Goal: Task Accomplishment & Management: Use online tool/utility

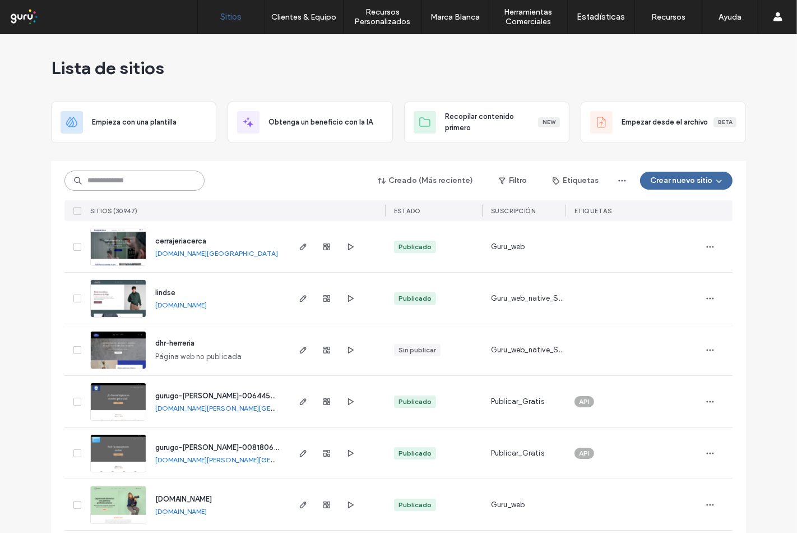
click at [126, 178] on input at bounding box center [134, 180] width 140 height 20
paste input "**********"
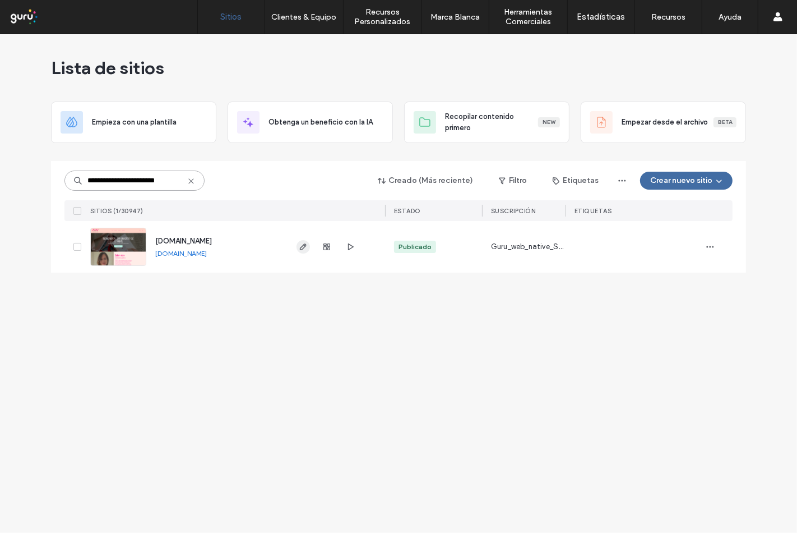
type input "**********"
click at [303, 246] on use "button" at bounding box center [303, 246] width 7 height 7
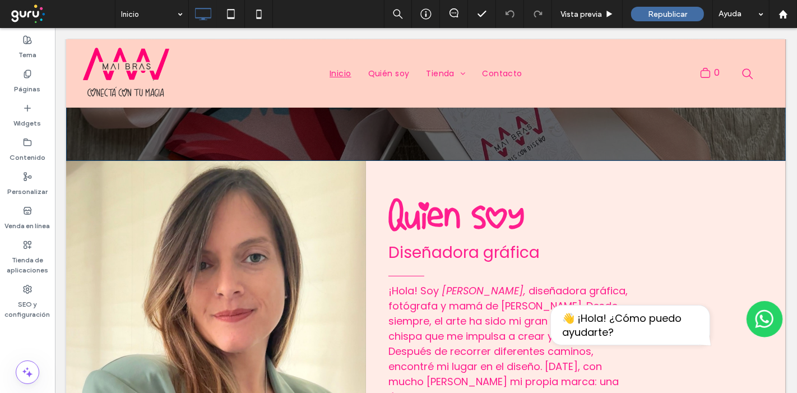
scroll to position [249, 0]
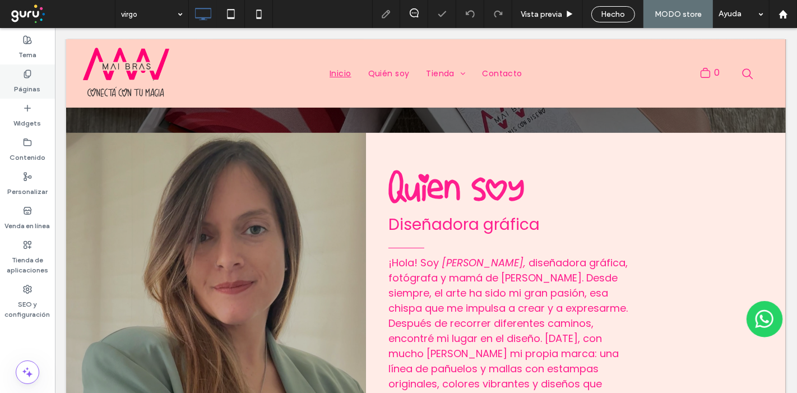
click at [31, 81] on label "Páginas" at bounding box center [28, 86] width 26 height 16
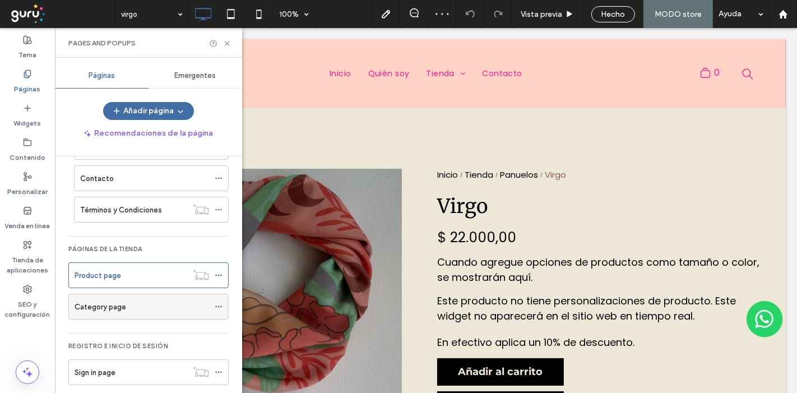
scroll to position [113, 0]
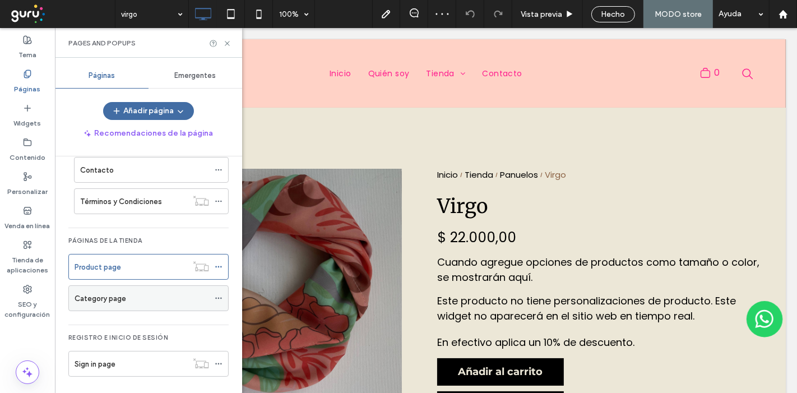
click at [126, 294] on div "Category page" at bounding box center [142, 299] width 135 height 12
click at [227, 41] on icon at bounding box center [227, 43] width 8 height 8
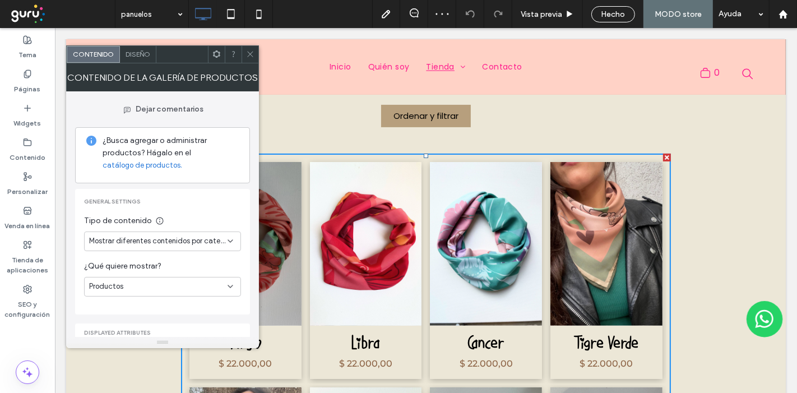
click at [184, 286] on div "Productos" at bounding box center [158, 286] width 138 height 11
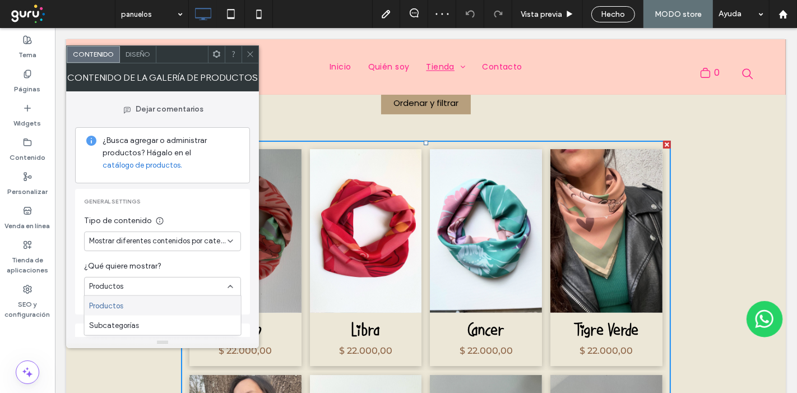
scroll to position [237, 0]
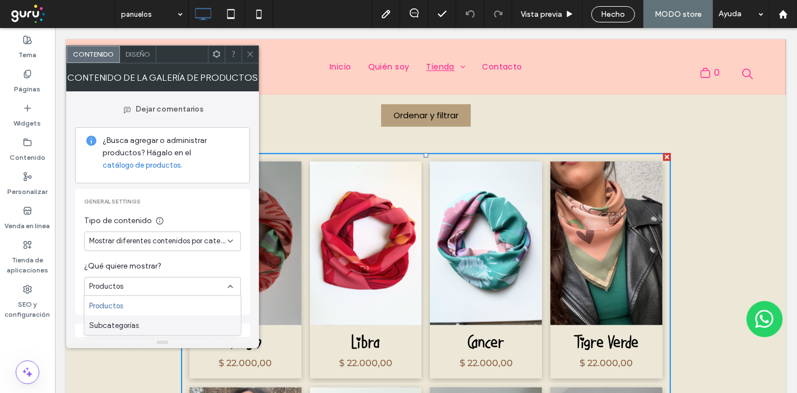
click at [183, 327] on div "Subcategorías" at bounding box center [163, 326] width 156 height 20
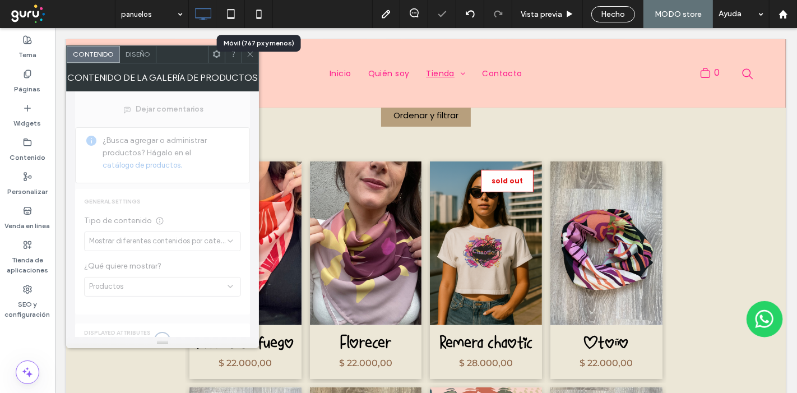
click at [247, 54] on icon at bounding box center [250, 54] width 8 height 8
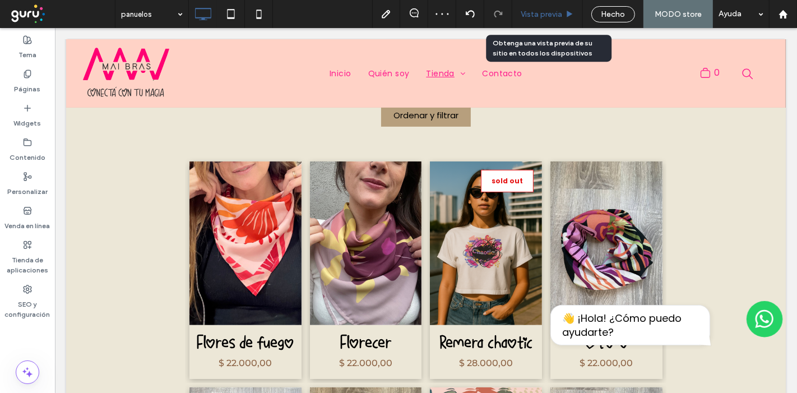
click at [552, 11] on span "Vista previa" at bounding box center [541, 15] width 41 height 10
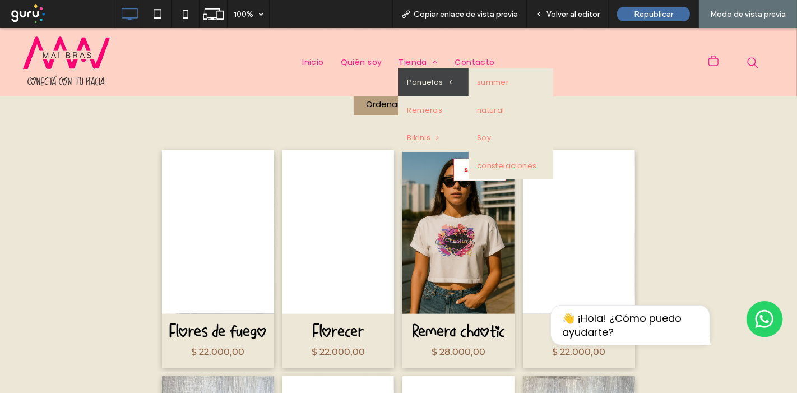
scroll to position [249, 0]
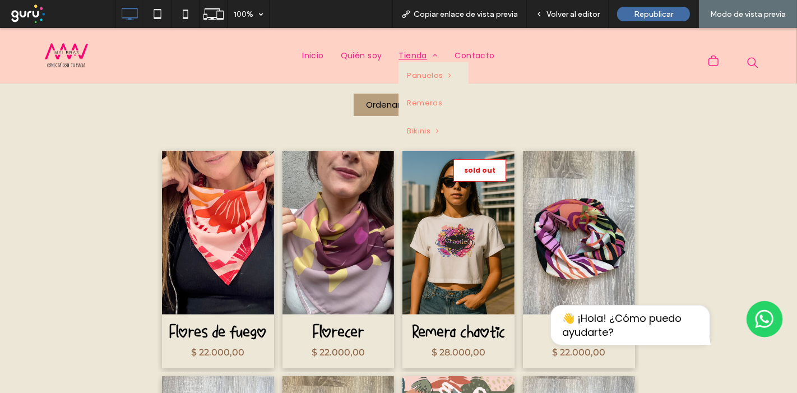
click at [413, 54] on span "Tienda" at bounding box center [418, 56] width 39 height 12
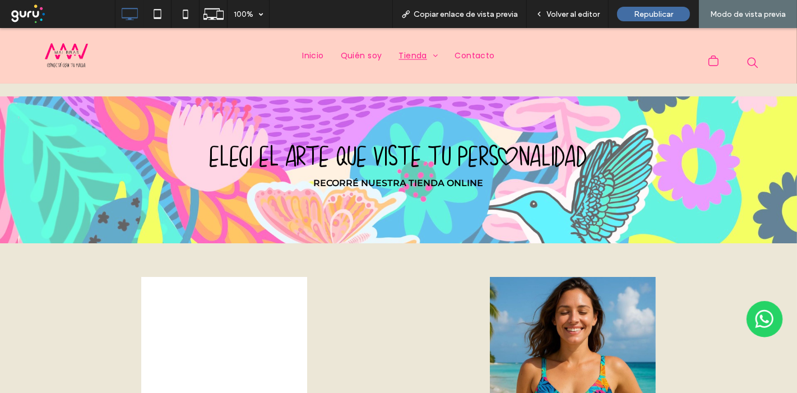
scroll to position [311, 0]
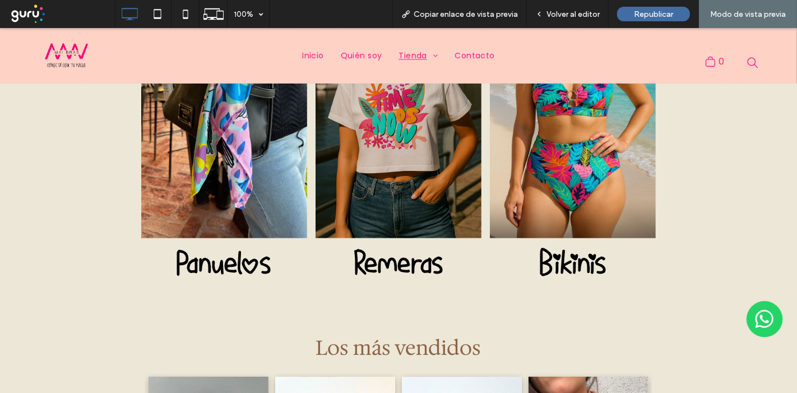
click at [395, 156] on link at bounding box center [399, 102] width 166 height 272
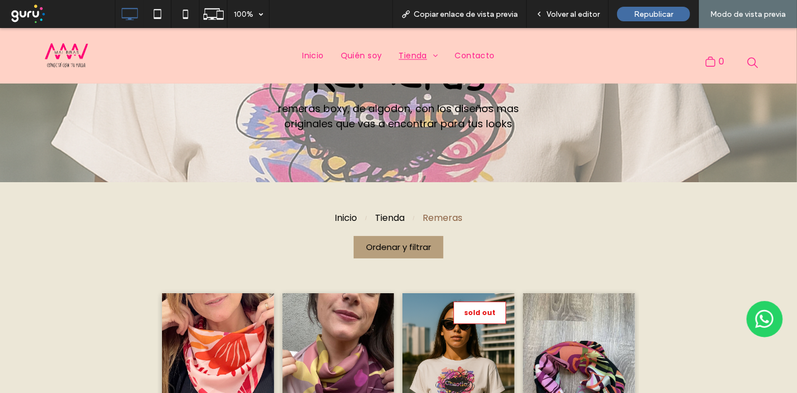
scroll to position [62, 0]
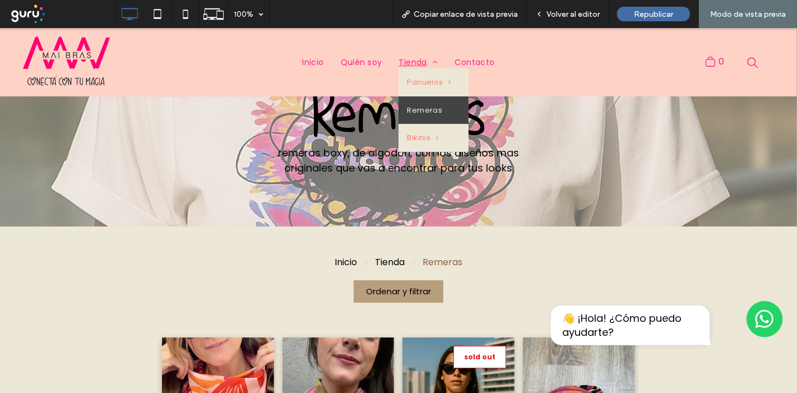
click at [408, 62] on span "Tienda" at bounding box center [418, 63] width 39 height 12
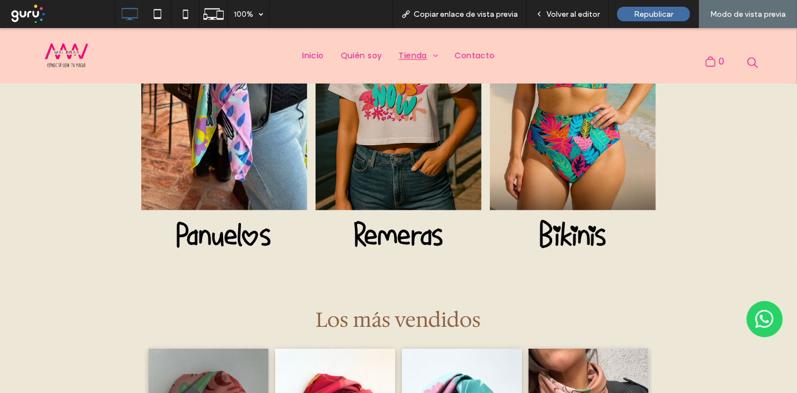
scroll to position [237, 0]
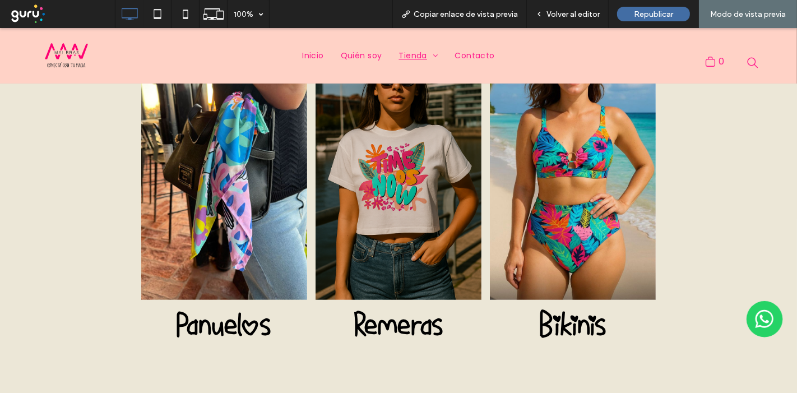
click at [219, 188] on link at bounding box center [224, 163] width 166 height 272
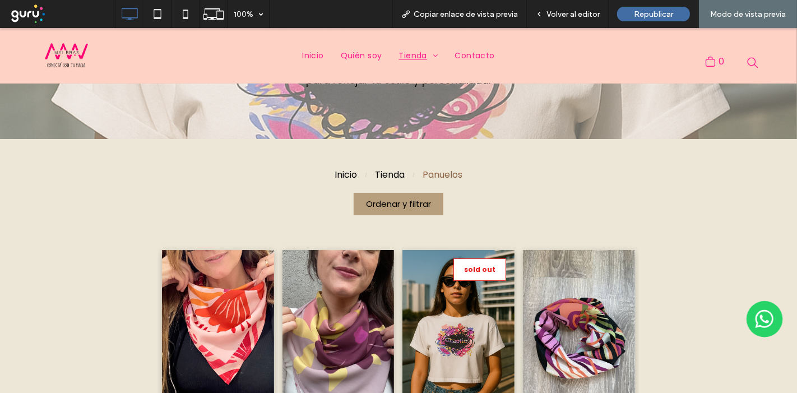
scroll to position [124, 0]
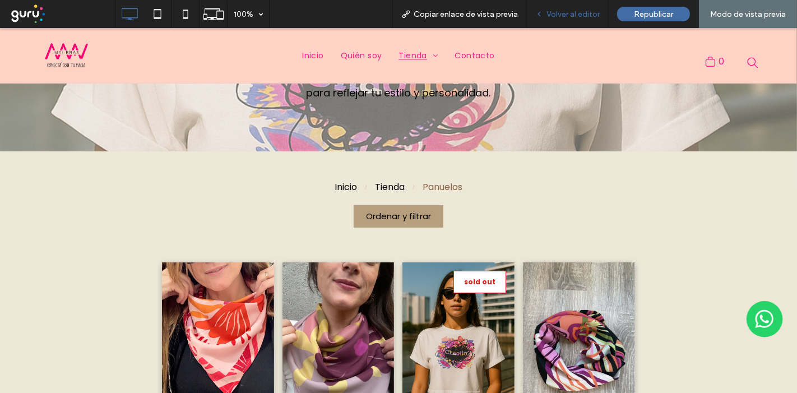
click at [575, 11] on span "Volver al editor" at bounding box center [573, 15] width 53 height 10
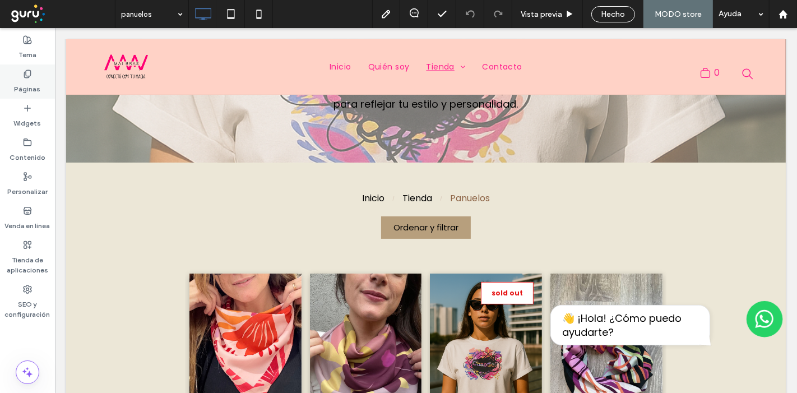
click at [22, 82] on label "Páginas" at bounding box center [28, 86] width 26 height 16
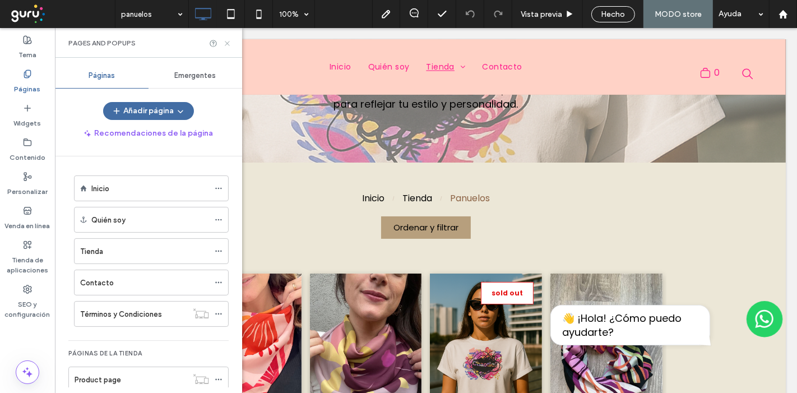
click at [226, 45] on icon at bounding box center [227, 43] width 8 height 8
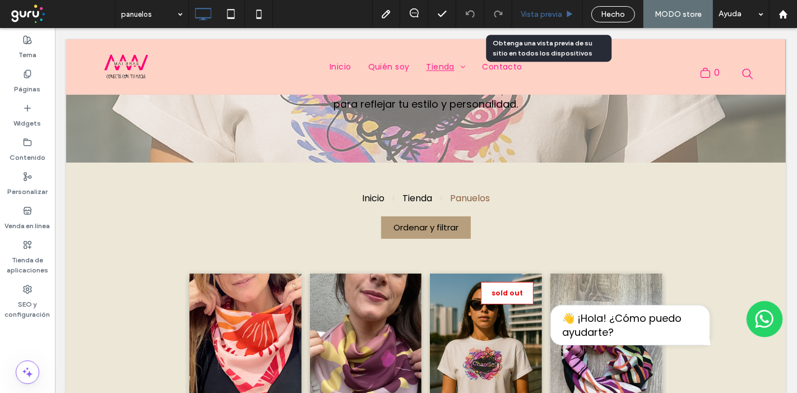
click at [549, 12] on span "Vista previa" at bounding box center [541, 15] width 41 height 10
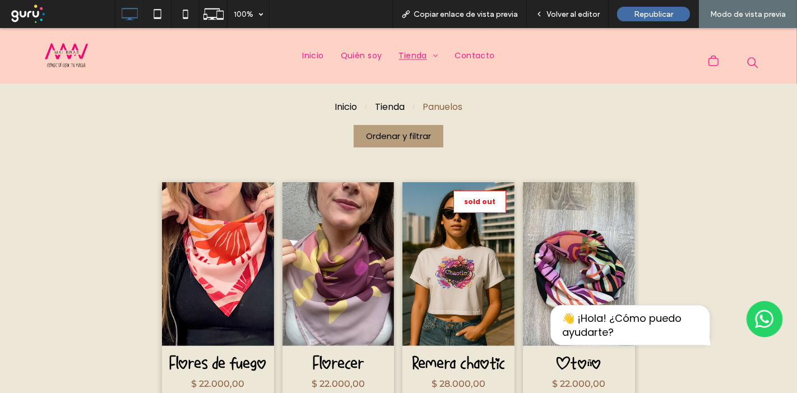
scroll to position [187, 0]
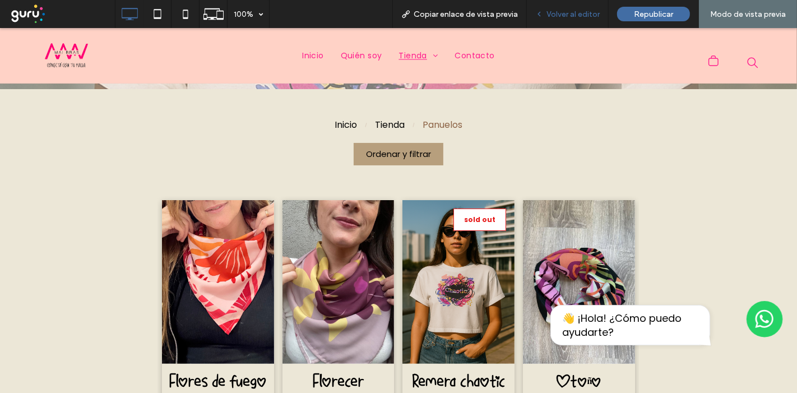
click at [562, 11] on span "Volver al editor" at bounding box center [573, 15] width 53 height 10
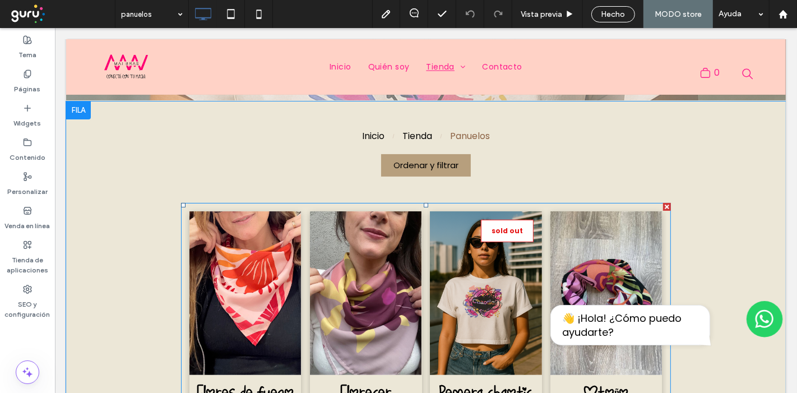
click at [513, 270] on link at bounding box center [485, 293] width 112 height 164
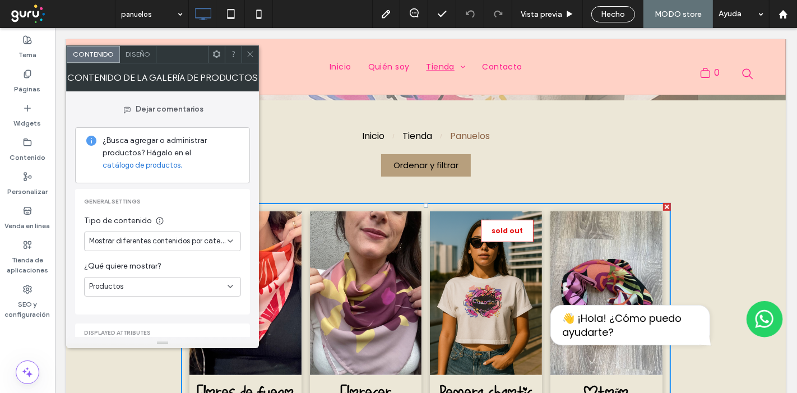
click at [133, 59] on div "Diseño" at bounding box center [138, 54] width 36 height 17
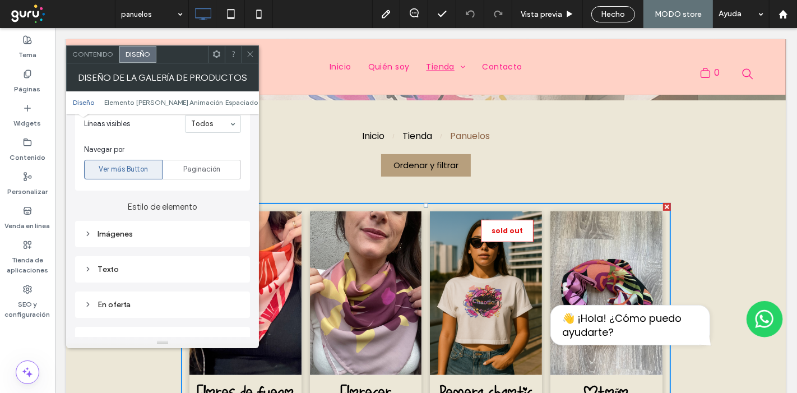
scroll to position [373, 0]
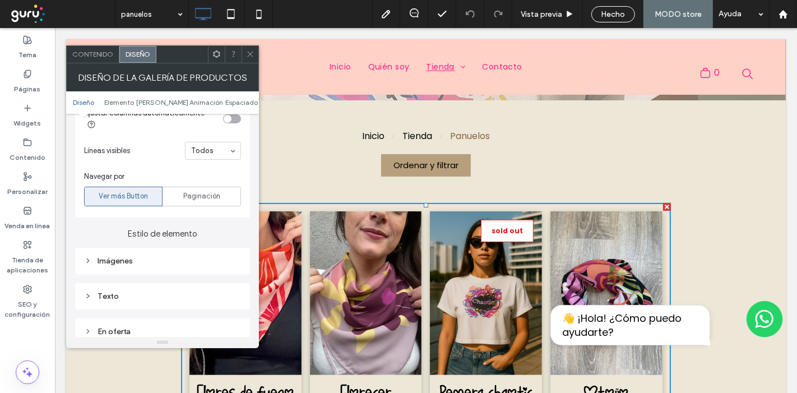
click at [253, 49] on span at bounding box center [250, 54] width 8 height 17
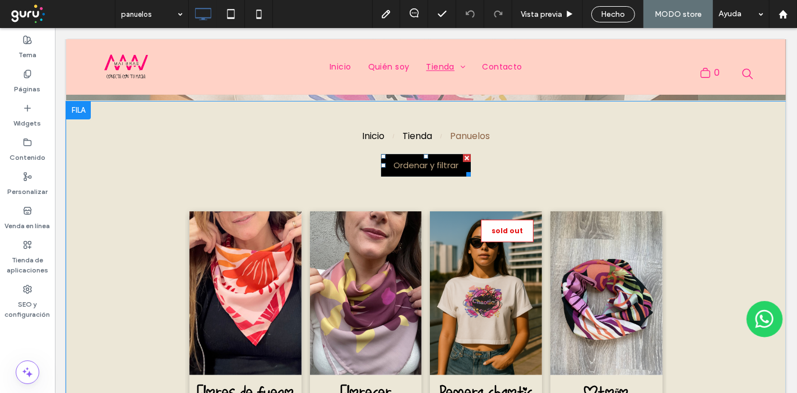
click at [438, 167] on span "Ordenar y filtrar" at bounding box center [425, 165] width 74 height 24
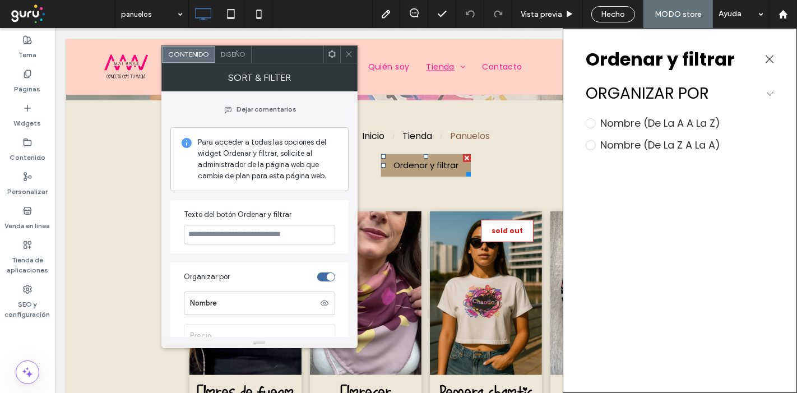
click at [760, 66] on span at bounding box center [770, 59] width 20 height 20
click at [766, 59] on icon at bounding box center [769, 58] width 7 height 7
click at [766, 62] on icon at bounding box center [769, 58] width 7 height 7
click at [348, 57] on icon at bounding box center [349, 54] width 8 height 8
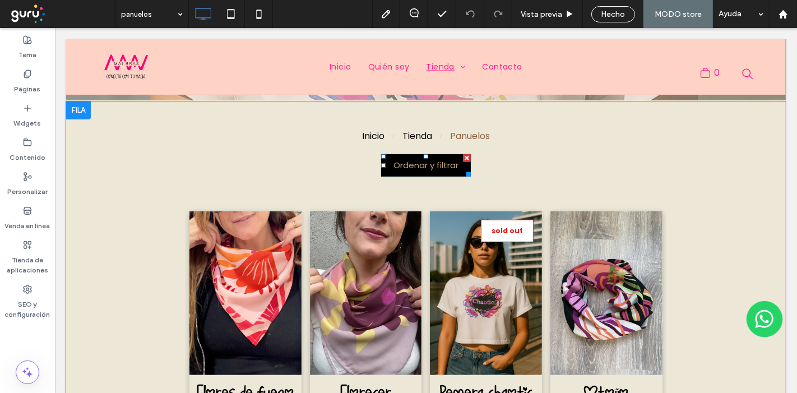
click at [443, 169] on span "Ordenar y filtrar" at bounding box center [425, 165] width 74 height 24
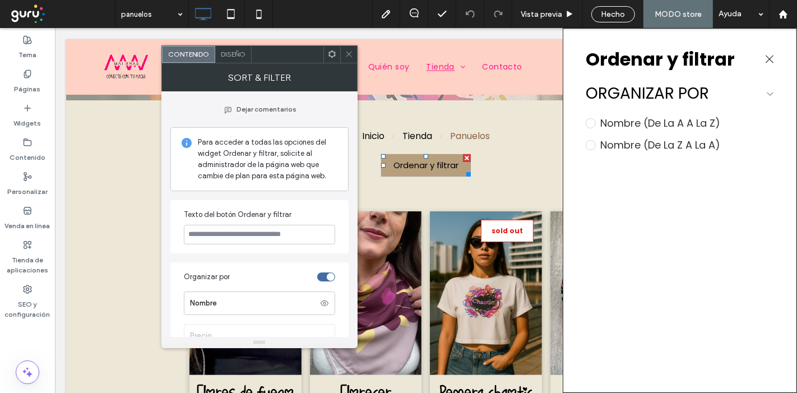
click at [344, 58] on div at bounding box center [348, 54] width 17 height 17
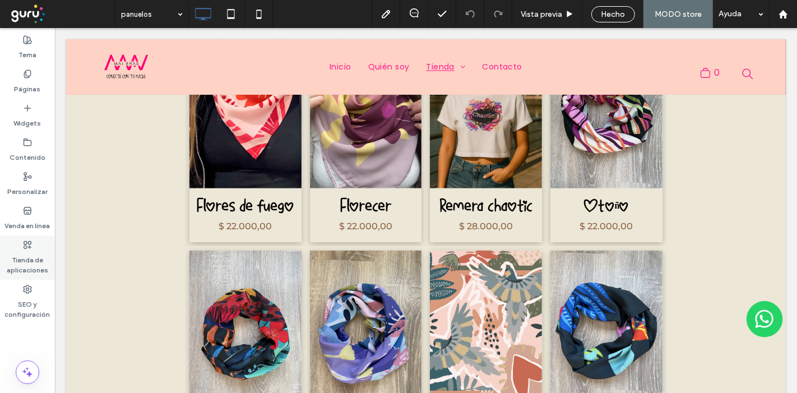
click at [35, 252] on label "Tienda de aplicaciones" at bounding box center [27, 262] width 55 height 26
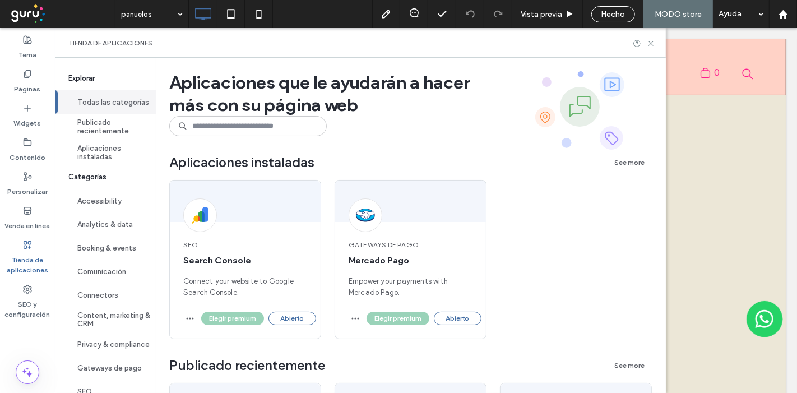
click at [101, 106] on button "Todas las categorías" at bounding box center [105, 102] width 101 height 24
click at [25, 215] on label "Venda en línea" at bounding box center [27, 223] width 45 height 16
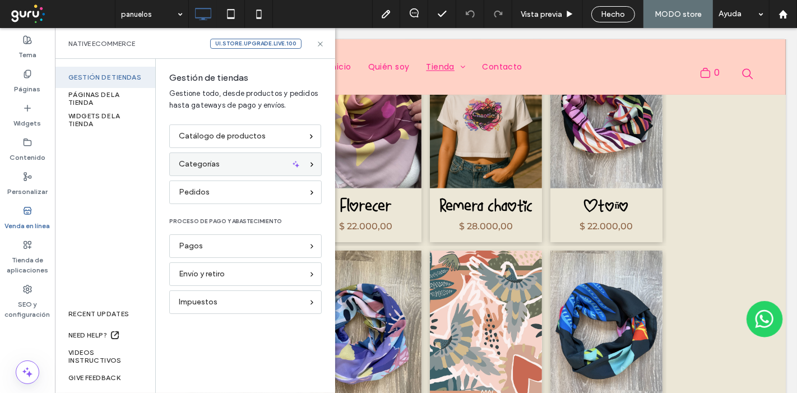
click at [191, 170] on span "Categorías" at bounding box center [199, 164] width 41 height 12
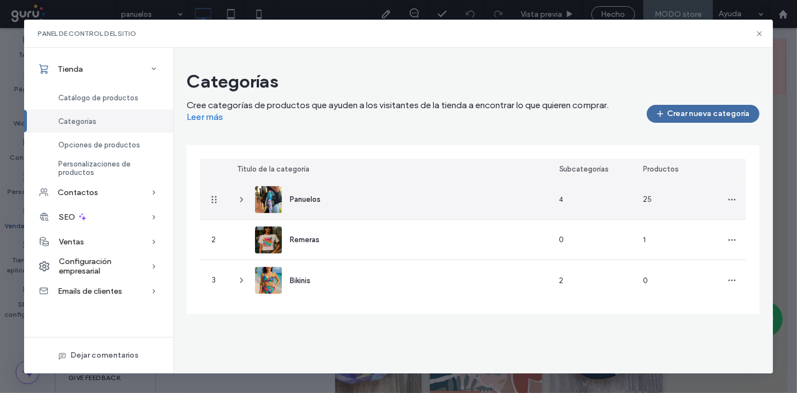
click at [569, 200] on div "4" at bounding box center [592, 199] width 84 height 40
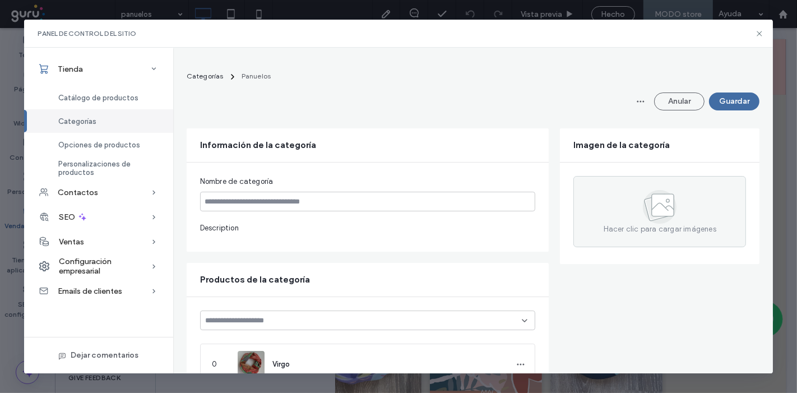
type input "********"
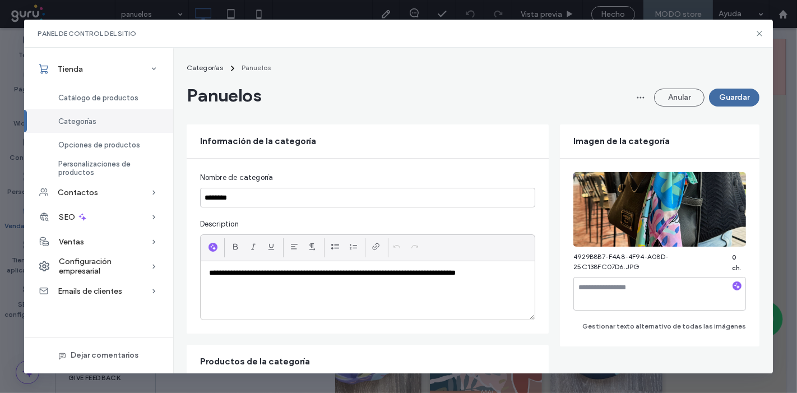
scroll to position [0, 0]
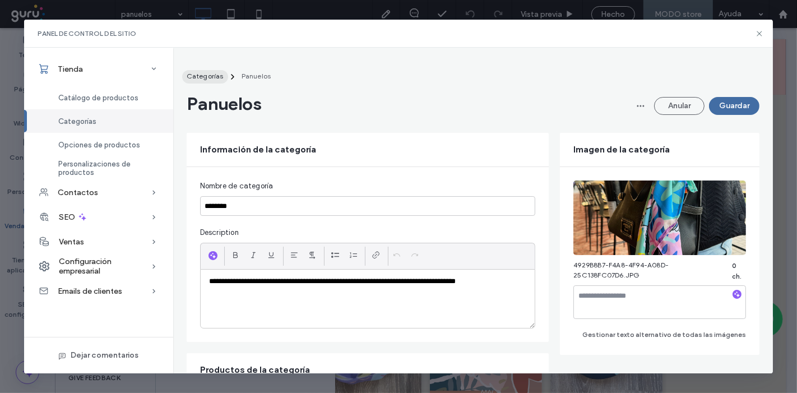
click at [197, 78] on span "Categorías" at bounding box center [205, 76] width 37 height 8
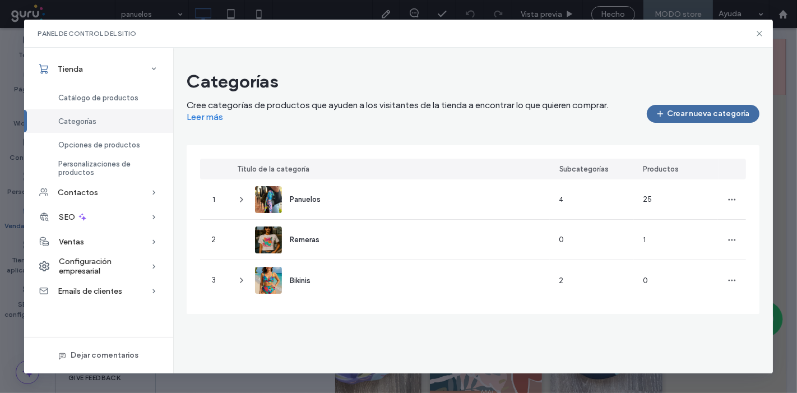
click at [471, 49] on div "Categorías Cree categorías de productos que ayuden a los visitantes de la tiend…" at bounding box center [473, 211] width 600 height 326
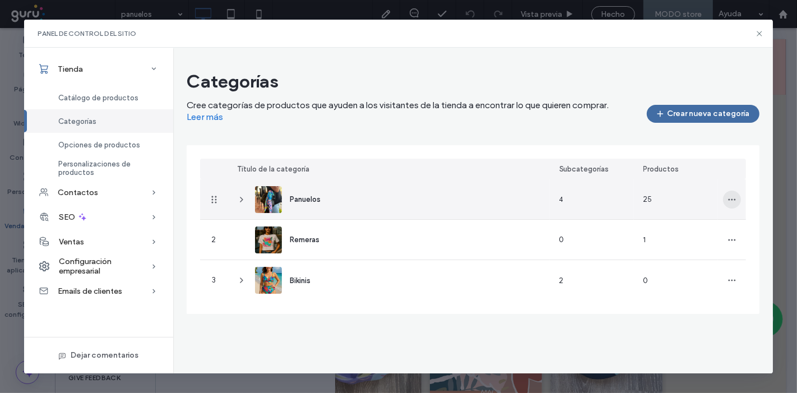
click at [732, 195] on icon "button" at bounding box center [732, 199] width 9 height 9
click at [677, 230] on span "Editar categoría" at bounding box center [692, 228] width 57 height 11
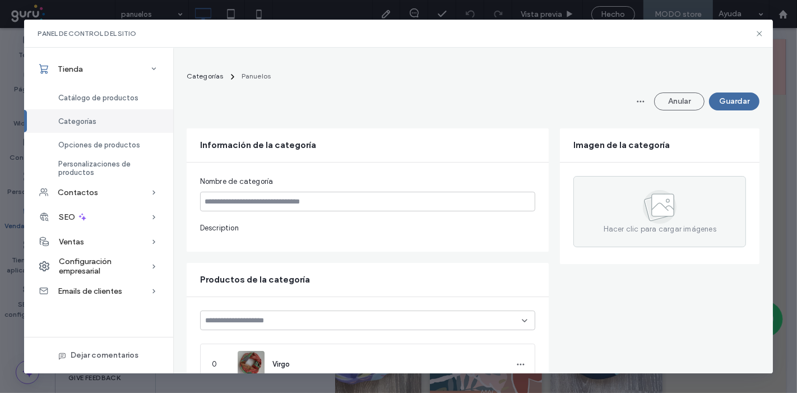
type input "********"
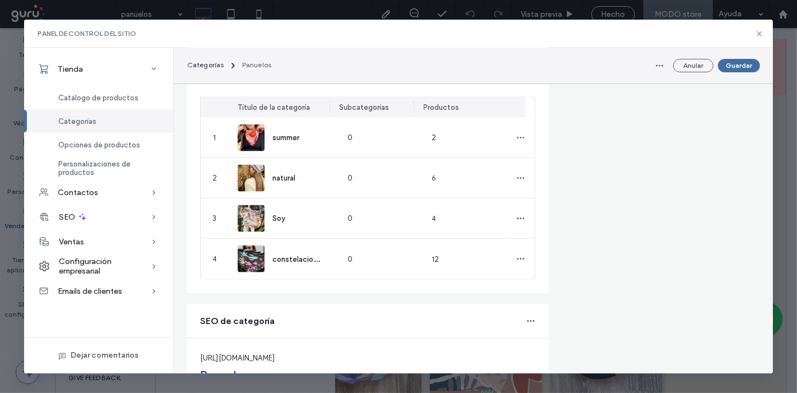
scroll to position [1432, 0]
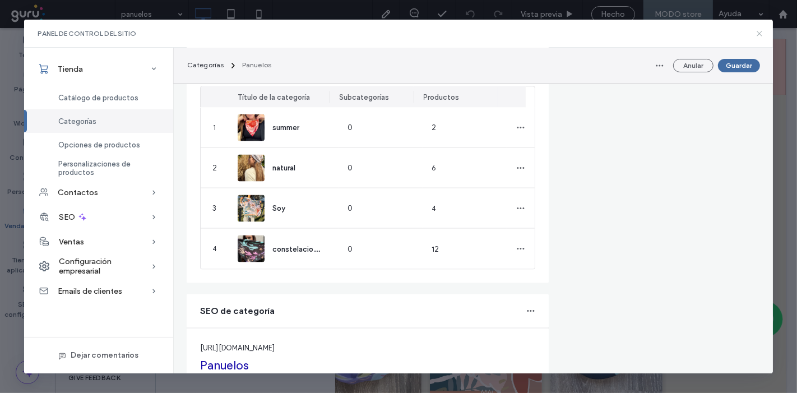
click at [761, 33] on icon at bounding box center [759, 33] width 9 height 9
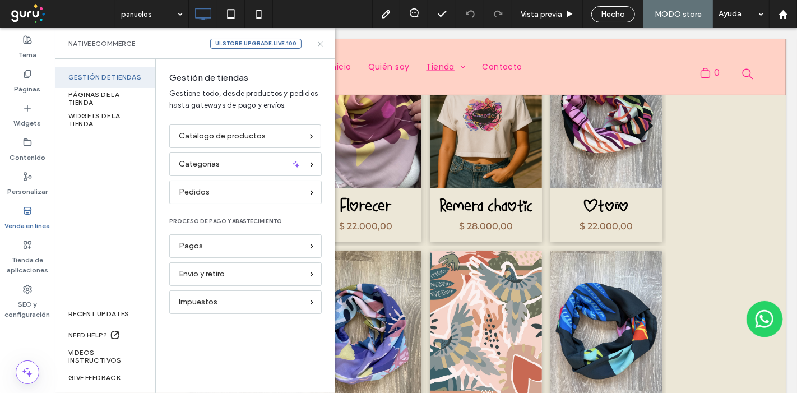
click at [317, 40] on icon at bounding box center [320, 44] width 8 height 8
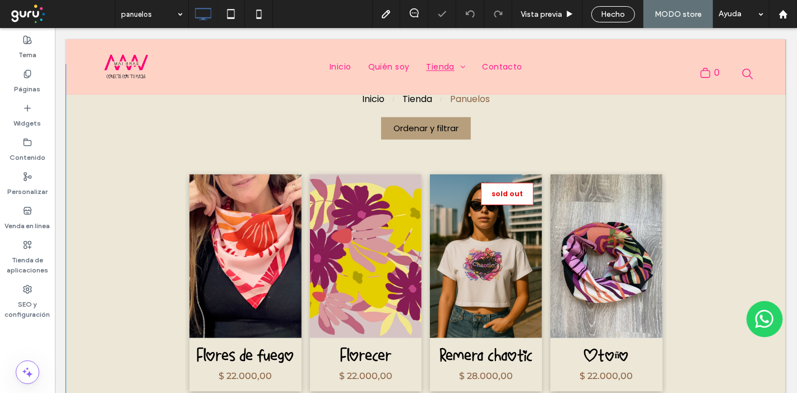
scroll to position [261, 0]
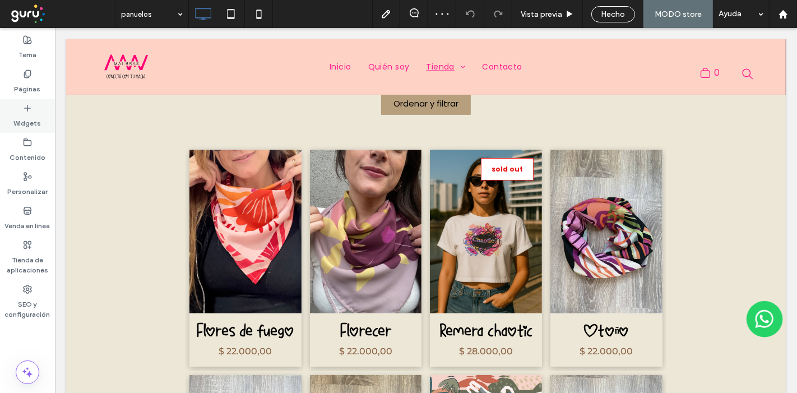
click at [16, 119] on label "Widgets" at bounding box center [27, 121] width 27 height 16
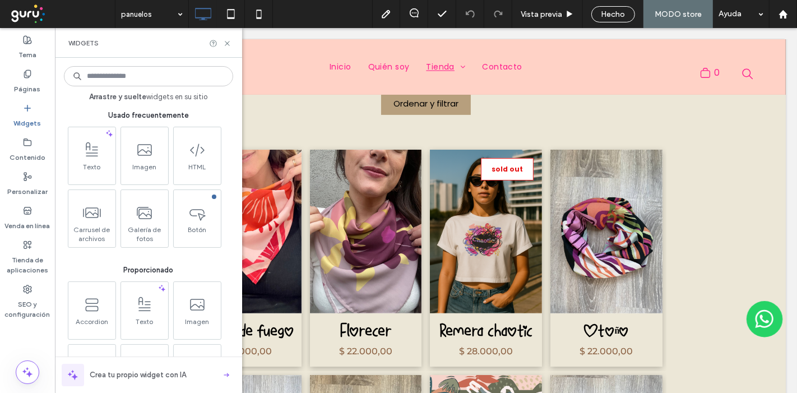
scroll to position [0, 0]
click at [109, 78] on input at bounding box center [148, 76] width 169 height 20
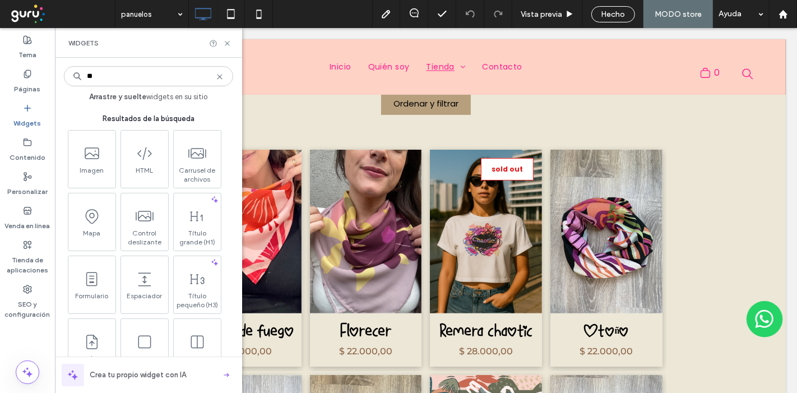
type input "***"
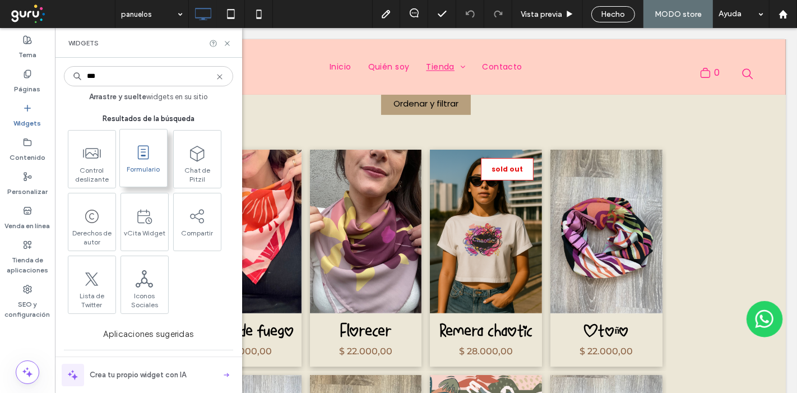
scroll to position [62, 0]
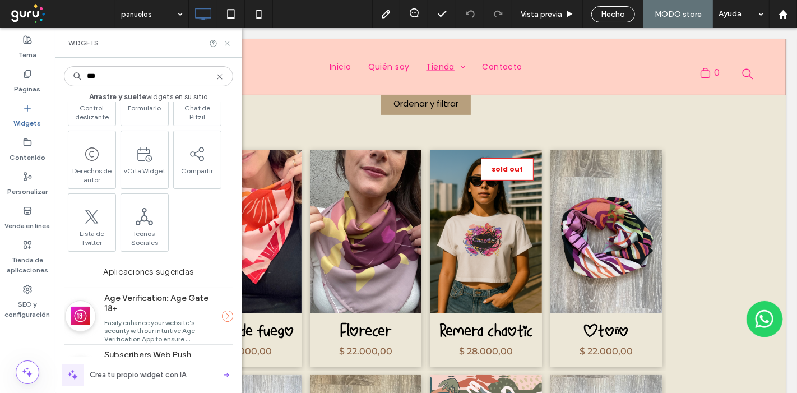
type input "***"
click at [230, 45] on icon at bounding box center [227, 43] width 8 height 8
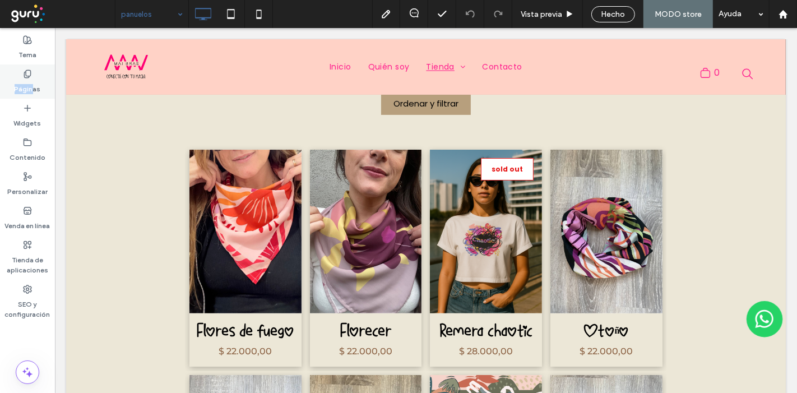
click at [33, 77] on div "Páginas" at bounding box center [27, 81] width 55 height 34
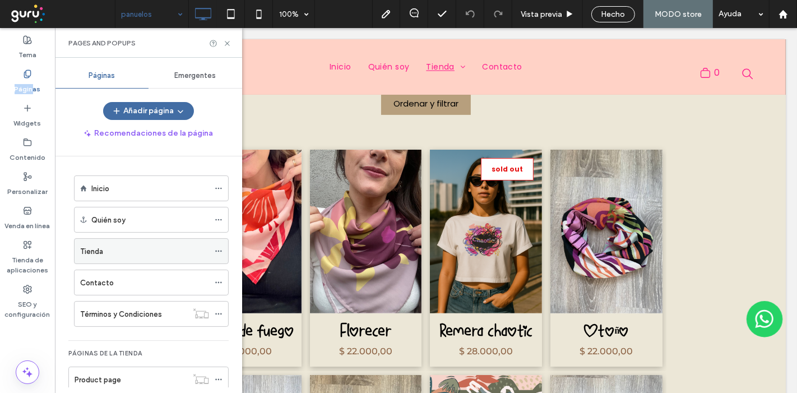
click at [118, 248] on div "Tienda" at bounding box center [144, 252] width 129 height 12
click at [224, 40] on icon at bounding box center [227, 43] width 8 height 8
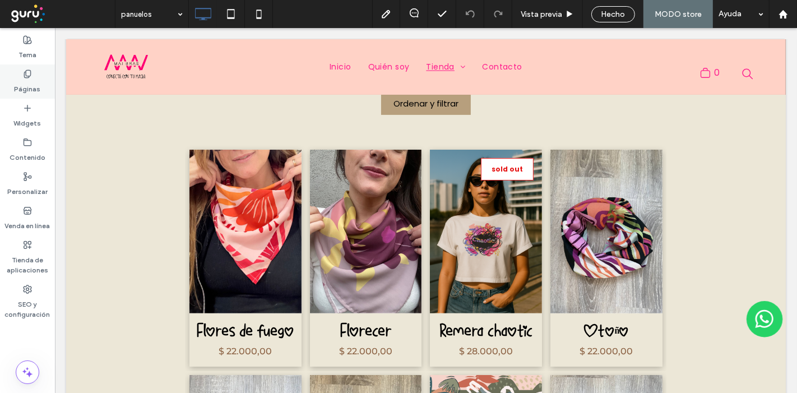
click at [29, 80] on label "Páginas" at bounding box center [28, 86] width 26 height 16
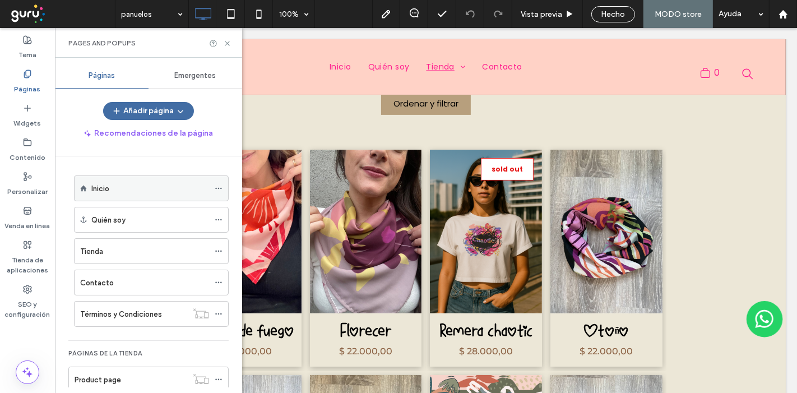
click at [118, 186] on div "Inicio" at bounding box center [150, 189] width 118 height 12
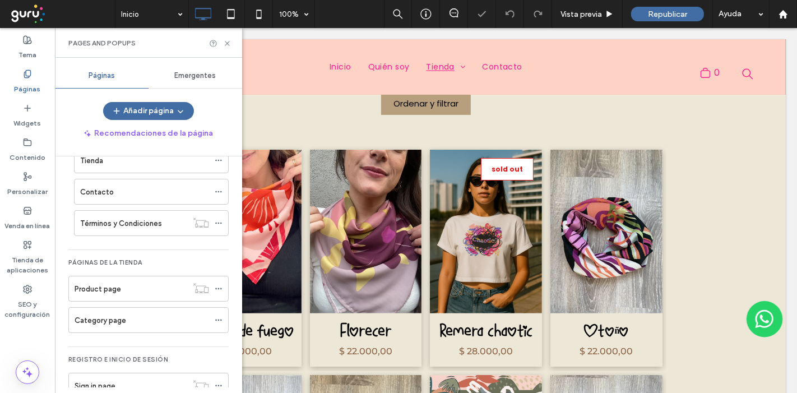
scroll to position [113, 0]
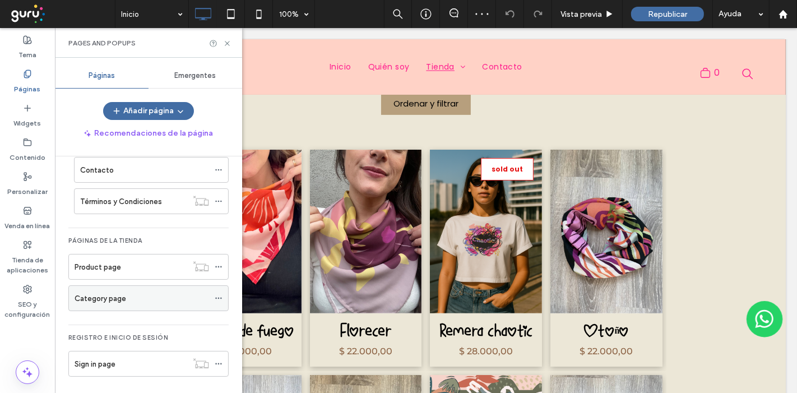
click at [107, 297] on label "Category page" at bounding box center [101, 299] width 52 height 20
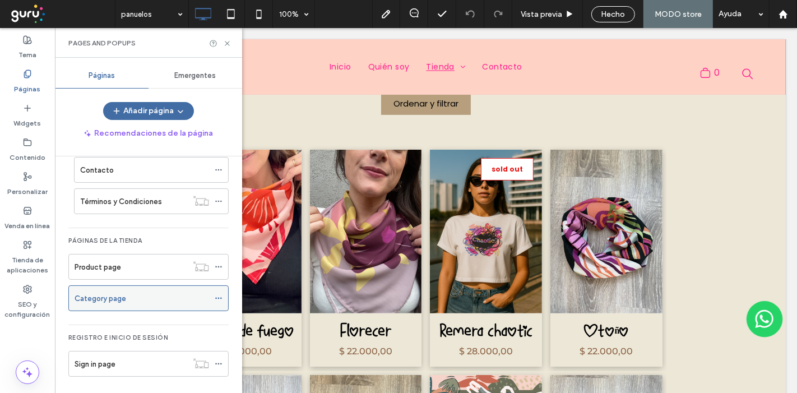
click at [221, 295] on icon at bounding box center [219, 298] width 8 height 8
click at [224, 40] on icon at bounding box center [227, 43] width 8 height 8
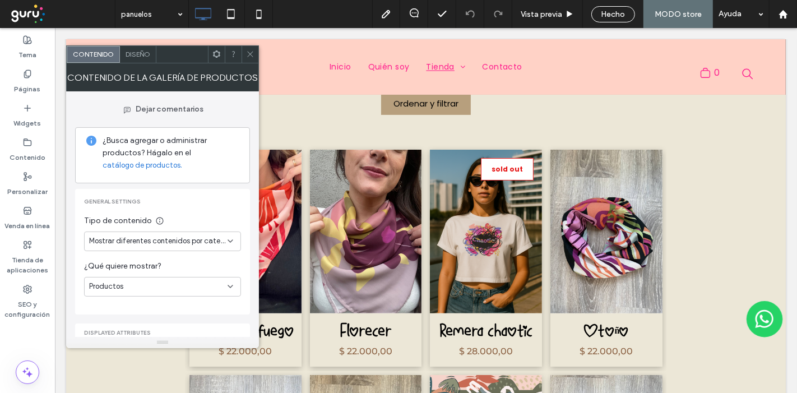
click at [166, 241] on span "Mostrar diferentes contenidos por categoría" at bounding box center [158, 240] width 138 height 11
click at [200, 203] on span "General settings" at bounding box center [162, 202] width 157 height 8
click at [198, 284] on div "Productos" at bounding box center [158, 286] width 138 height 11
click at [202, 327] on div "Subcategorías" at bounding box center [163, 326] width 156 height 20
click at [247, 52] on icon at bounding box center [250, 54] width 8 height 8
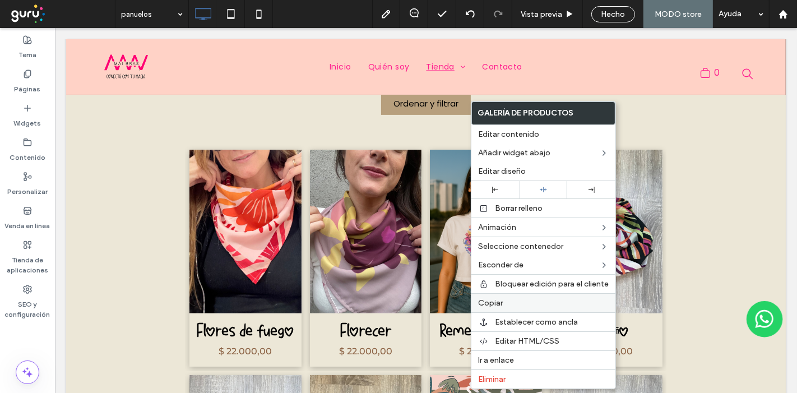
click at [492, 299] on span "Copiar" at bounding box center [490, 303] width 25 height 10
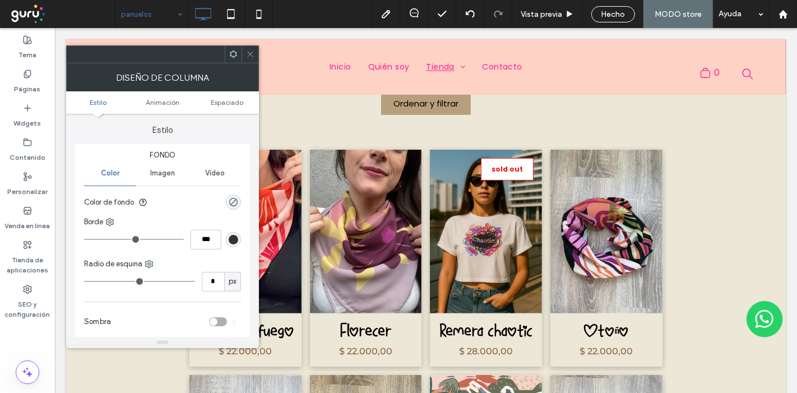
click at [251, 63] on div "Diseño de columna" at bounding box center [162, 77] width 193 height 28
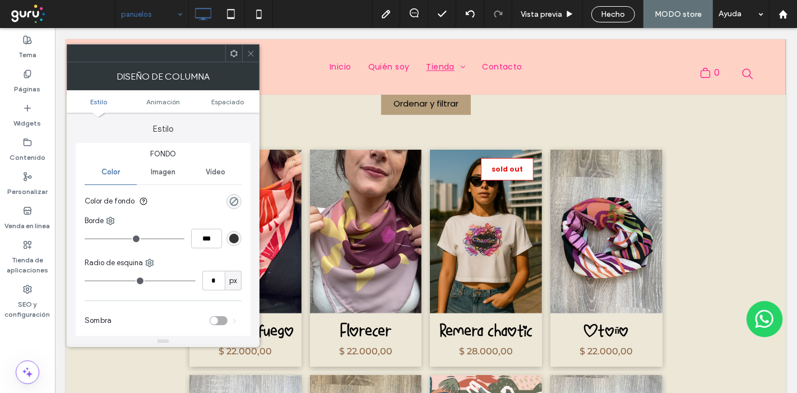
click at [250, 47] on span at bounding box center [251, 53] width 8 height 17
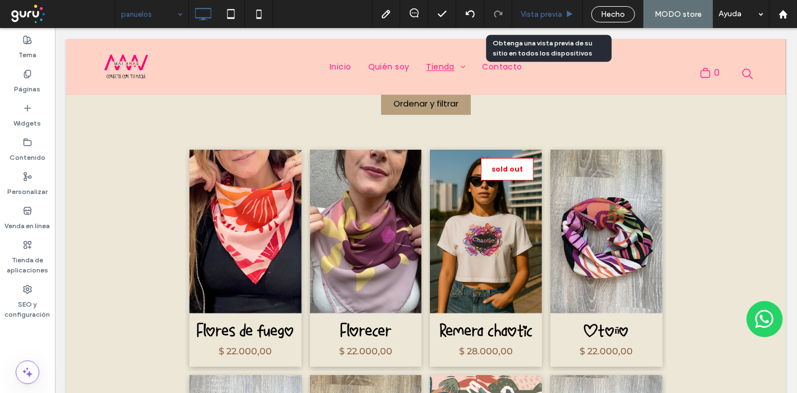
click at [546, 15] on span "Vista previa" at bounding box center [541, 15] width 41 height 10
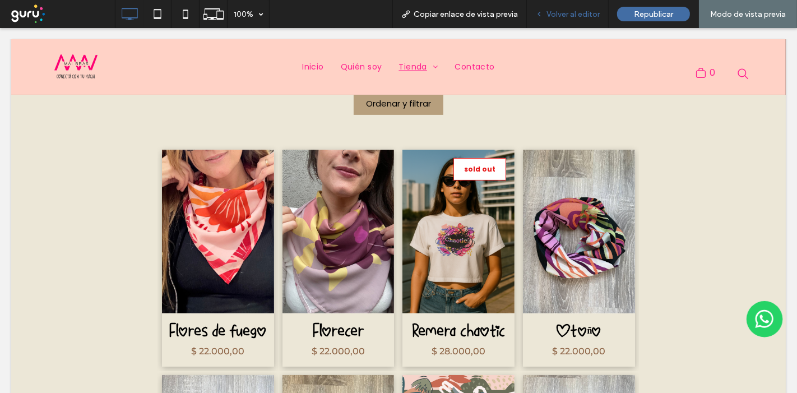
click at [580, 20] on div "Volver al editor" at bounding box center [568, 14] width 82 height 28
click at [582, 7] on div "Volver al editor" at bounding box center [568, 14] width 82 height 28
click at [557, 15] on span "Volver al editor" at bounding box center [573, 15] width 53 height 10
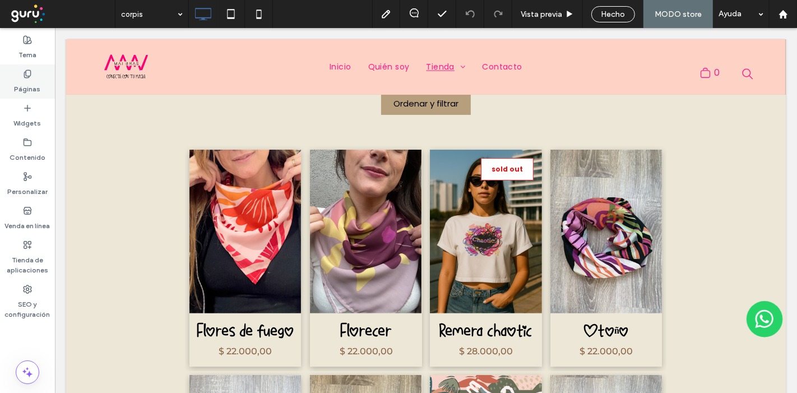
click at [30, 72] on icon at bounding box center [27, 74] width 9 height 9
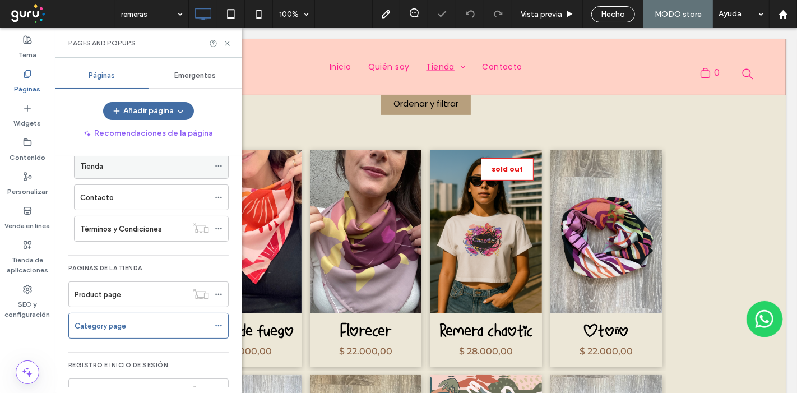
scroll to position [113, 0]
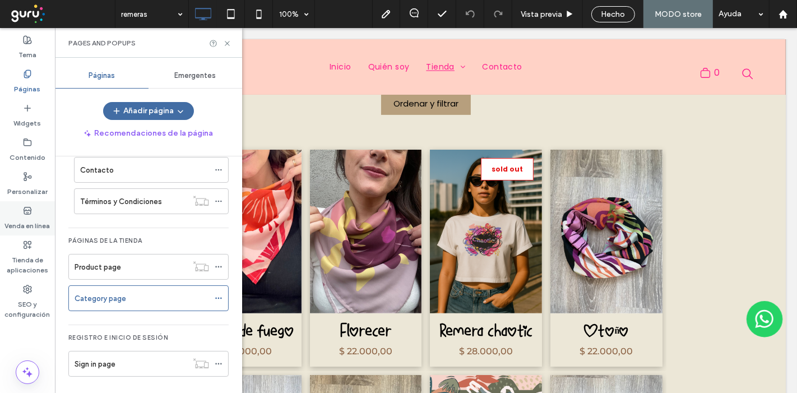
click at [37, 215] on label "Venda en línea" at bounding box center [27, 223] width 45 height 16
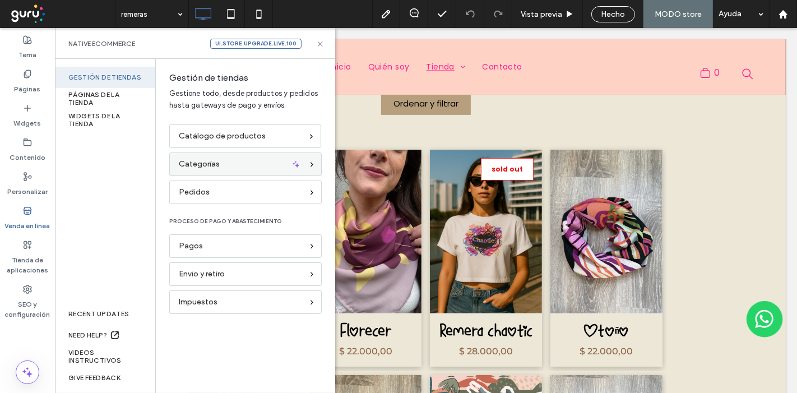
click at [242, 161] on div "Categorías" at bounding box center [241, 164] width 124 height 12
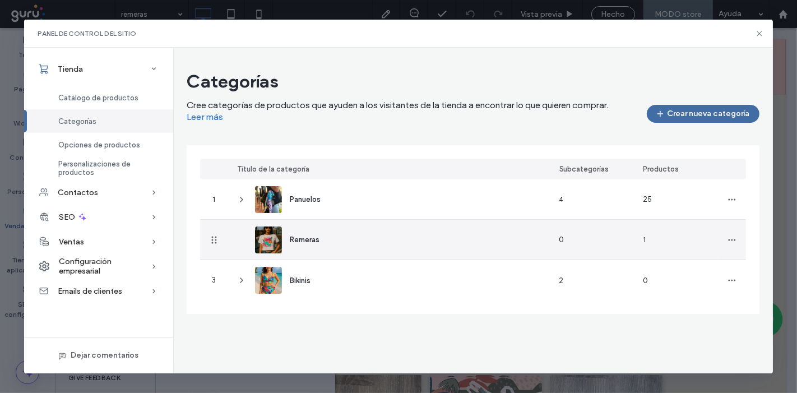
click at [268, 246] on img at bounding box center [268, 239] width 27 height 27
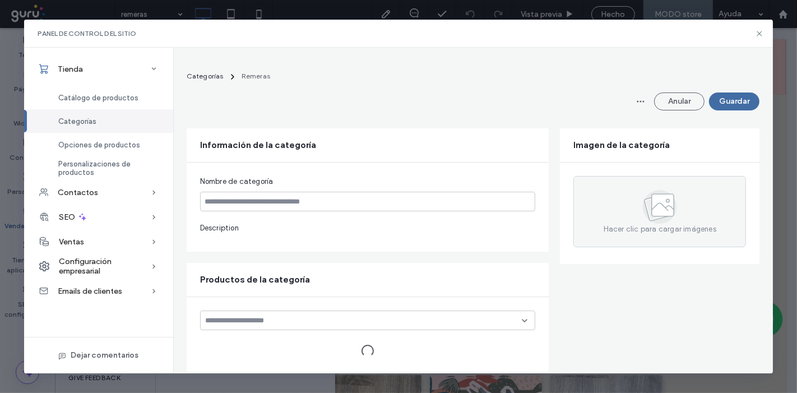
type input "*******"
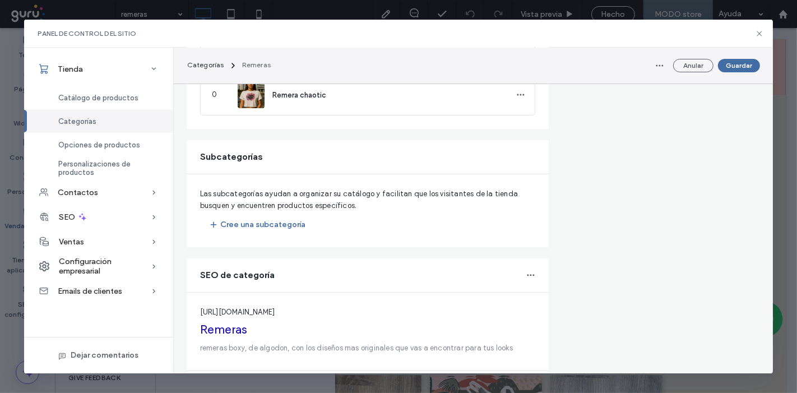
scroll to position [373, 0]
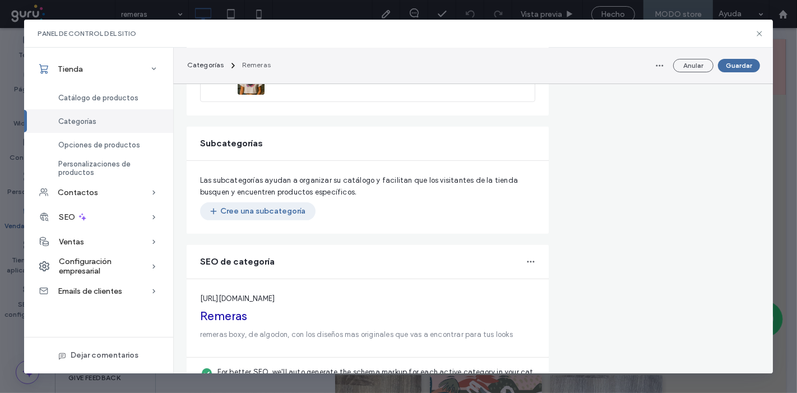
click at [288, 211] on button "Cree una subcategoría" at bounding box center [257, 211] width 115 height 18
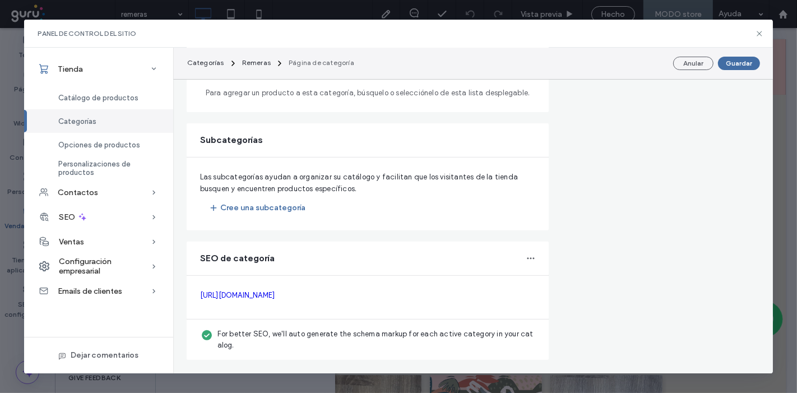
scroll to position [344, 0]
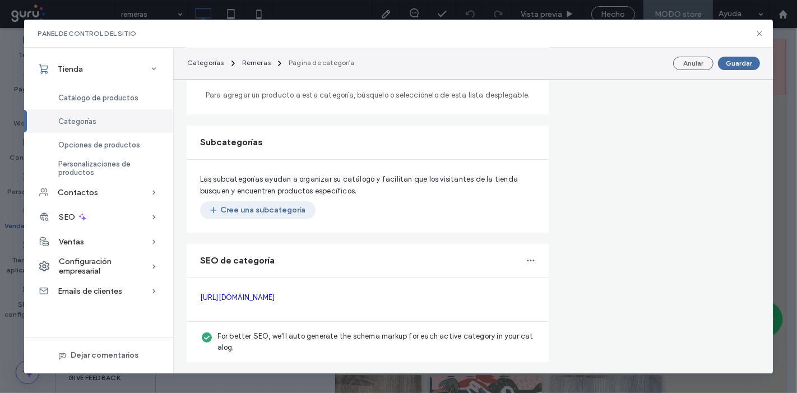
click at [280, 208] on button "Cree una subcategoría" at bounding box center [257, 210] width 115 height 18
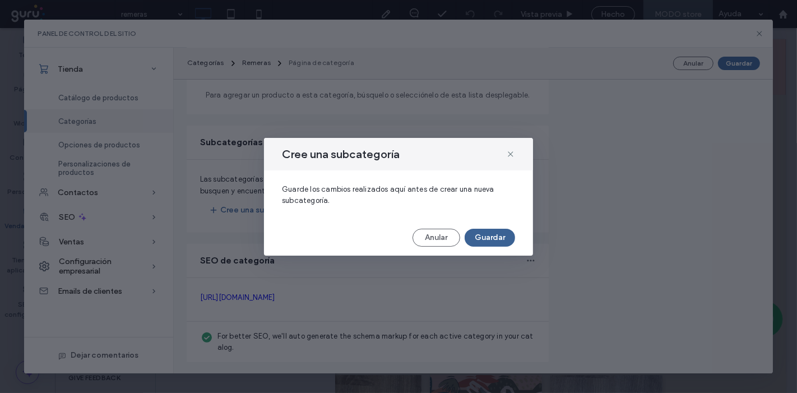
click at [494, 236] on button "Guardar" at bounding box center [490, 238] width 50 height 18
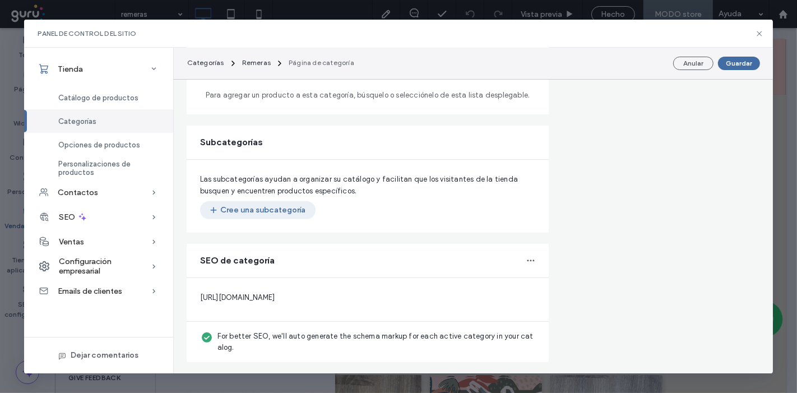
click at [275, 210] on button "Cree una subcategoría" at bounding box center [257, 210] width 115 height 18
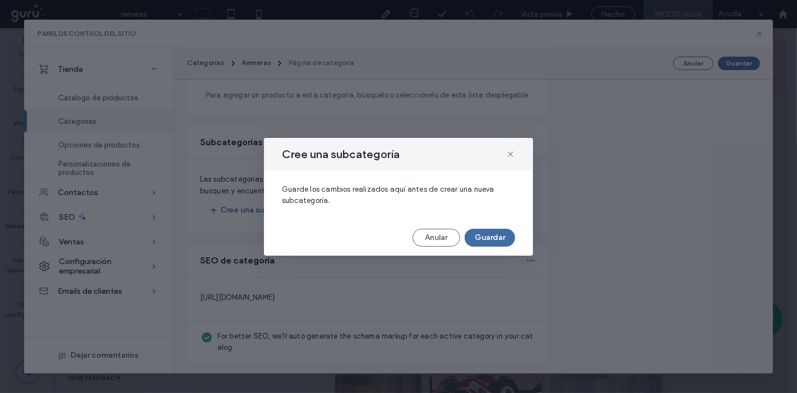
drag, startPoint x: 482, startPoint y: 235, endPoint x: 683, endPoint y: 141, distance: 222.2
click at [483, 235] on button "Guardar" at bounding box center [490, 238] width 50 height 18
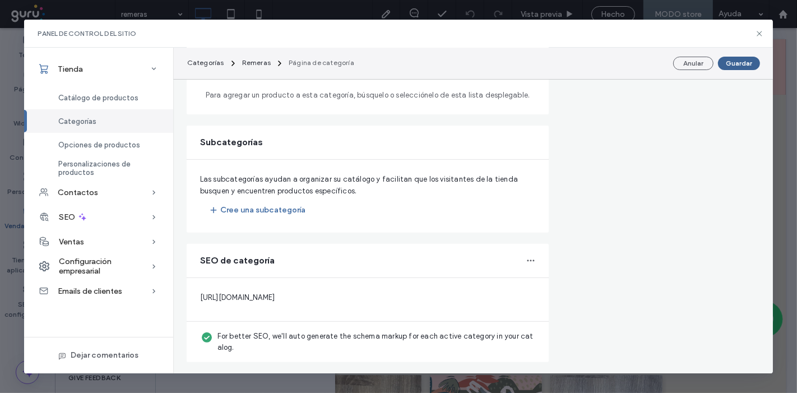
click at [740, 62] on button "Guardar" at bounding box center [739, 63] width 42 height 13
click at [737, 62] on button "Guardar" at bounding box center [739, 63] width 42 height 13
click at [741, 63] on button "Guardar" at bounding box center [739, 63] width 42 height 13
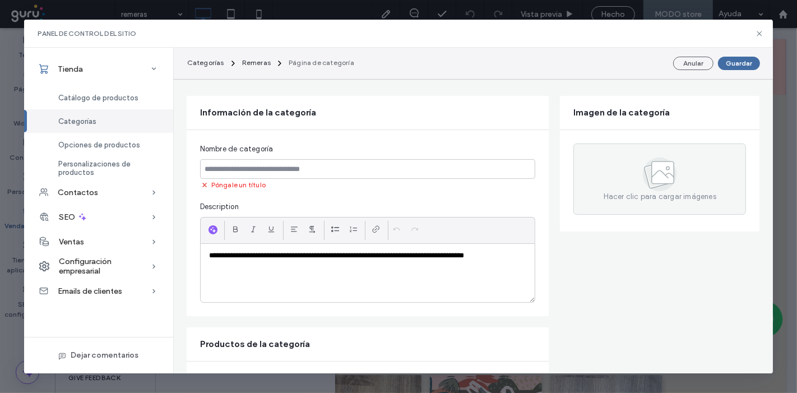
scroll to position [0, 0]
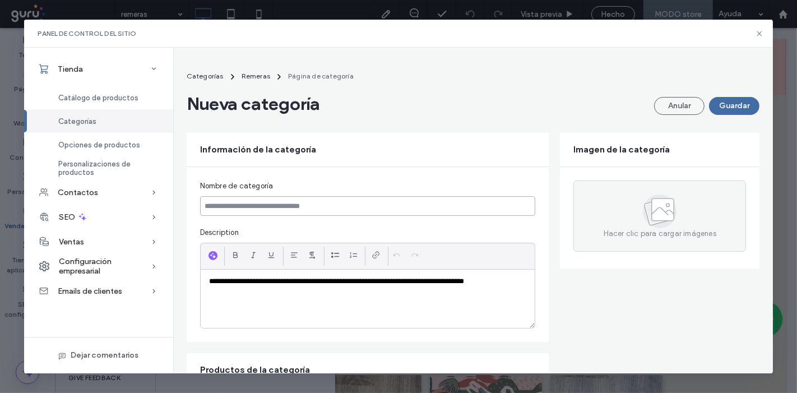
click at [362, 212] on input at bounding box center [368, 206] width 336 height 20
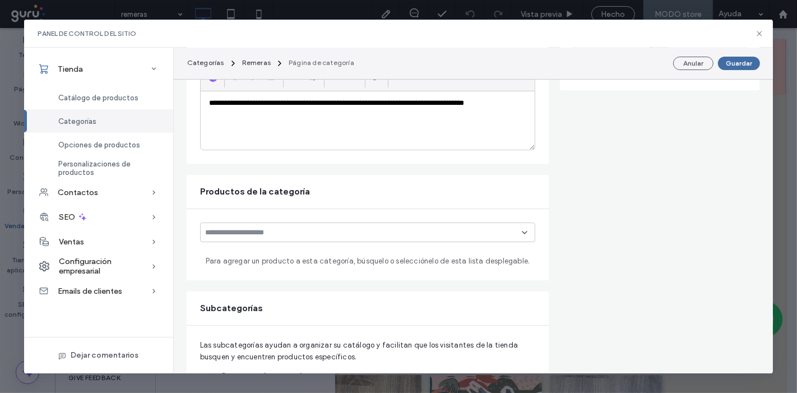
scroll to position [187, 0]
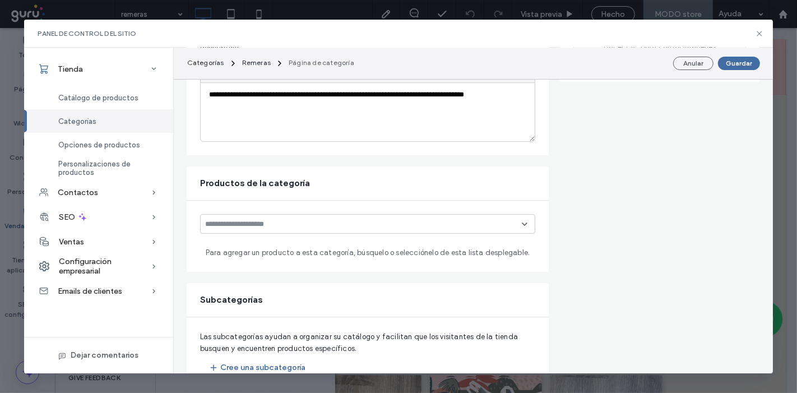
click at [286, 226] on input at bounding box center [363, 224] width 317 height 9
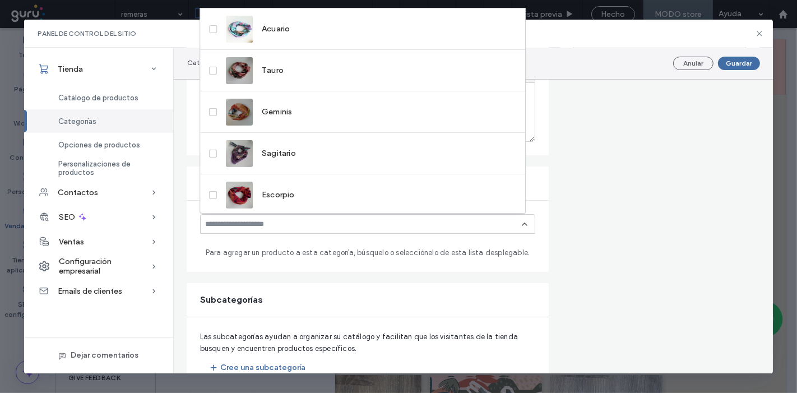
scroll to position [206, 0]
click at [685, 242] on form "**********" at bounding box center [473, 237] width 573 height 605
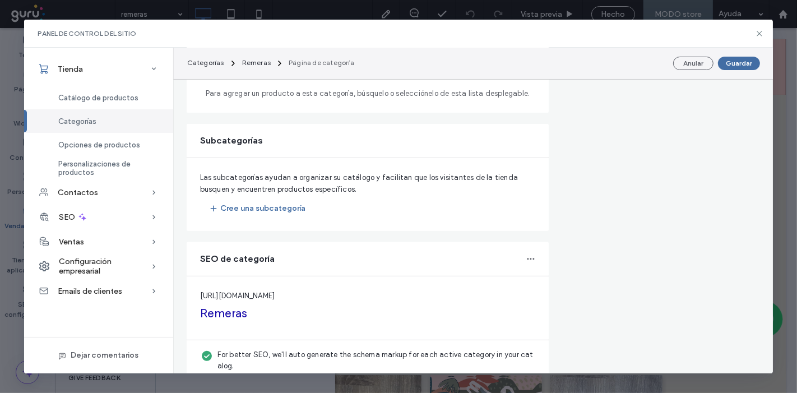
scroll to position [375, 0]
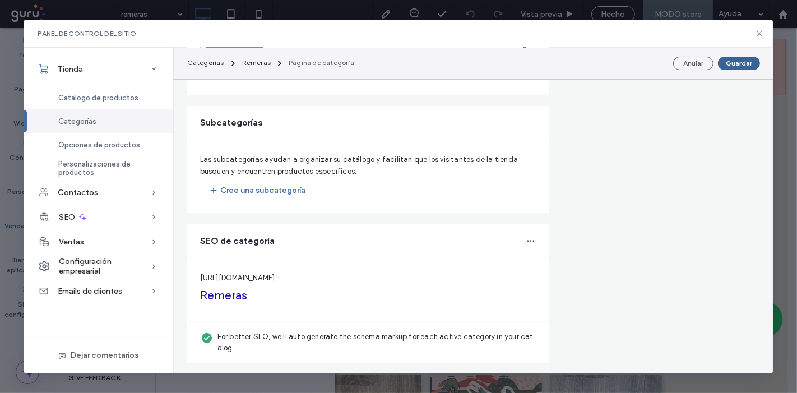
click at [743, 64] on button "Guardar" at bounding box center [739, 63] width 42 height 13
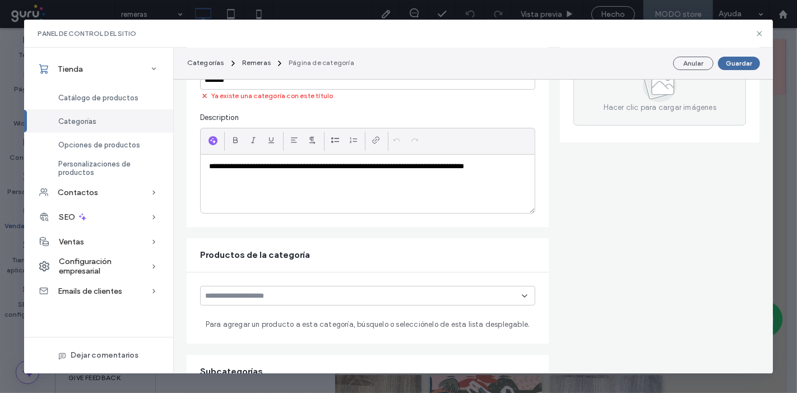
scroll to position [0, 0]
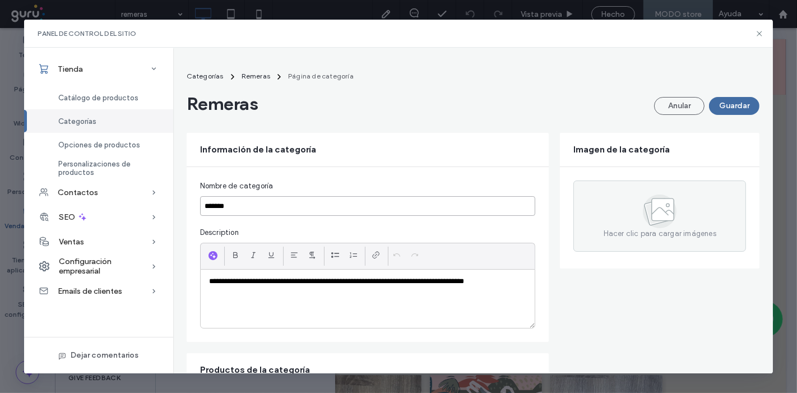
click at [312, 199] on input "*******" at bounding box center [368, 206] width 336 height 20
type input "**********"
click at [720, 109] on button "Guardar" at bounding box center [734, 106] width 50 height 18
click at [80, 124] on span "Categorías" at bounding box center [77, 121] width 38 height 8
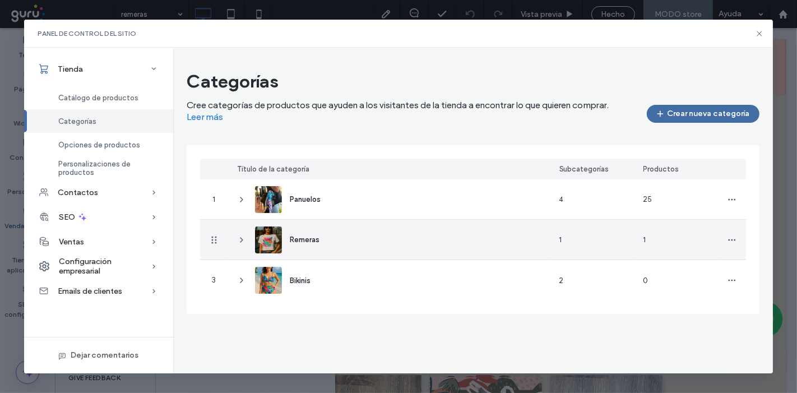
click at [241, 238] on use at bounding box center [241, 240] width 2 height 4
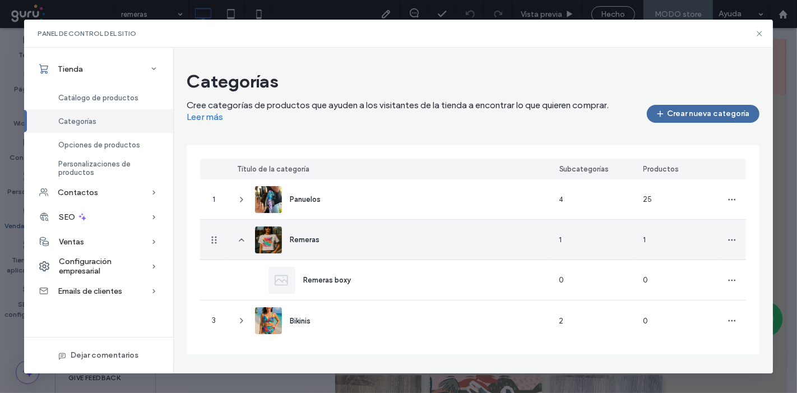
click at [312, 236] on span "Remeras" at bounding box center [305, 239] width 30 height 8
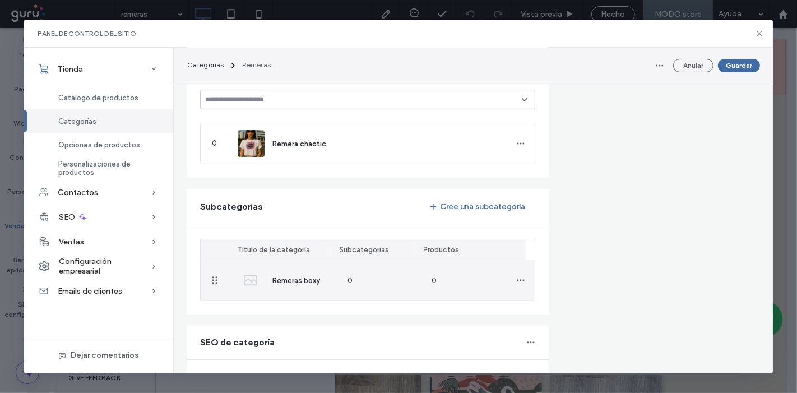
scroll to position [249, 0]
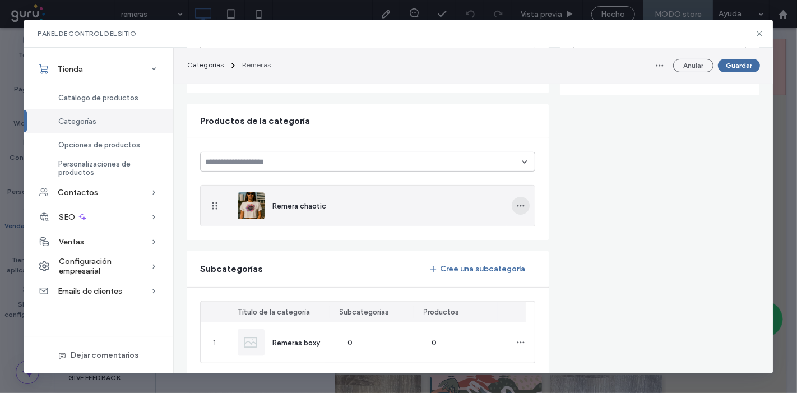
click at [516, 202] on icon "button" at bounding box center [520, 205] width 9 height 9
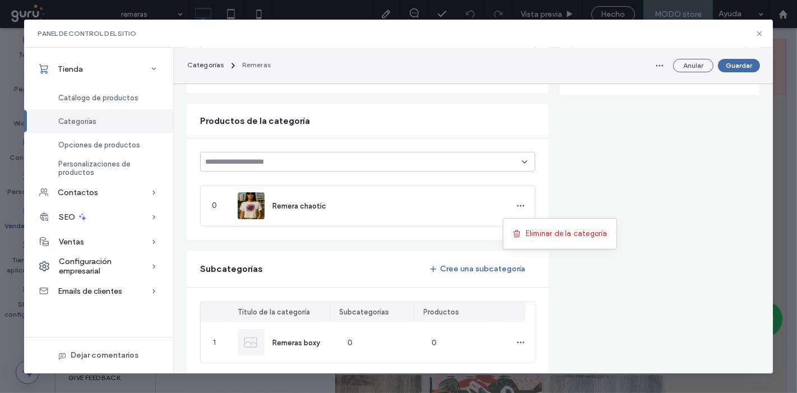
click at [583, 191] on form "**********" at bounding box center [473, 212] width 573 height 657
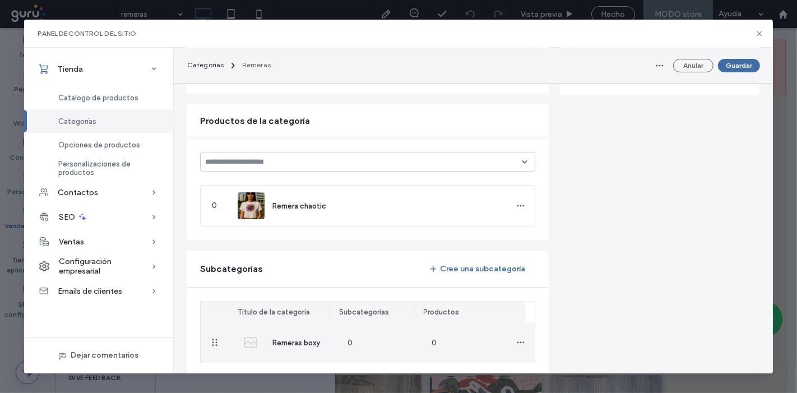
click at [482, 345] on div "0" at bounding box center [465, 342] width 84 height 40
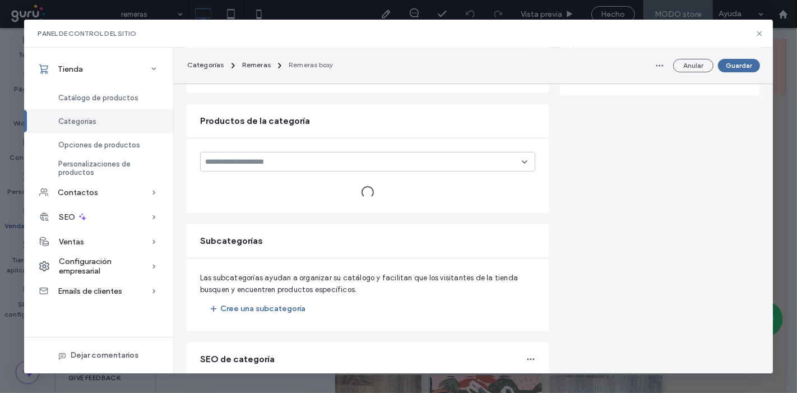
type input "**********"
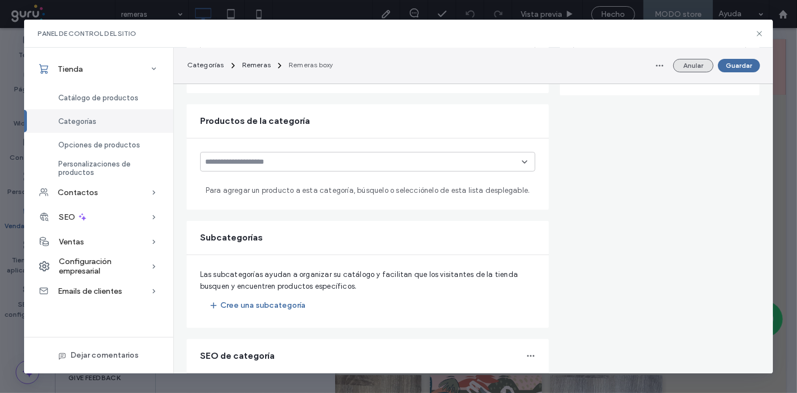
click at [693, 64] on button "Anular" at bounding box center [693, 65] width 40 height 13
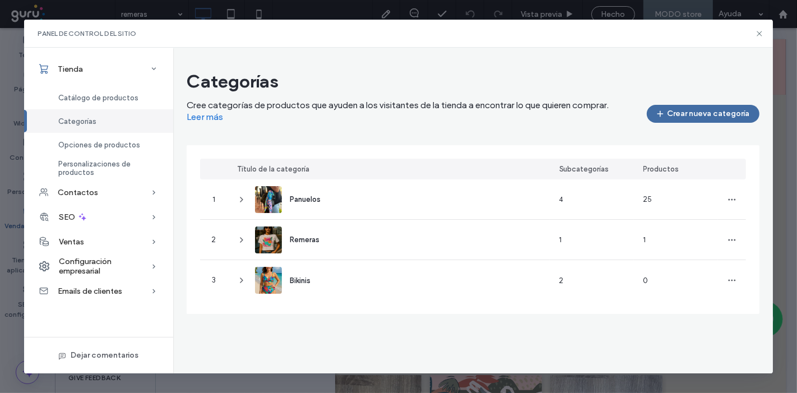
scroll to position [0, 0]
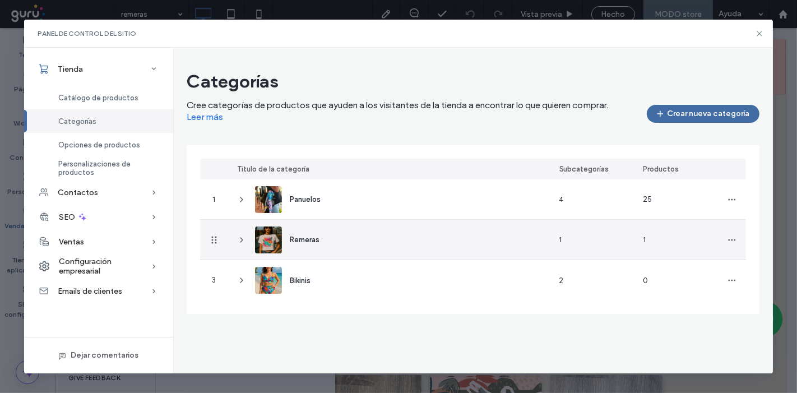
click at [243, 238] on icon at bounding box center [241, 239] width 9 height 9
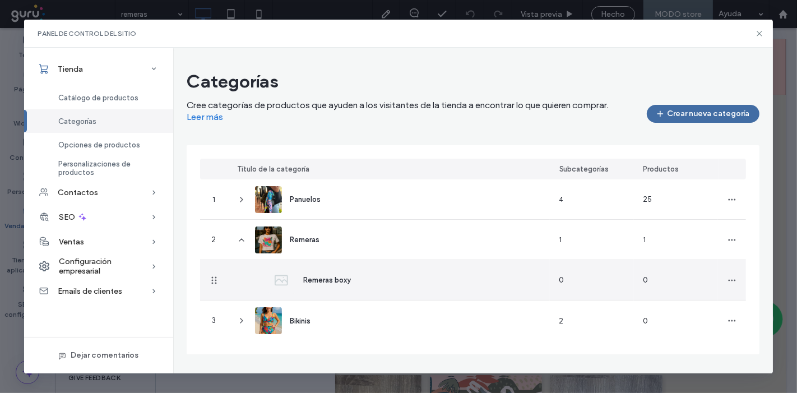
click at [329, 278] on span "Remeras boxy" at bounding box center [327, 280] width 48 height 8
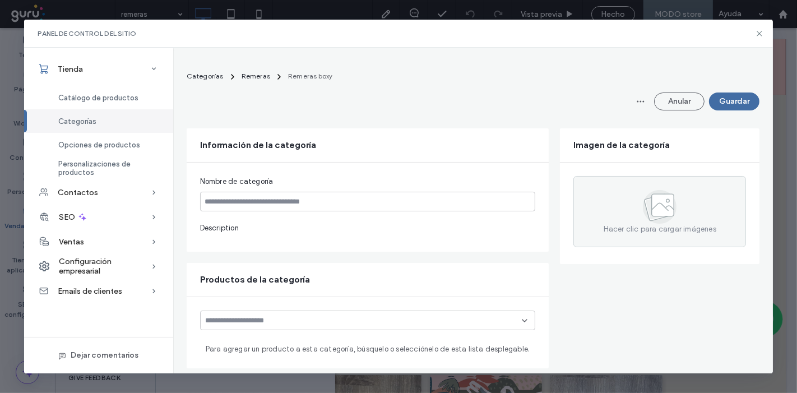
type input "**********"
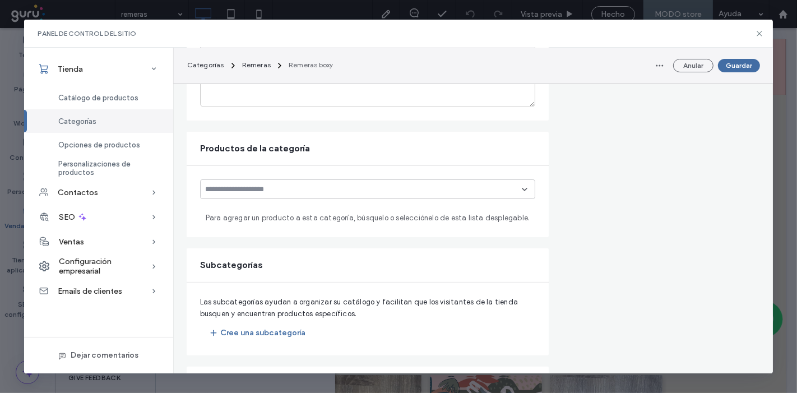
scroll to position [249, 0]
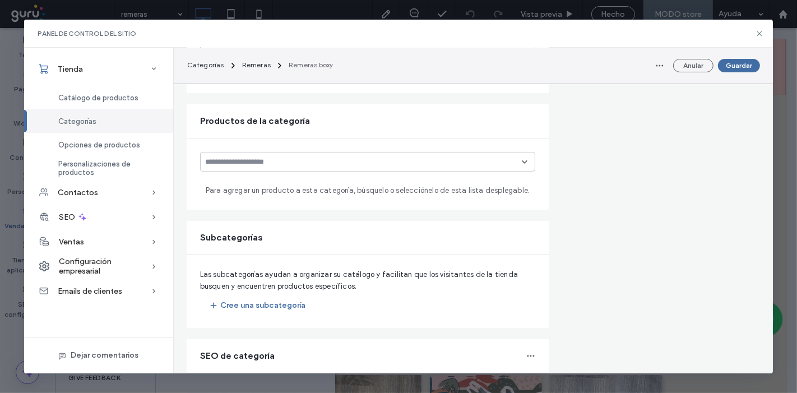
click at [326, 152] on div at bounding box center [368, 162] width 336 height 20
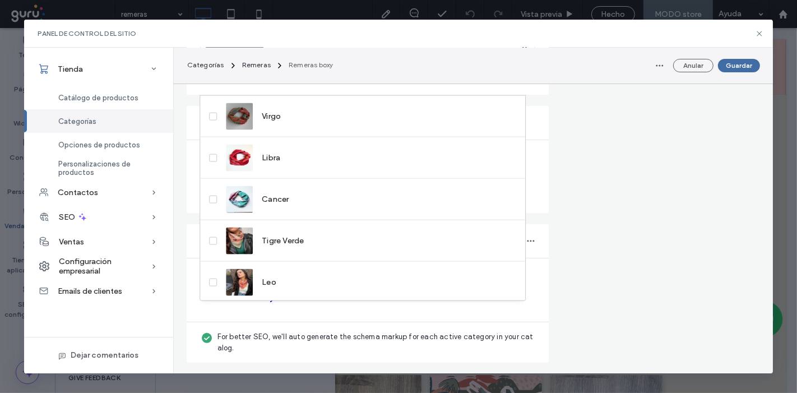
scroll to position [239, 0]
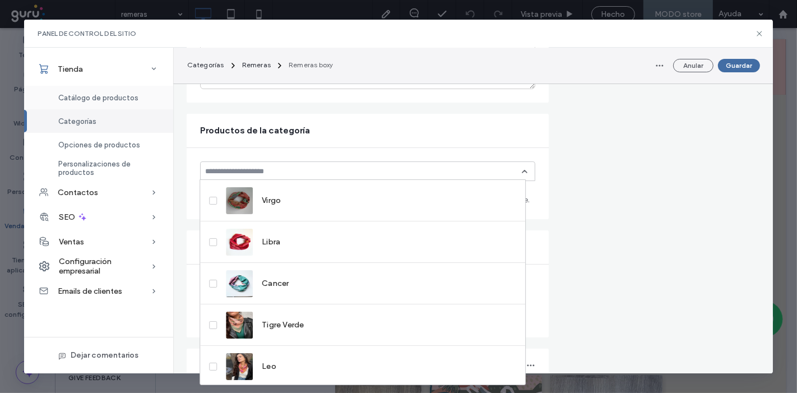
click at [89, 94] on span "Catálogo de productos" at bounding box center [98, 98] width 80 height 8
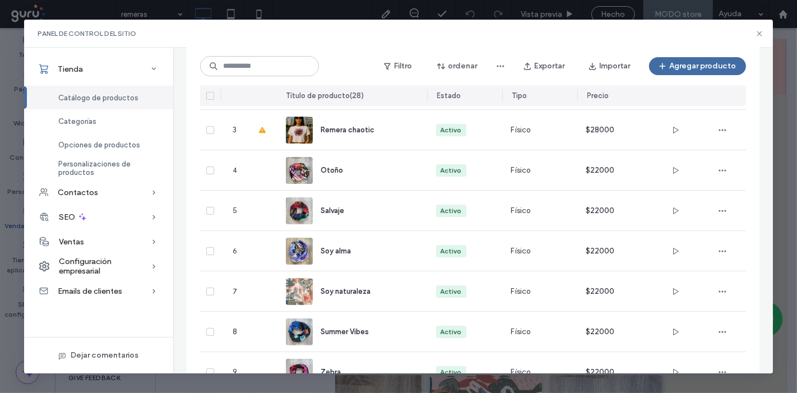
scroll to position [33, 0]
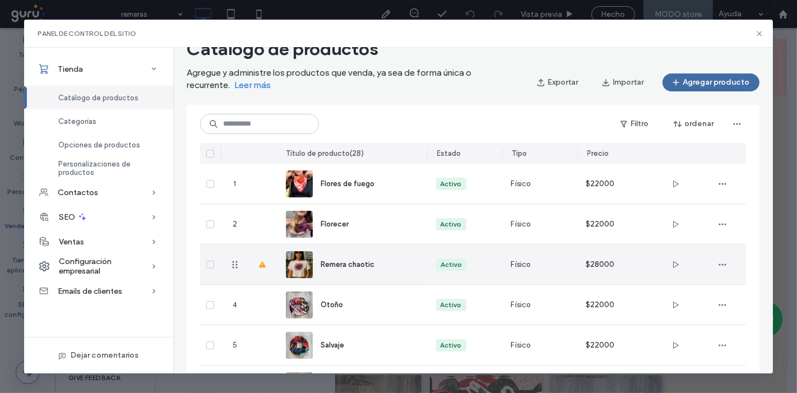
click at [397, 263] on div "Remera chaotic" at bounding box center [365, 264] width 89 height 12
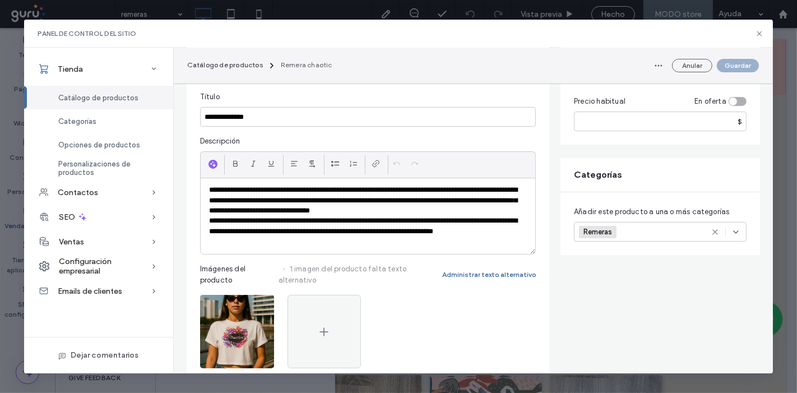
scroll to position [124, 0]
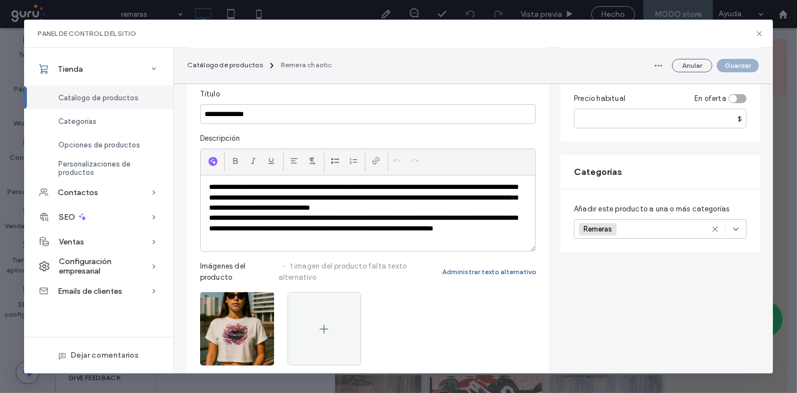
click at [741, 225] on div "Remeras +0 Remeras +0" at bounding box center [660, 229] width 173 height 20
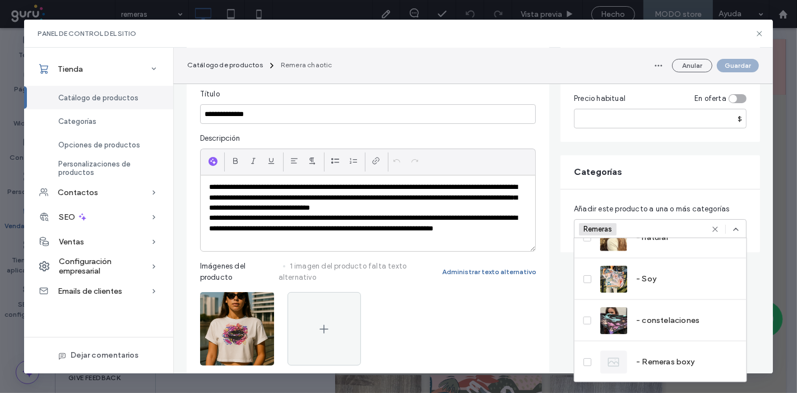
scroll to position [267, 0]
click at [696, 366] on div "- Remeras boxy" at bounding box center [661, 361] width 172 height 41
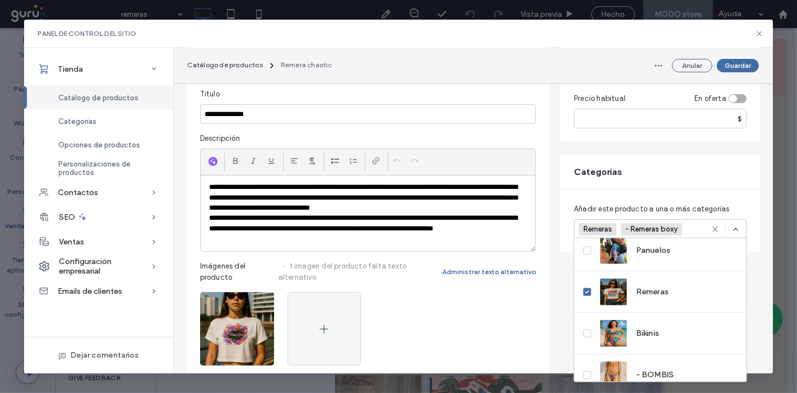
scroll to position [0, 0]
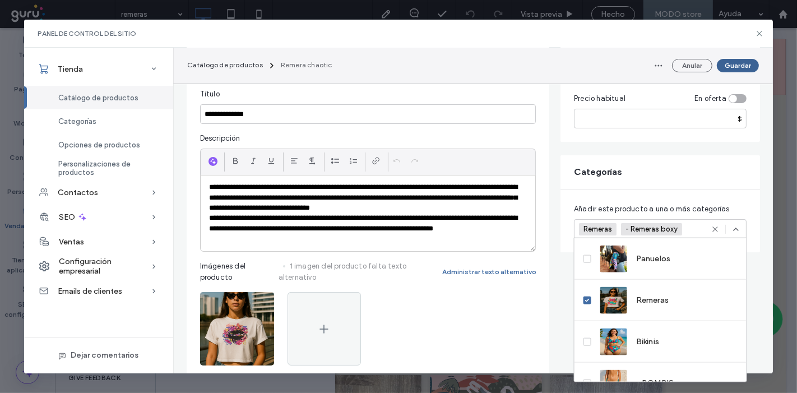
click at [743, 61] on button "Guardar" at bounding box center [738, 65] width 42 height 13
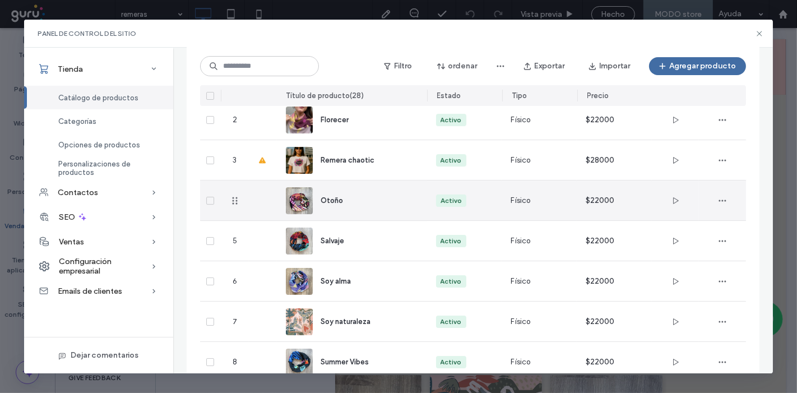
click at [255, 203] on div at bounding box center [263, 201] width 28 height 40
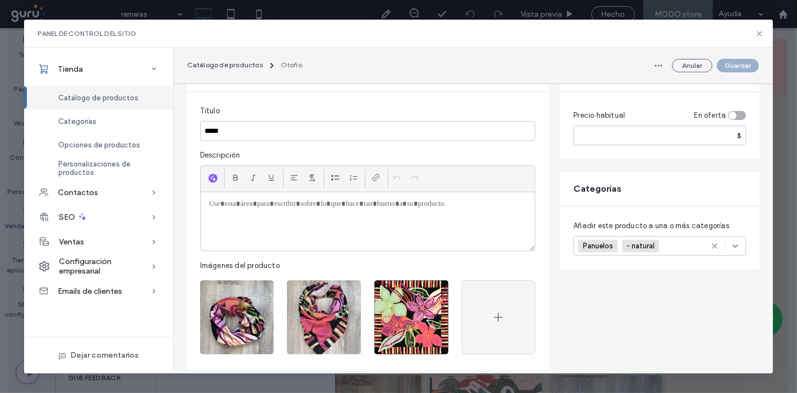
scroll to position [187, 0]
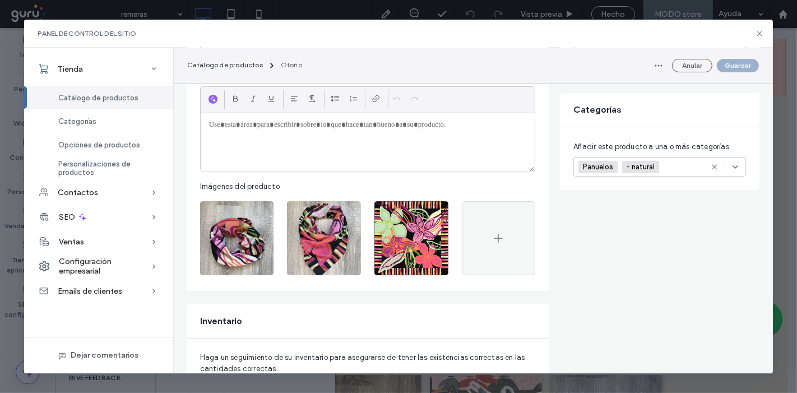
click at [739, 163] on icon at bounding box center [735, 167] width 9 height 9
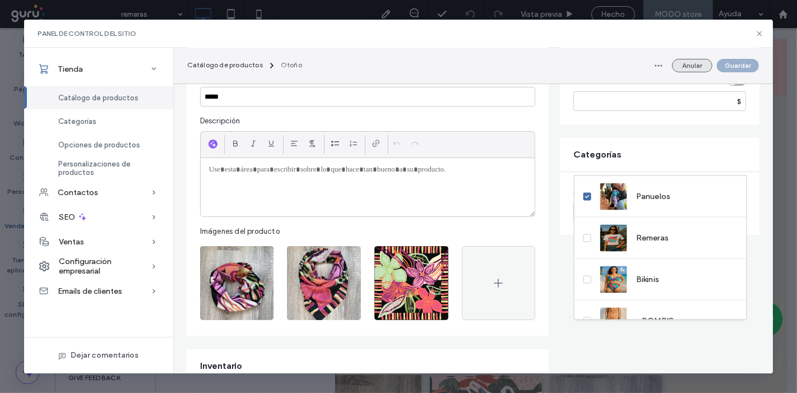
scroll to position [124, 0]
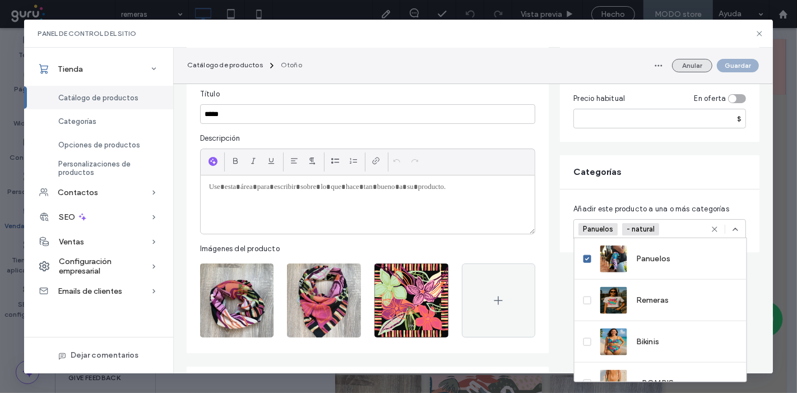
click at [693, 70] on button "Anular" at bounding box center [692, 65] width 40 height 13
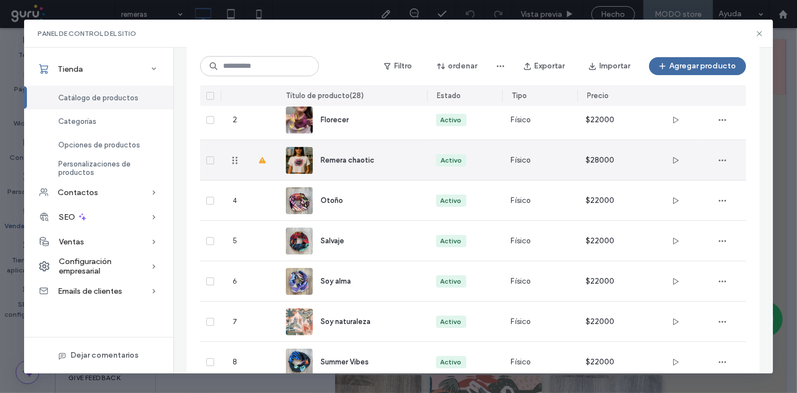
click at [270, 163] on div at bounding box center [263, 160] width 28 height 40
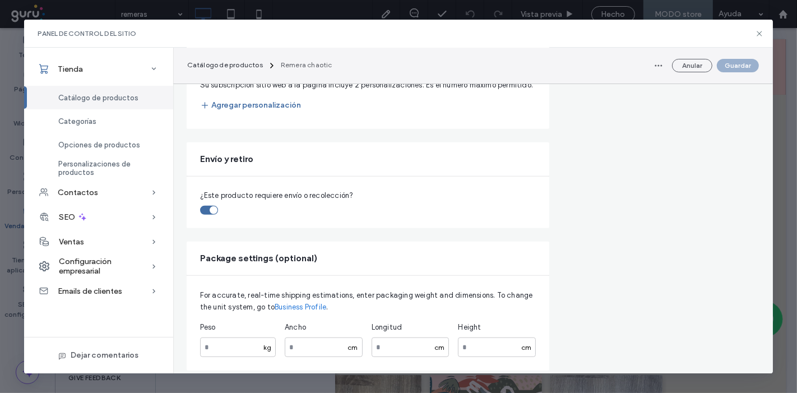
scroll to position [810, 0]
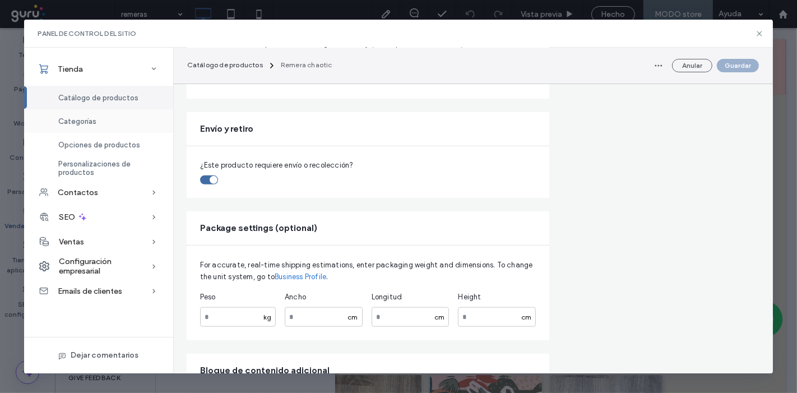
click at [99, 114] on div "Categorías" at bounding box center [98, 121] width 149 height 24
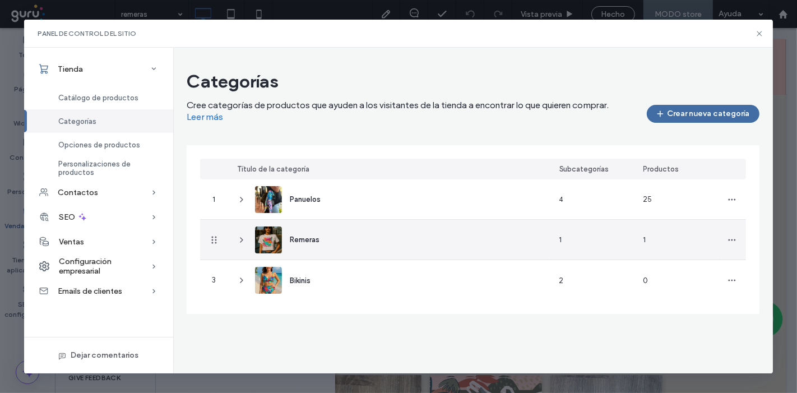
click at [374, 244] on div "Remeras" at bounding box center [389, 240] width 322 height 40
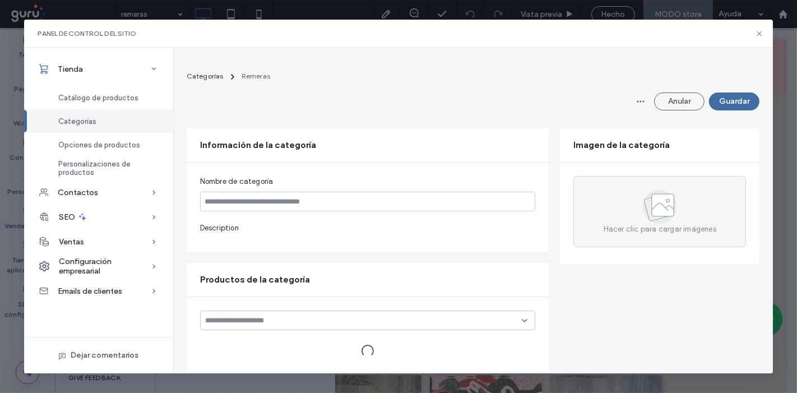
type input "*******"
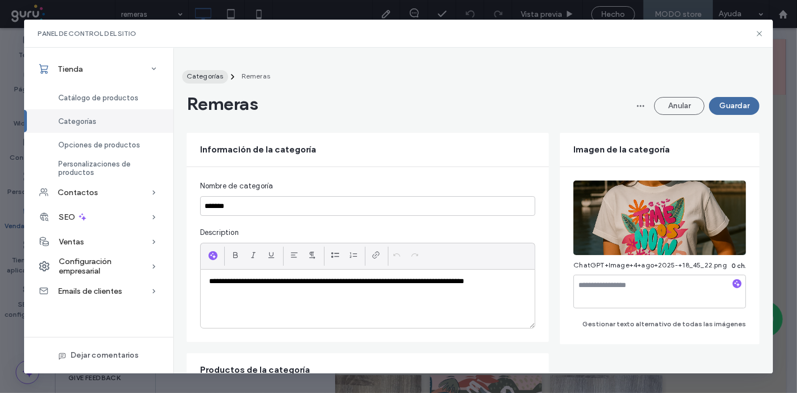
click at [214, 73] on span "Categorías" at bounding box center [205, 76] width 37 height 8
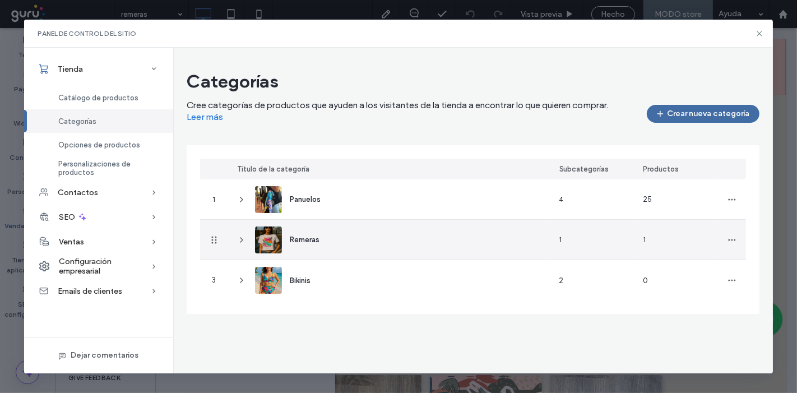
click at [243, 240] on icon at bounding box center [241, 239] width 9 height 9
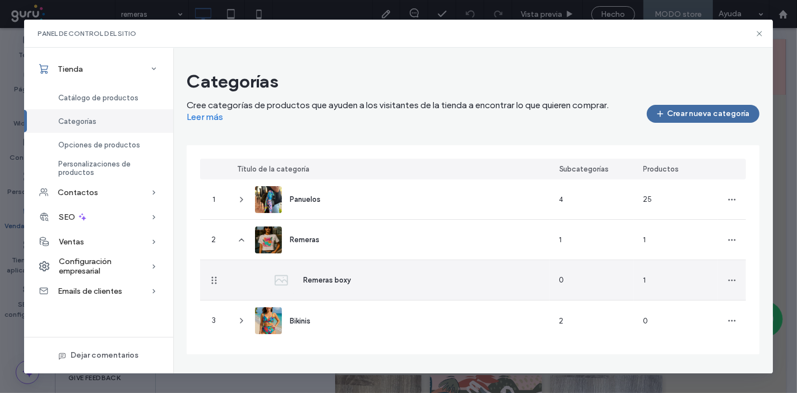
click at [311, 280] on span "Remeras boxy" at bounding box center [327, 280] width 48 height 8
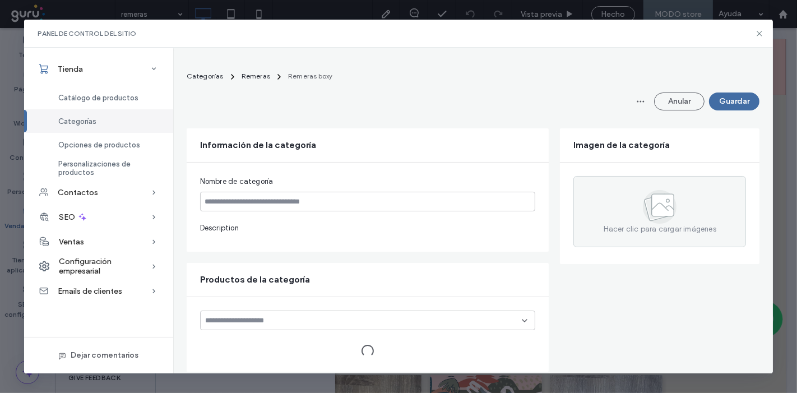
type input "**********"
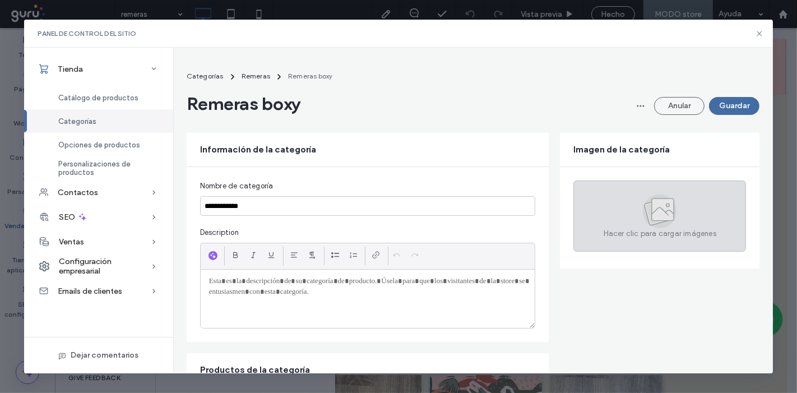
click at [700, 221] on div "Hacer clic para cargar imágenes" at bounding box center [659, 216] width 173 height 71
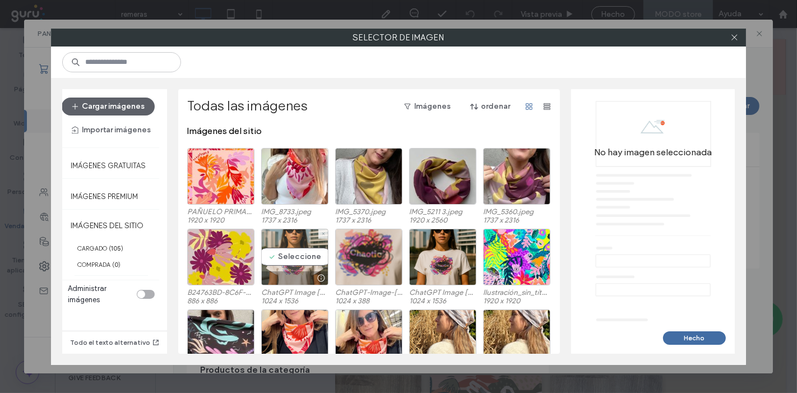
click at [295, 242] on div "Seleccione" at bounding box center [294, 257] width 67 height 57
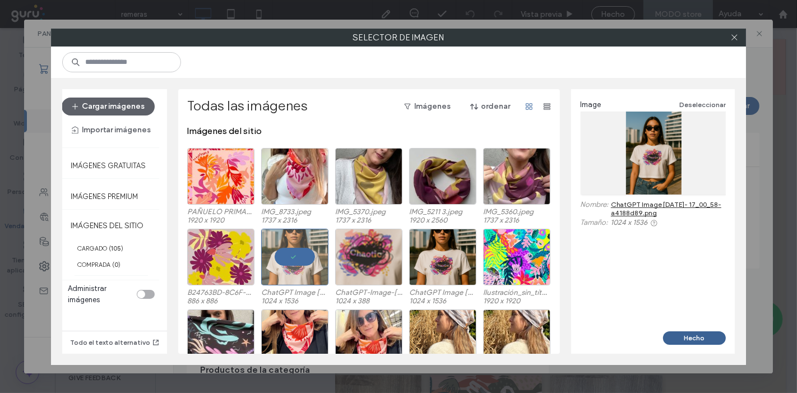
click at [702, 343] on button "Hecho" at bounding box center [694, 337] width 63 height 13
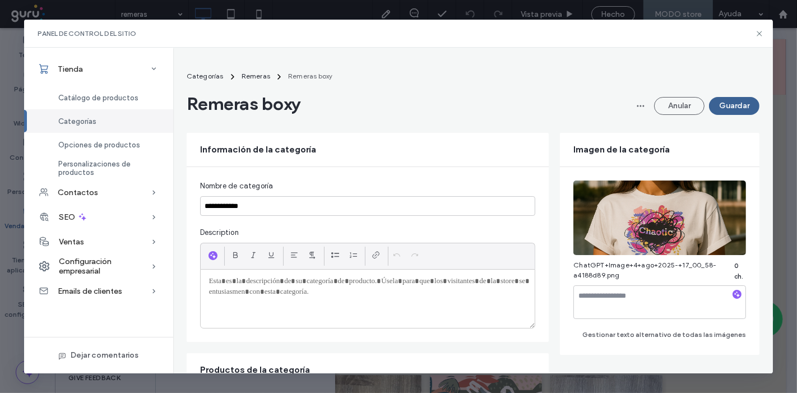
click at [721, 104] on button "Guardar" at bounding box center [734, 106] width 50 height 18
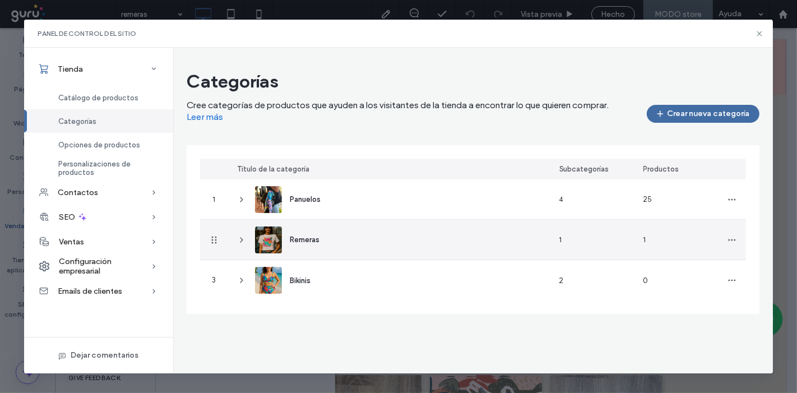
click at [243, 239] on icon at bounding box center [241, 239] width 9 height 9
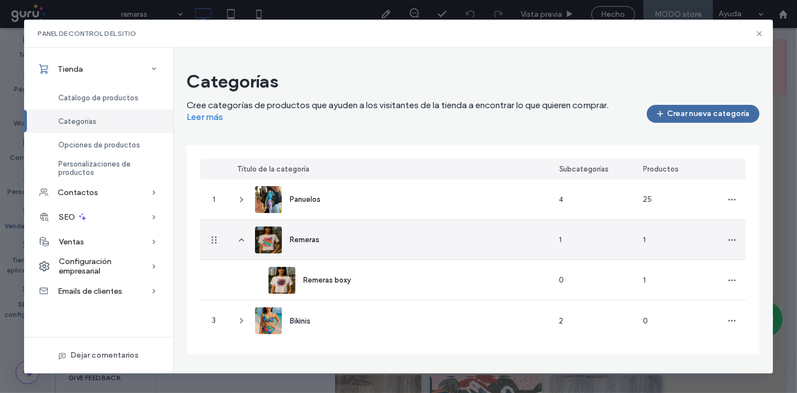
click at [317, 245] on div "Remeras" at bounding box center [305, 240] width 30 height 12
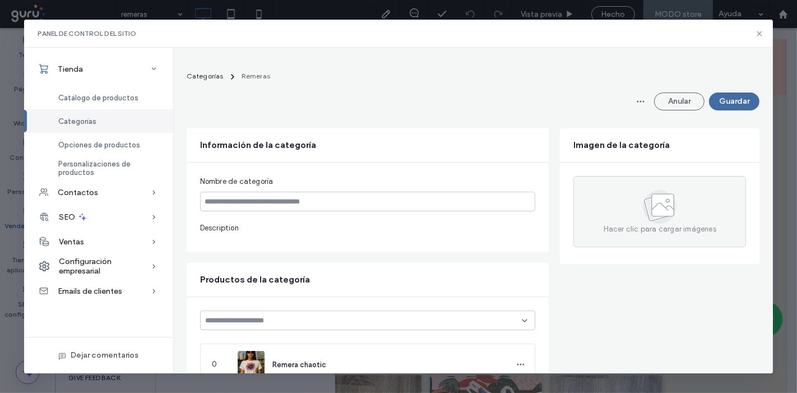
type input "*******"
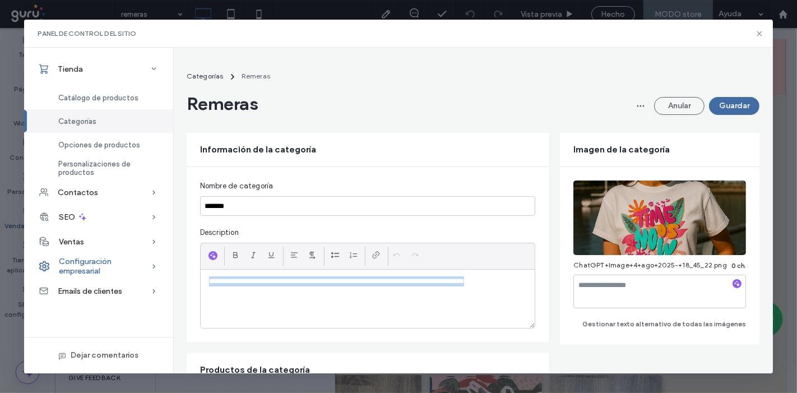
drag, startPoint x: 518, startPoint y: 281, endPoint x: 165, endPoint y: 263, distance: 353.6
click at [165, 263] on div "**********" at bounding box center [399, 211] width 750 height 326
copy p "**********"
click at [75, 124] on span "Categorías" at bounding box center [77, 121] width 38 height 8
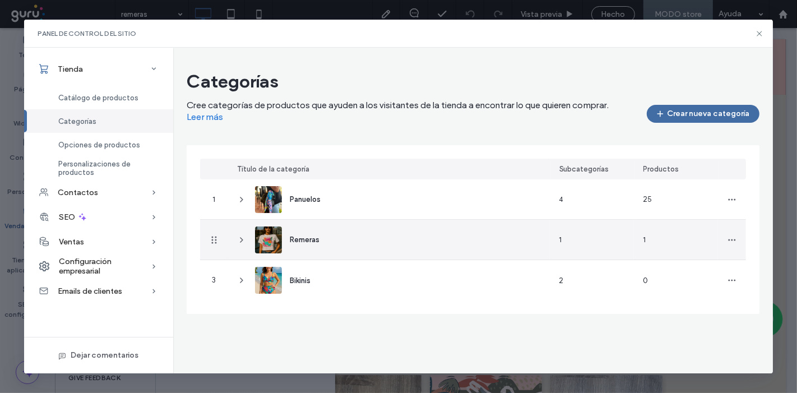
click at [242, 237] on icon at bounding box center [241, 239] width 9 height 9
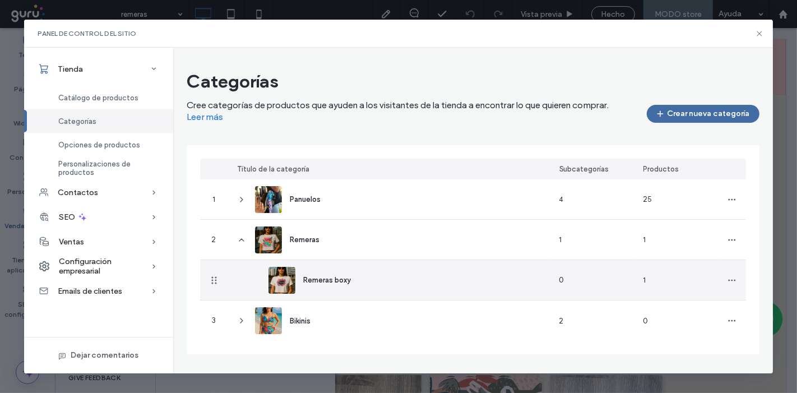
click at [339, 275] on div "Remeras boxy" at bounding box center [327, 280] width 48 height 12
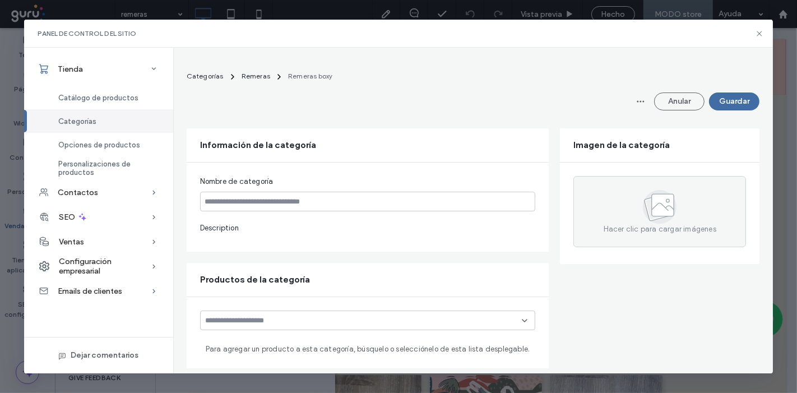
type input "**********"
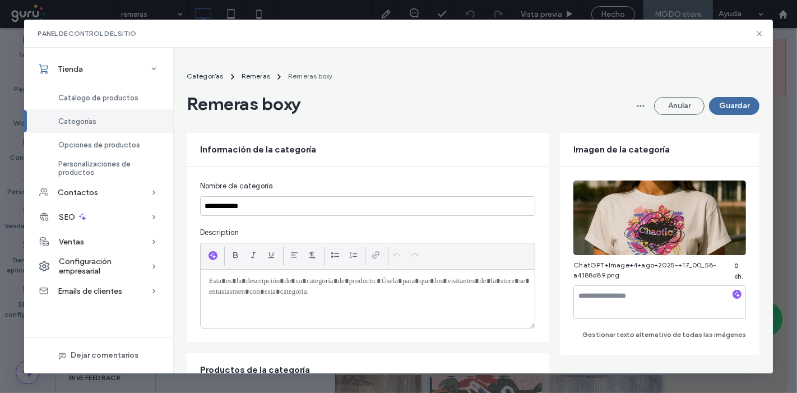
click at [396, 298] on div at bounding box center [368, 299] width 335 height 58
paste div
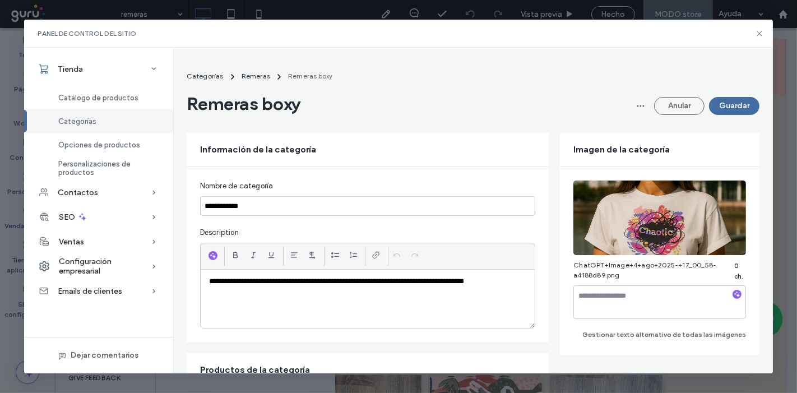
click at [404, 307] on div "**********" at bounding box center [368, 299] width 335 height 58
drag, startPoint x: 212, startPoint y: 286, endPoint x: 203, endPoint y: 286, distance: 9.5
click at [203, 286] on div "**********" at bounding box center [368, 299] width 335 height 58
click at [385, 326] on div "**********" at bounding box center [368, 299] width 335 height 58
click at [593, 301] on textarea at bounding box center [659, 302] width 173 height 34
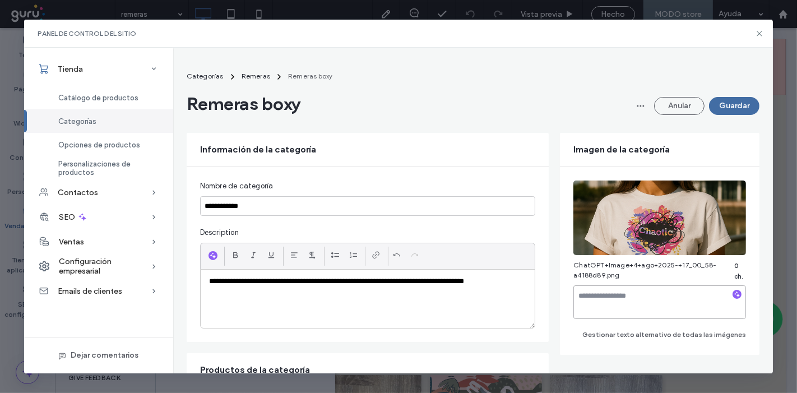
paste textarea "**********"
drag, startPoint x: 617, startPoint y: 292, endPoint x: 679, endPoint y: 340, distance: 78.7
click at [679, 340] on div "**********" at bounding box center [660, 261] width 200 height 188
click at [673, 304] on textarea "**********" at bounding box center [659, 302] width 173 height 34
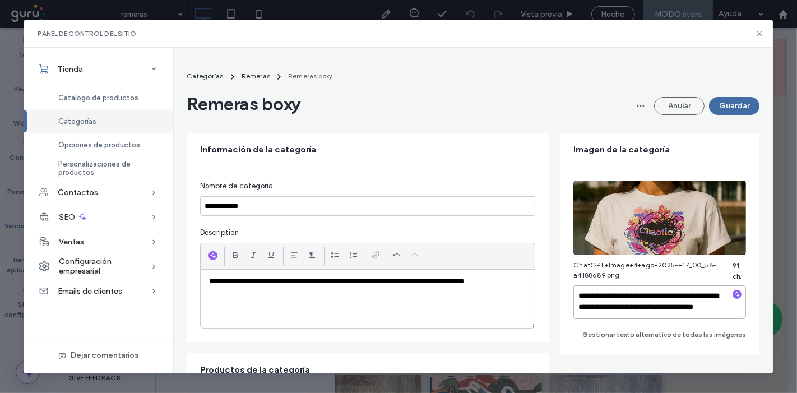
drag, startPoint x: 658, startPoint y: 290, endPoint x: 687, endPoint y: 346, distance: 62.4
click at [687, 346] on div "**********" at bounding box center [660, 261] width 200 height 188
click at [573, 300] on textarea "**********" at bounding box center [659, 302] width 173 height 34
drag, startPoint x: 599, startPoint y: 312, endPoint x: 628, endPoint y: 308, distance: 29.4
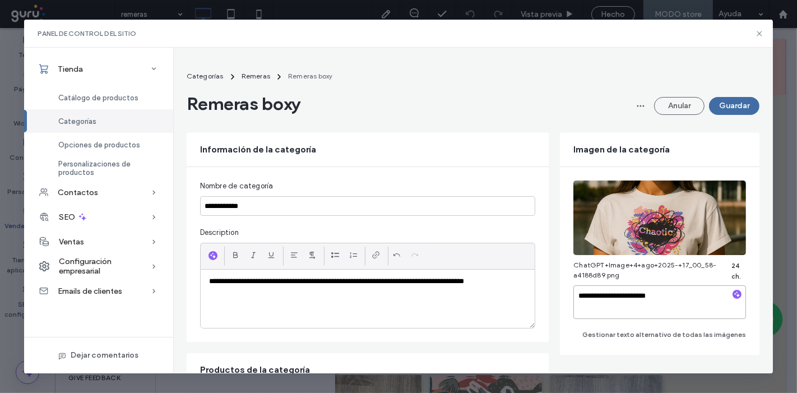
click at [611, 310] on textarea "**********" at bounding box center [659, 302] width 173 height 34
type textarea "**********"
click at [732, 103] on button "Guardar" at bounding box center [734, 106] width 50 height 18
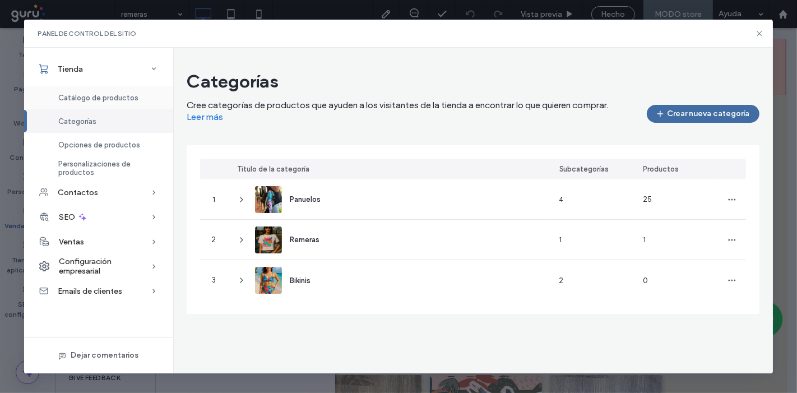
click at [115, 94] on span "Catálogo de productos" at bounding box center [98, 98] width 80 height 8
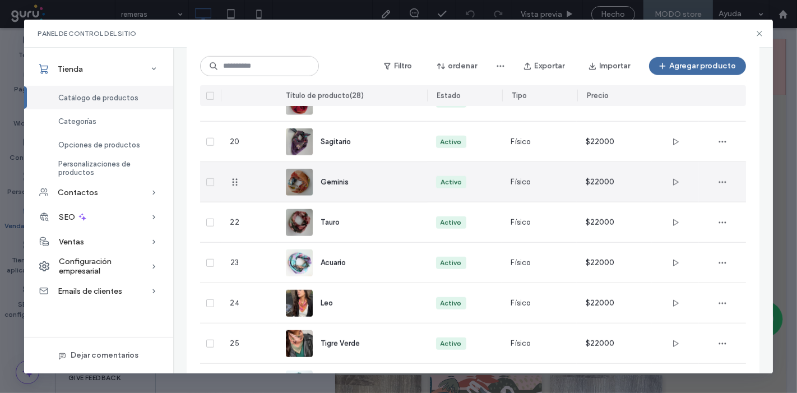
scroll to position [780, 0]
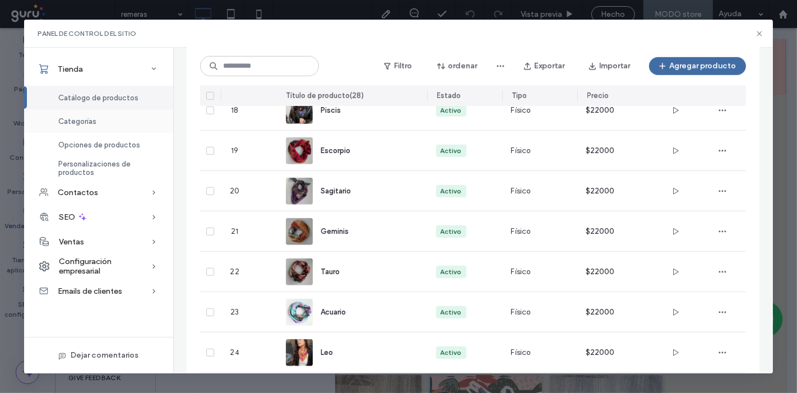
click at [105, 126] on div "Categorías" at bounding box center [98, 121] width 149 height 24
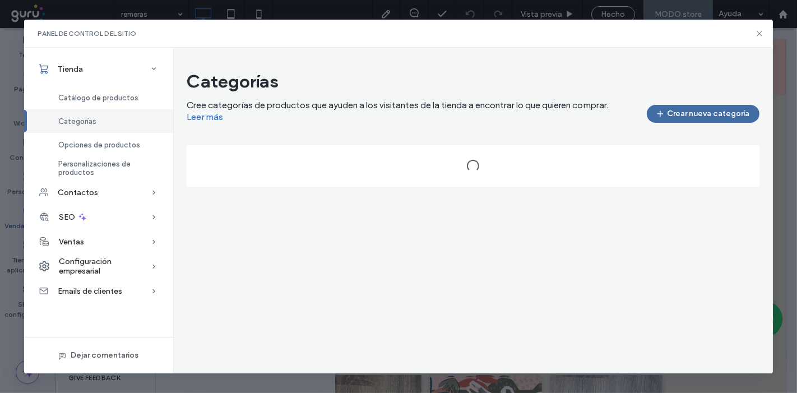
scroll to position [0, 0]
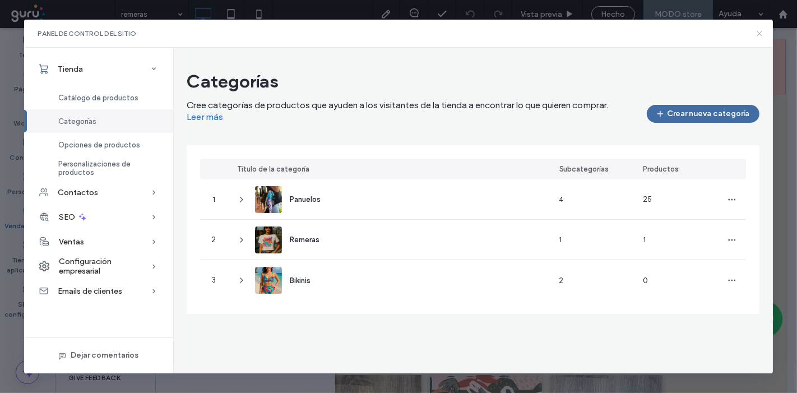
click at [759, 35] on icon at bounding box center [759, 33] width 9 height 9
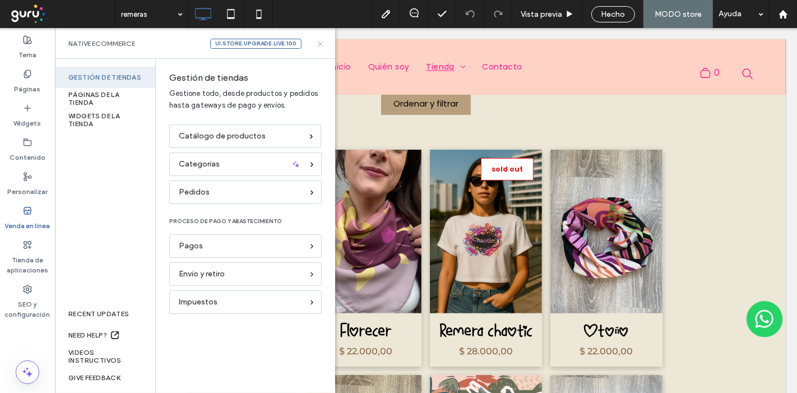
click at [321, 43] on use at bounding box center [320, 43] width 4 height 4
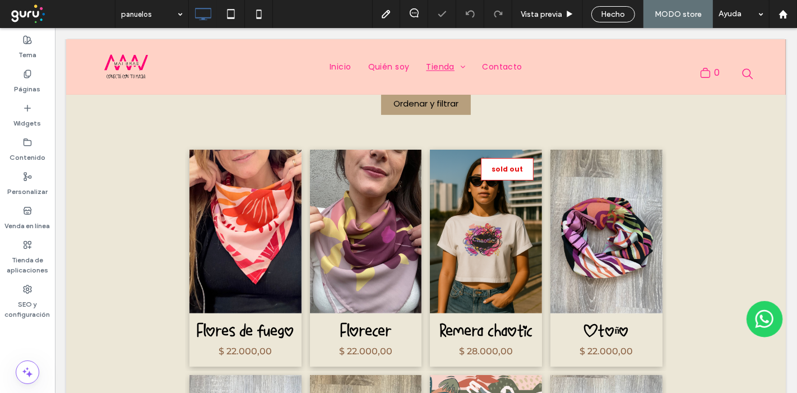
click at [152, 11] on input at bounding box center [149, 14] width 56 height 28
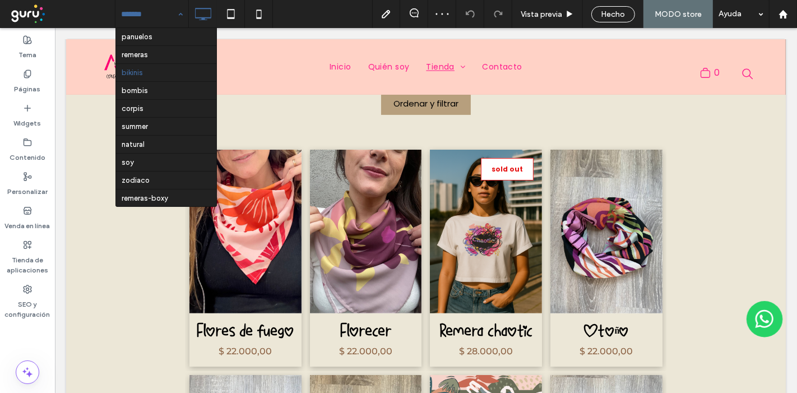
click at [144, 10] on input at bounding box center [149, 14] width 56 height 28
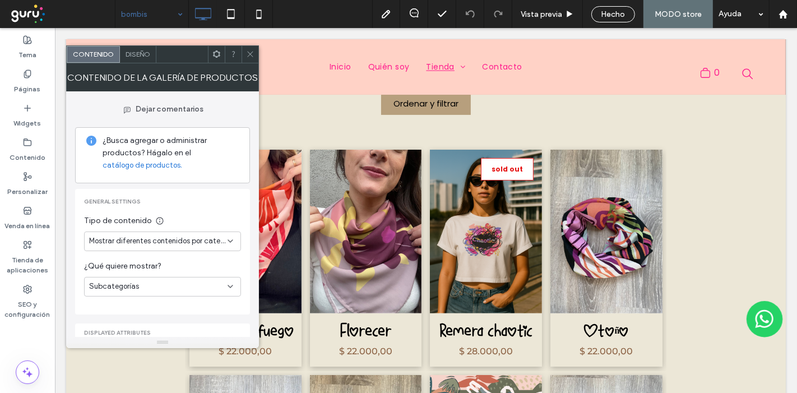
click at [252, 54] on icon at bounding box center [250, 54] width 8 height 8
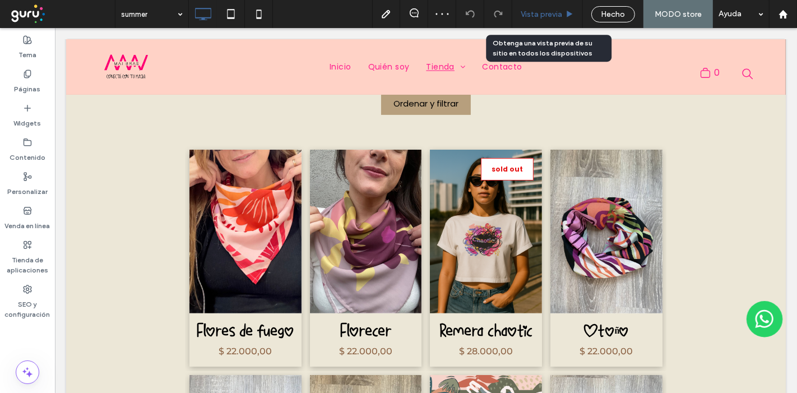
click at [565, 13] on div "Vista previa" at bounding box center [547, 15] width 70 height 10
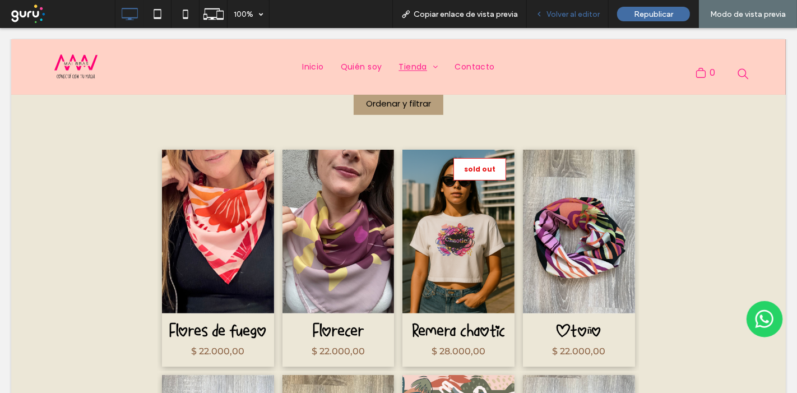
click at [589, 13] on span "Volver al editor" at bounding box center [573, 15] width 53 height 10
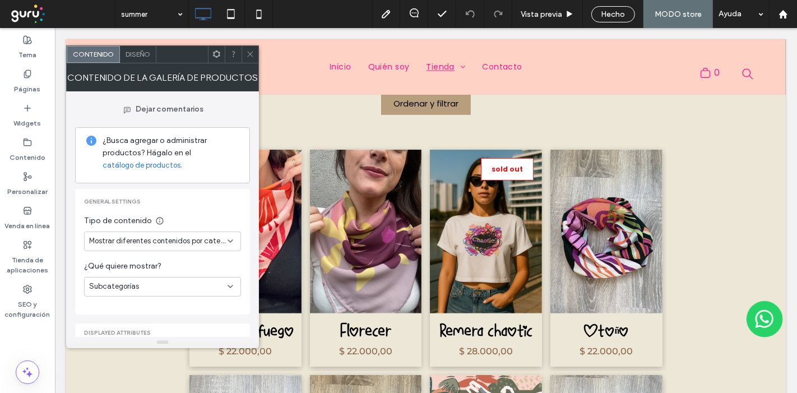
click at [151, 286] on div "Subcategorías" at bounding box center [158, 286] width 138 height 11
click at [157, 301] on div "Productos" at bounding box center [163, 306] width 156 height 20
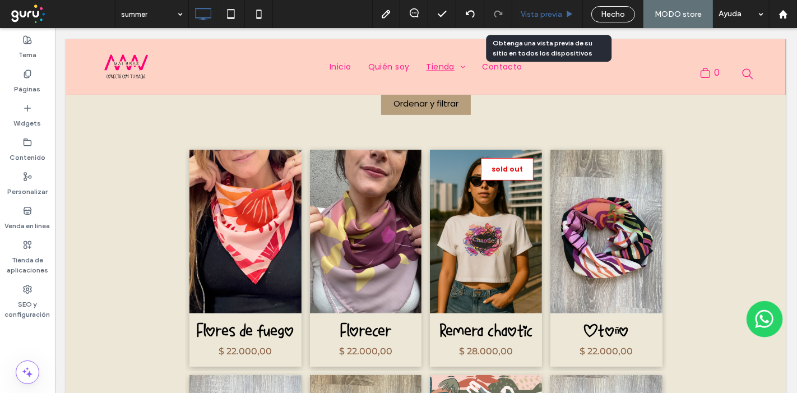
click at [556, 18] on span "Vista previa" at bounding box center [541, 15] width 41 height 10
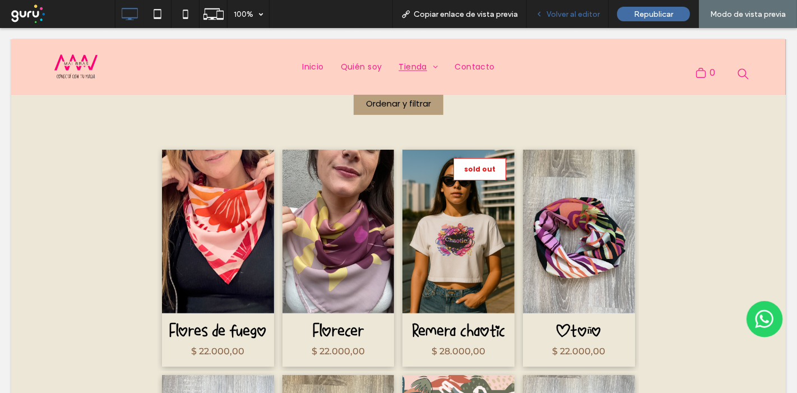
click at [557, 17] on span "Volver al editor" at bounding box center [573, 15] width 53 height 10
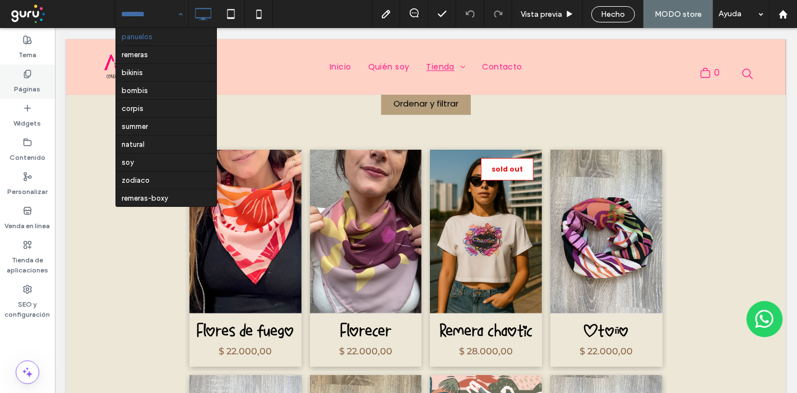
click at [26, 84] on label "Páginas" at bounding box center [28, 86] width 26 height 16
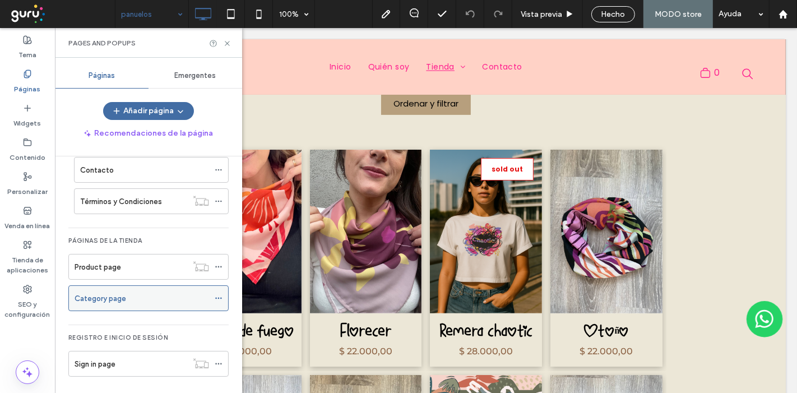
scroll to position [50, 0]
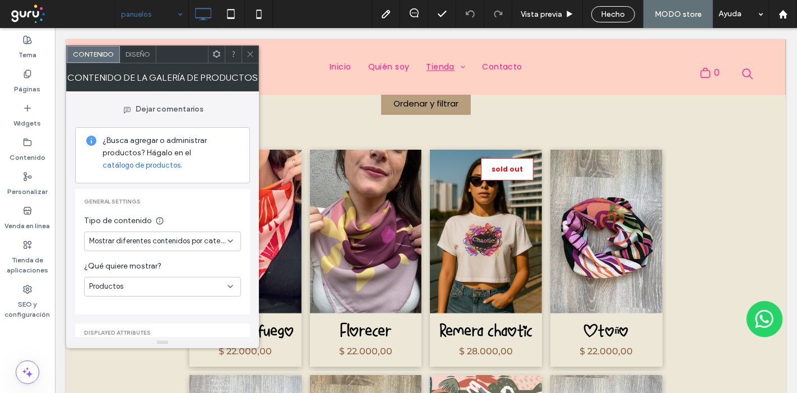
click at [173, 277] on div "Productos" at bounding box center [162, 287] width 157 height 20
click at [149, 321] on div "Subcategorías" at bounding box center [163, 326] width 156 height 20
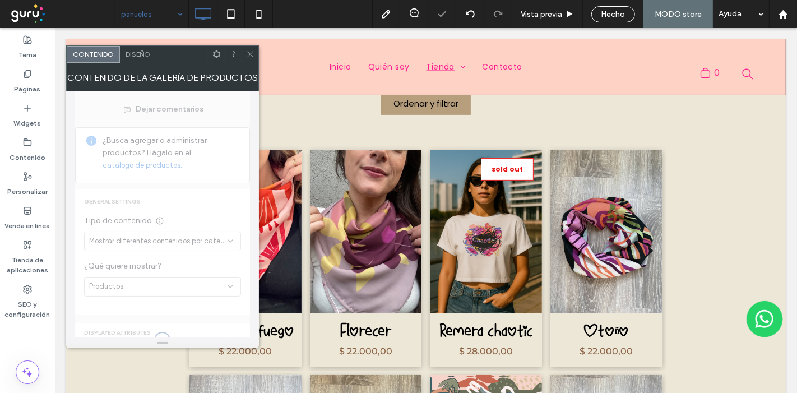
click at [251, 52] on icon at bounding box center [250, 54] width 8 height 8
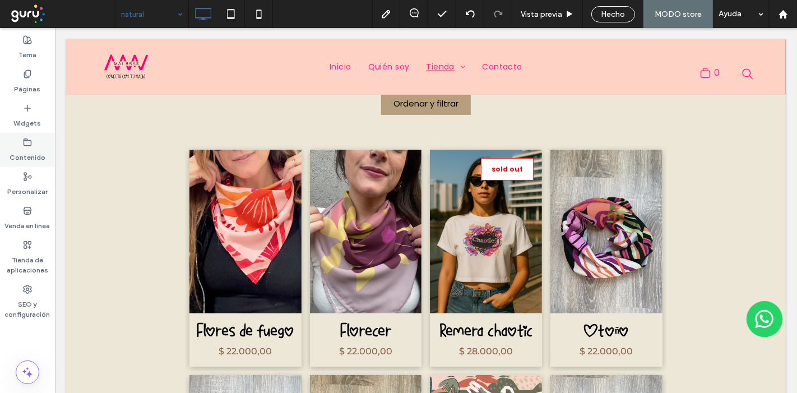
click at [20, 145] on div "Contenido" at bounding box center [27, 150] width 55 height 34
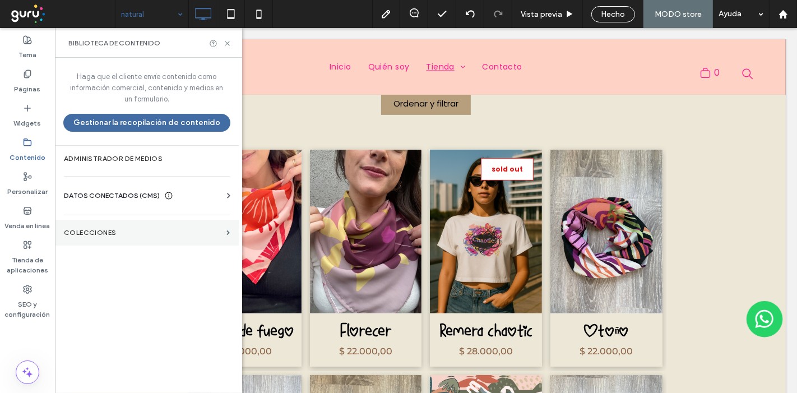
click at [145, 229] on label "COLECCIONES" at bounding box center [143, 233] width 158 height 8
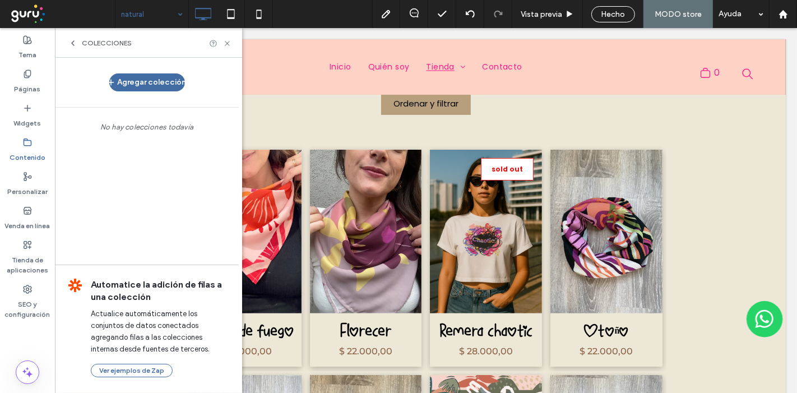
click at [72, 41] on icon at bounding box center [72, 43] width 9 height 9
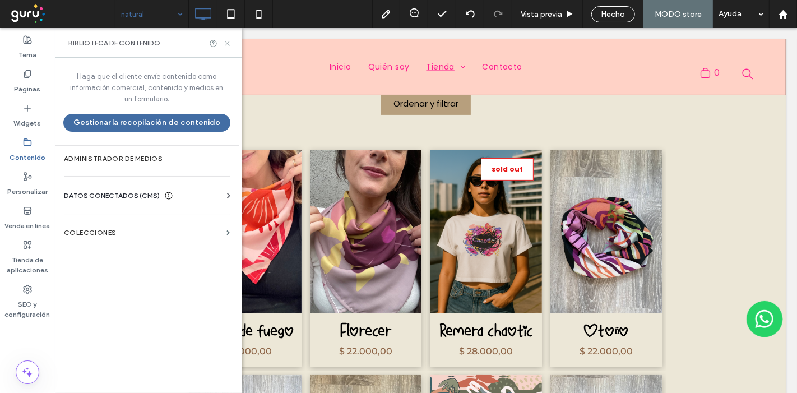
click at [227, 40] on icon at bounding box center [227, 43] width 8 height 8
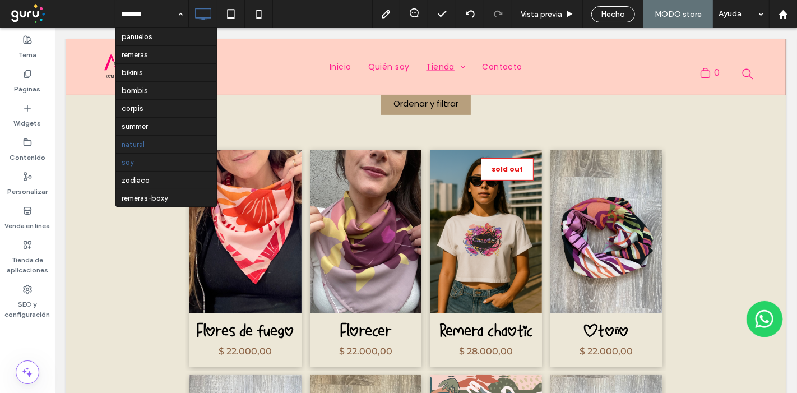
scroll to position [1, 0]
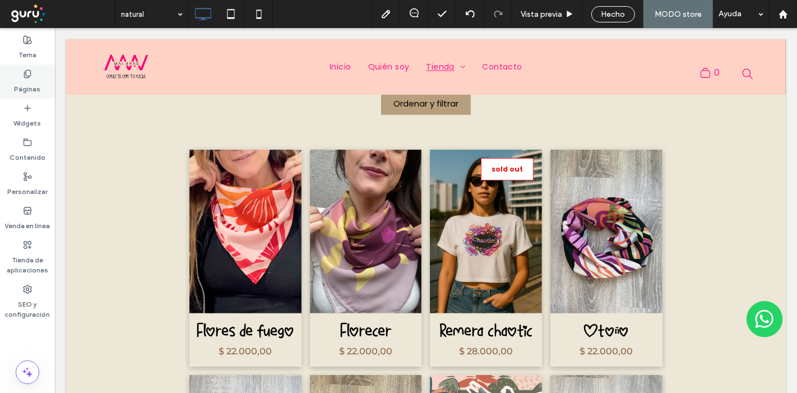
click at [34, 76] on div "Páginas" at bounding box center [27, 81] width 55 height 34
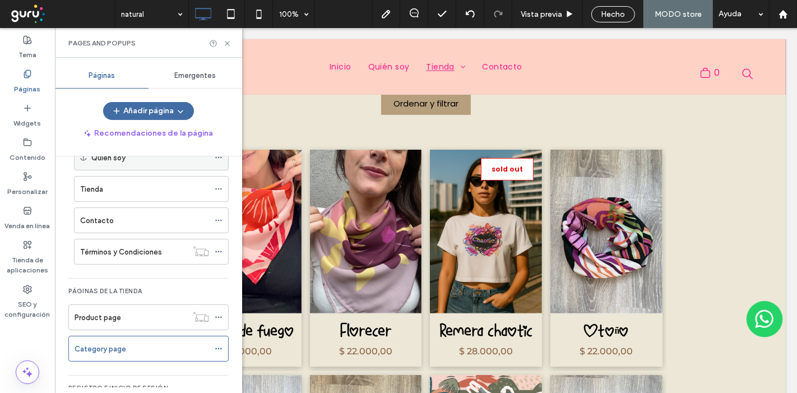
scroll to position [113, 0]
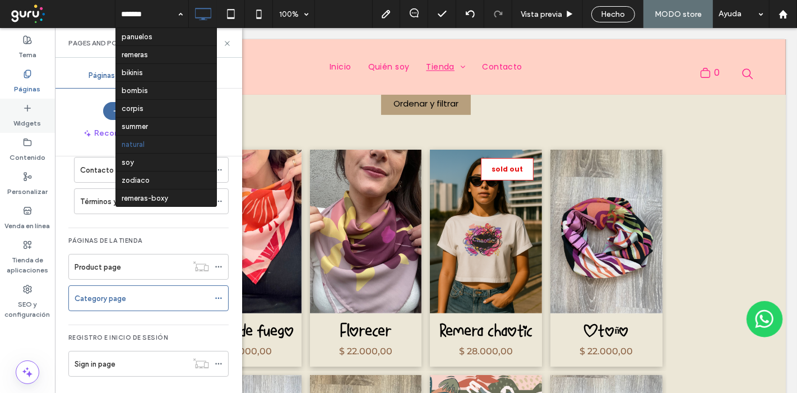
click at [27, 105] on icon at bounding box center [27, 108] width 9 height 9
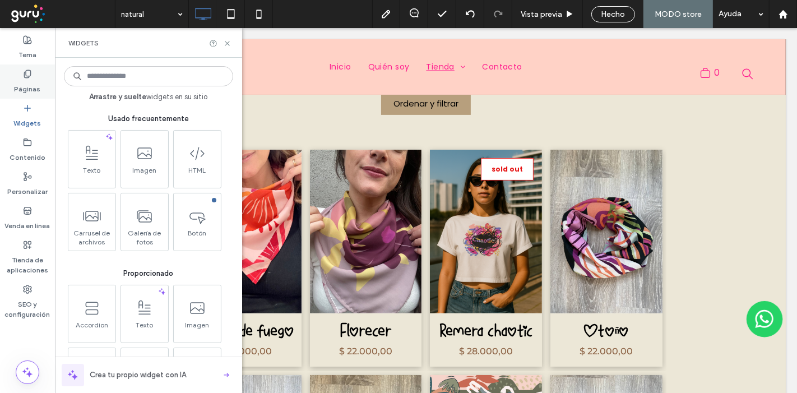
click at [27, 80] on label "Páginas" at bounding box center [28, 86] width 26 height 16
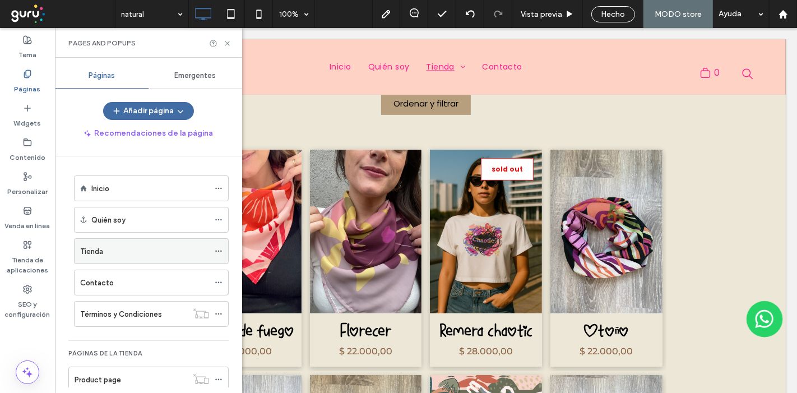
click at [116, 242] on div "Tienda" at bounding box center [144, 251] width 129 height 25
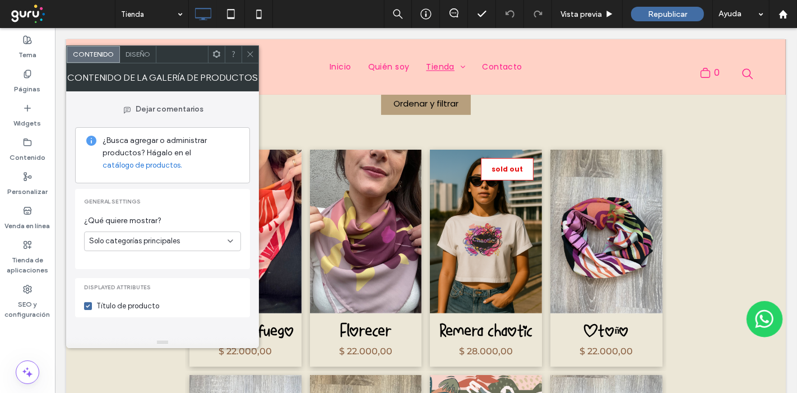
click at [203, 238] on div "Solo categorías principales" at bounding box center [158, 240] width 138 height 11
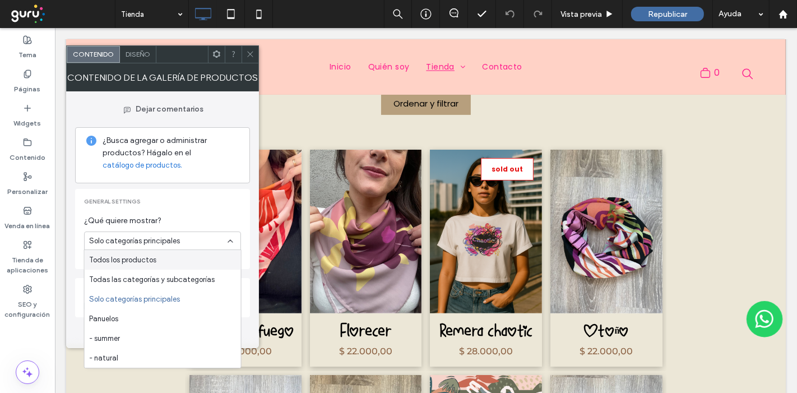
click at [155, 262] on span "Todos los productos" at bounding box center [122, 260] width 67 height 11
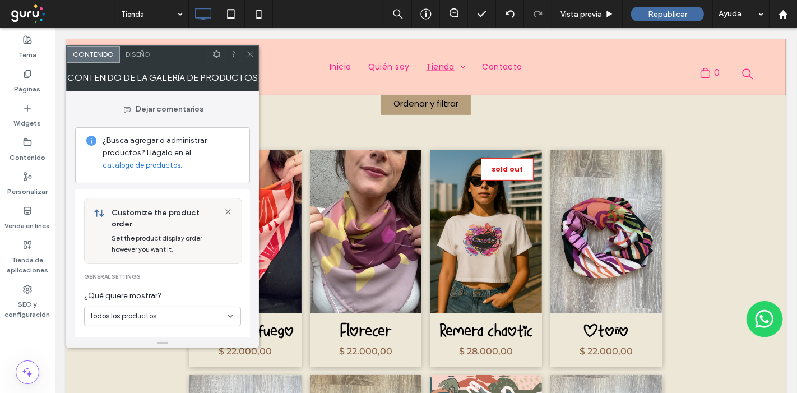
click at [122, 311] on span "Todos los productos" at bounding box center [122, 316] width 67 height 11
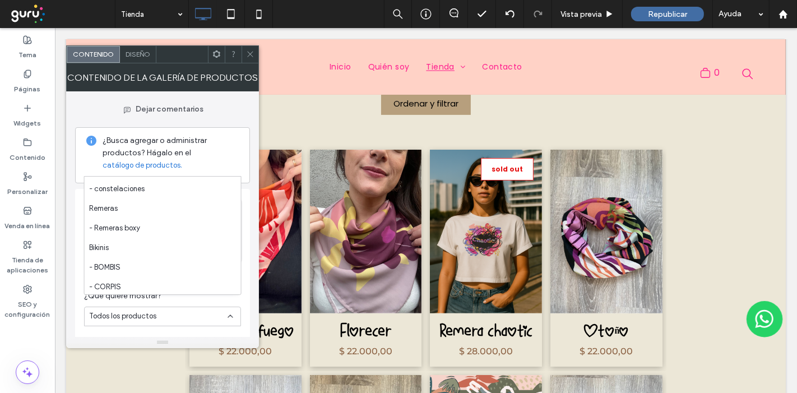
scroll to position [137, 0]
click at [24, 182] on label "Personalizar" at bounding box center [27, 189] width 40 height 16
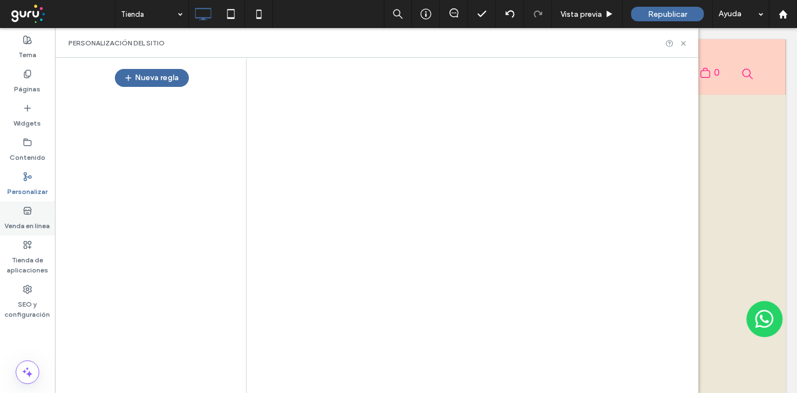
click at [34, 220] on label "Venda en línea" at bounding box center [27, 223] width 45 height 16
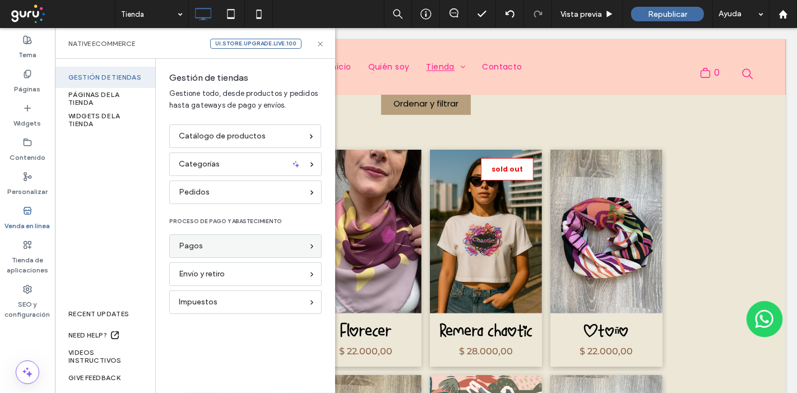
click at [208, 252] on div "Pagos" at bounding box center [245, 246] width 152 height 24
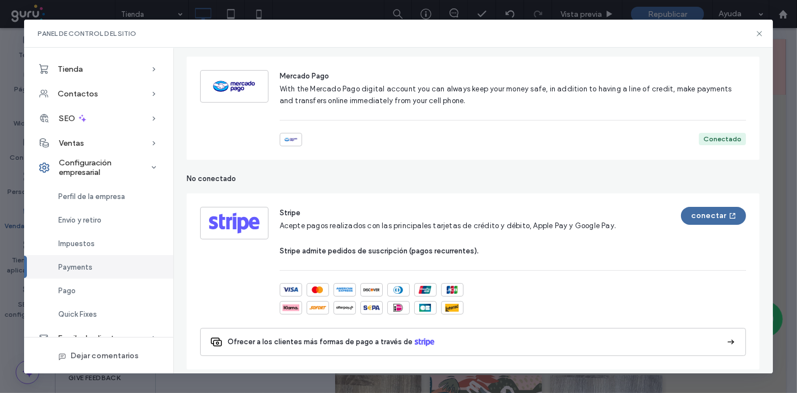
scroll to position [124, 0]
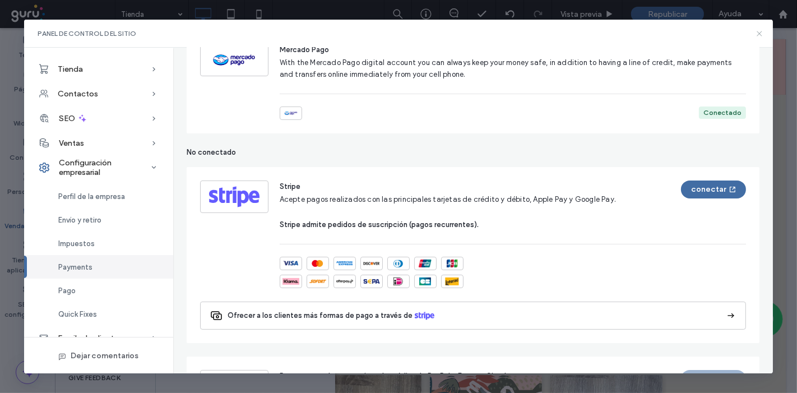
click at [758, 35] on use at bounding box center [759, 33] width 5 height 5
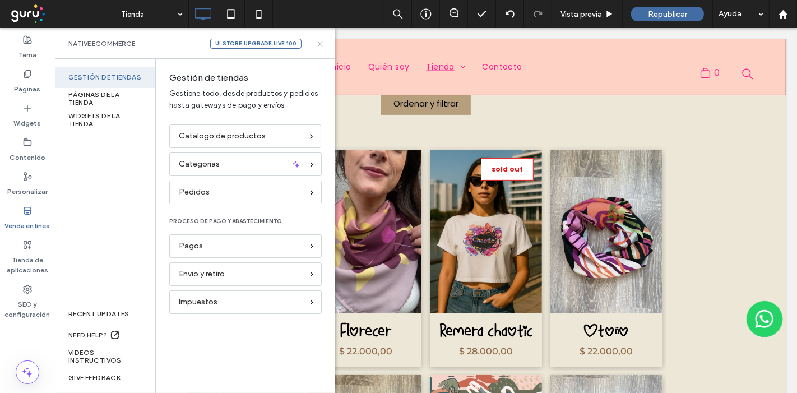
click at [318, 43] on icon at bounding box center [320, 44] width 8 height 8
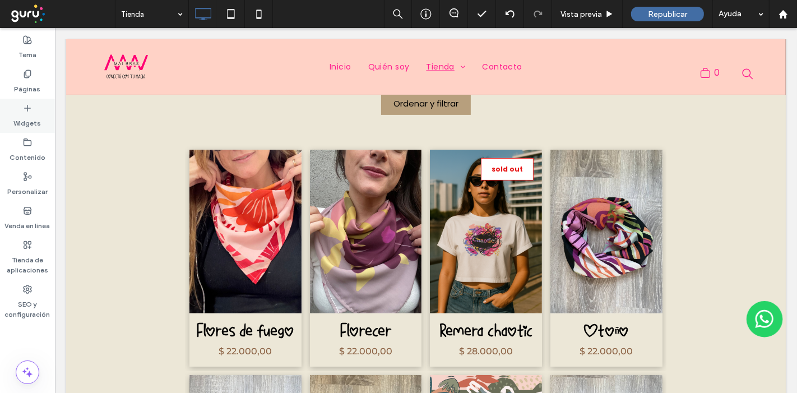
click at [23, 117] on label "Widgets" at bounding box center [27, 121] width 27 height 16
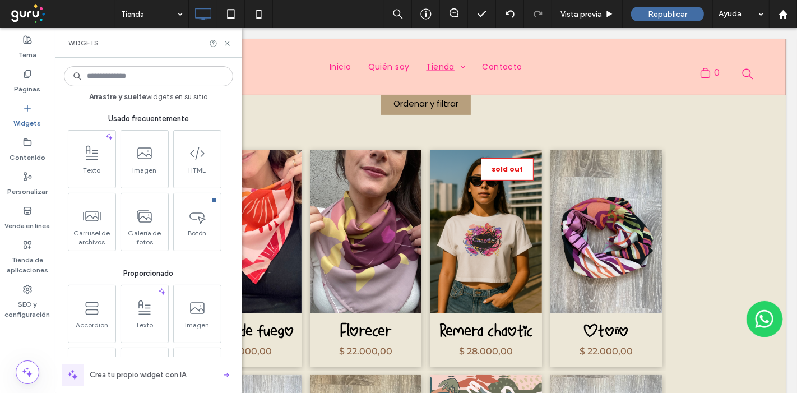
click at [115, 73] on input at bounding box center [148, 76] width 169 height 20
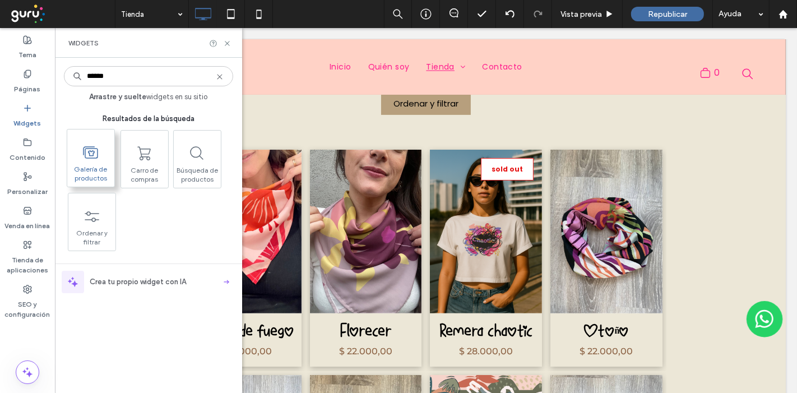
type input "******"
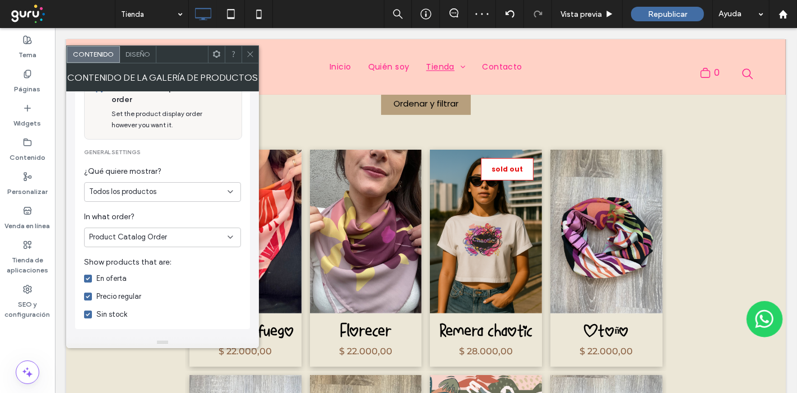
click at [178, 185] on div "Todos los productos" at bounding box center [162, 192] width 157 height 20
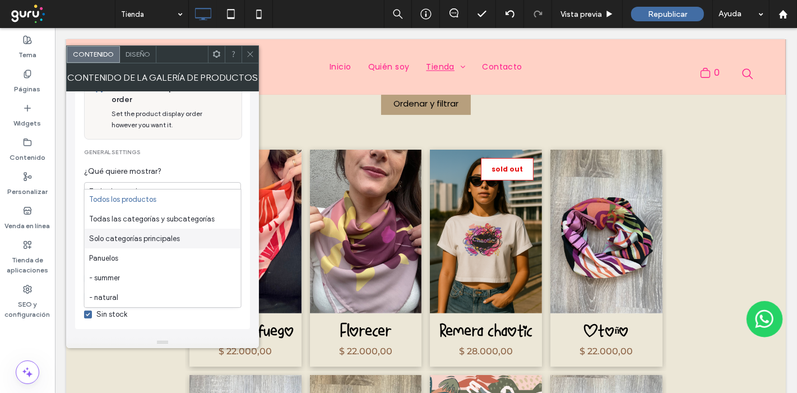
click at [191, 244] on div "Solo categorías principales" at bounding box center [163, 239] width 156 height 20
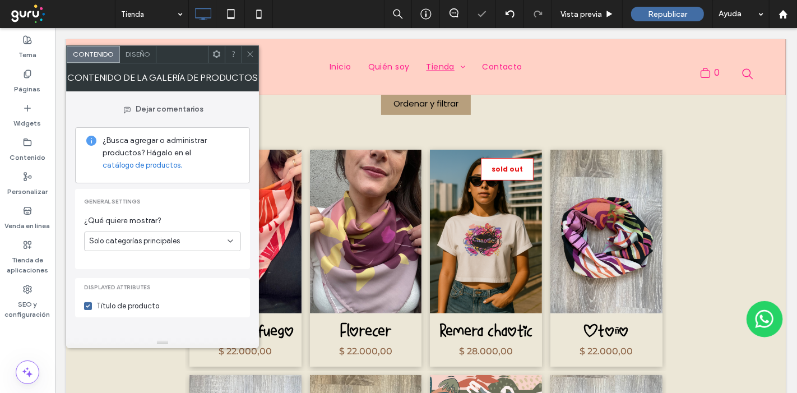
scroll to position [0, 0]
click at [252, 54] on icon at bounding box center [250, 54] width 8 height 8
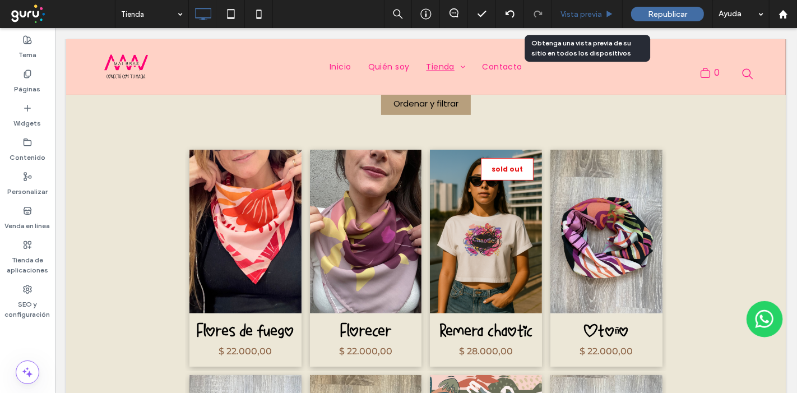
click at [570, 8] on div "Vista previa" at bounding box center [587, 14] width 71 height 28
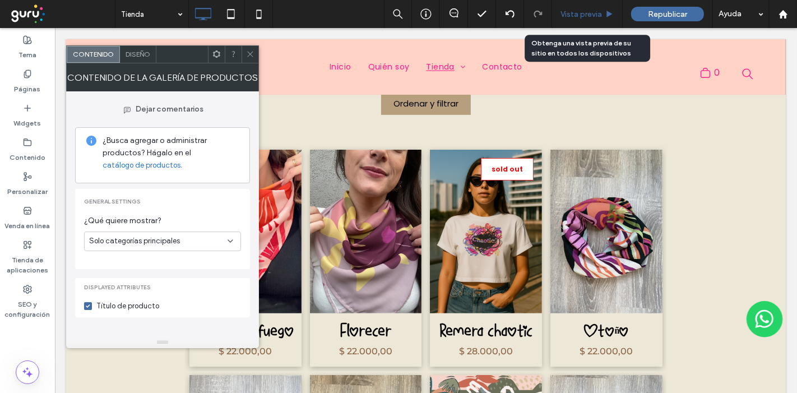
click at [576, 13] on span "Vista previa" at bounding box center [581, 15] width 41 height 10
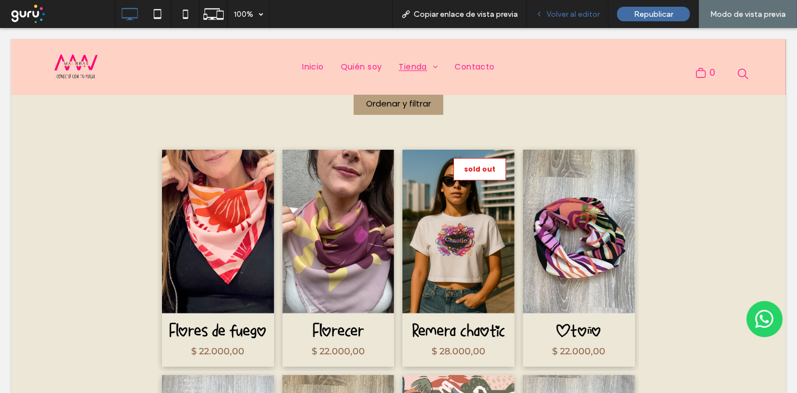
click at [589, 18] on span "Volver al editor" at bounding box center [573, 15] width 53 height 10
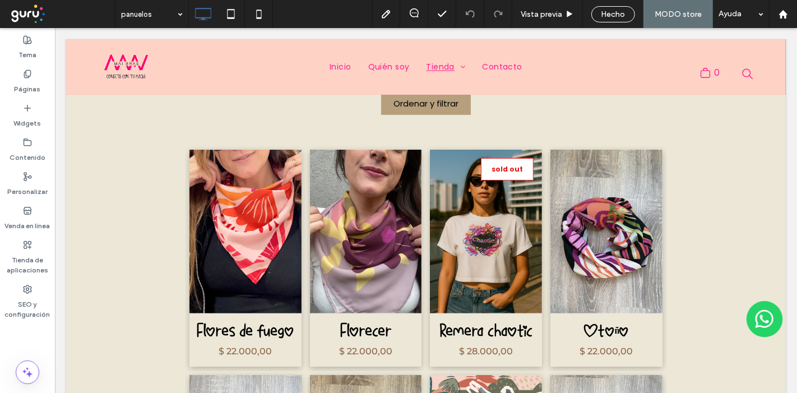
click at [155, 14] on input at bounding box center [149, 14] width 56 height 28
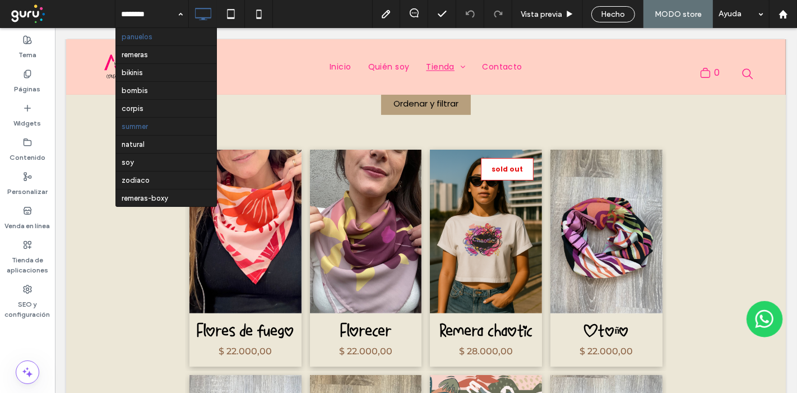
scroll to position [1, 0]
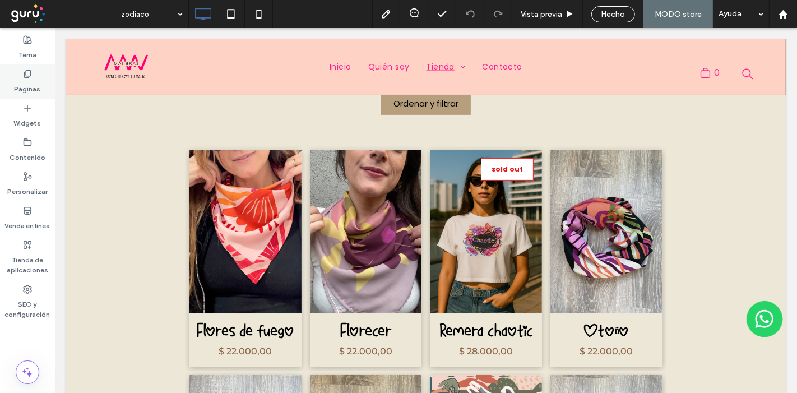
click at [32, 73] on div "Páginas" at bounding box center [27, 81] width 55 height 34
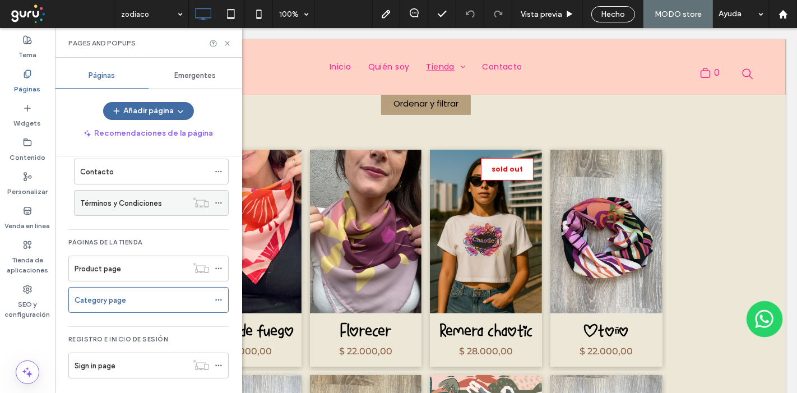
scroll to position [113, 0]
click at [218, 295] on icon at bounding box center [219, 298] width 8 height 8
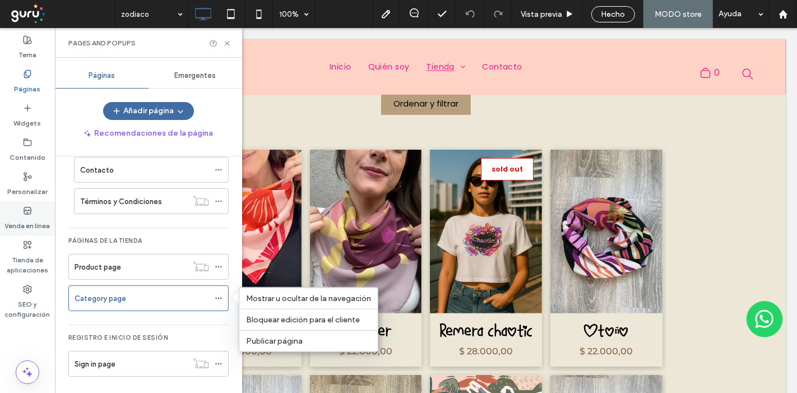
click at [21, 221] on label "Venda en línea" at bounding box center [27, 223] width 45 height 16
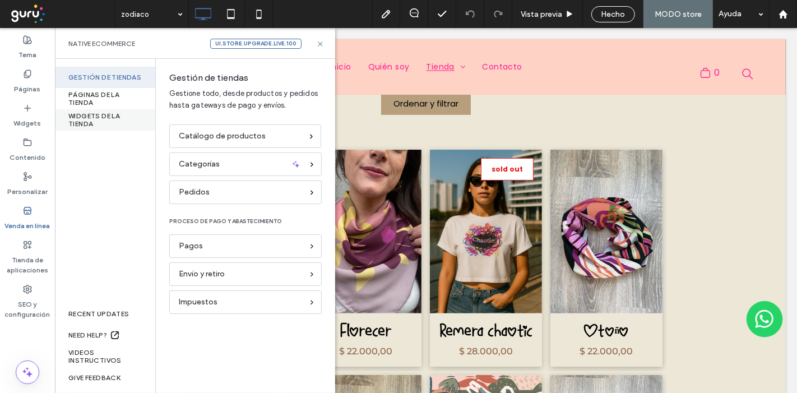
click at [91, 118] on div "WIDGETS DE LA TIENDA" at bounding box center [105, 119] width 100 height 21
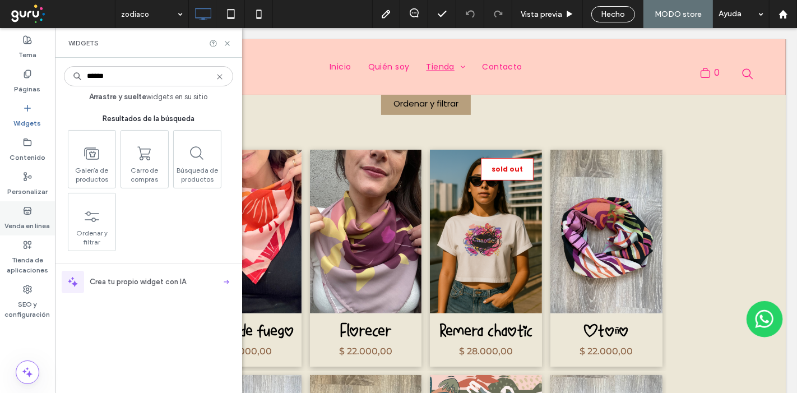
click at [25, 210] on use at bounding box center [27, 210] width 7 height 7
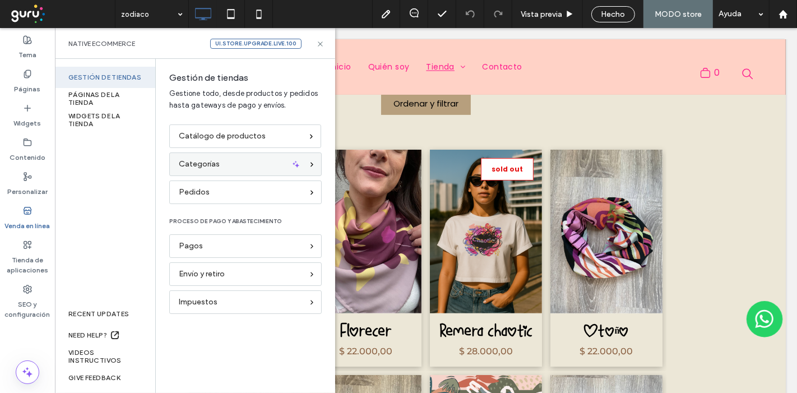
click at [248, 164] on div "Categorías" at bounding box center [241, 164] width 124 height 12
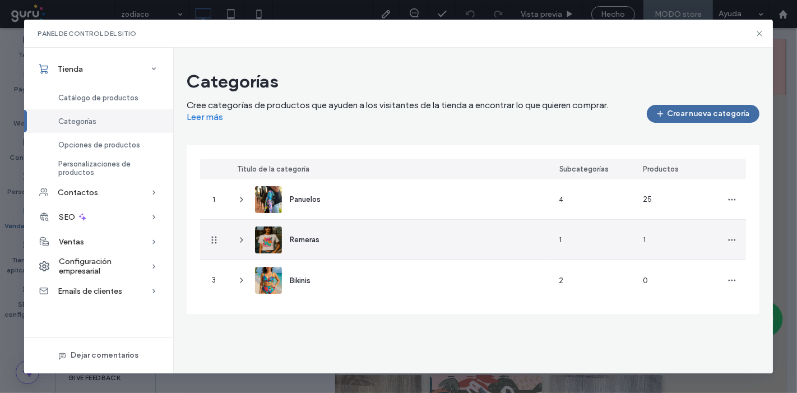
click at [238, 238] on icon at bounding box center [241, 239] width 9 height 9
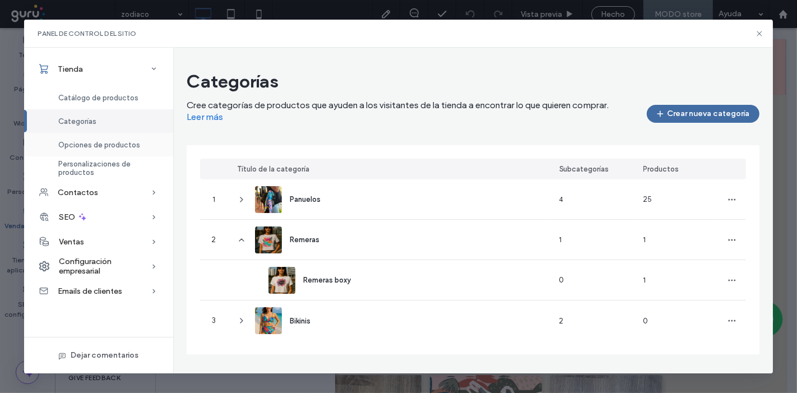
click at [112, 149] on span "Opciones de productos" at bounding box center [99, 145] width 82 height 8
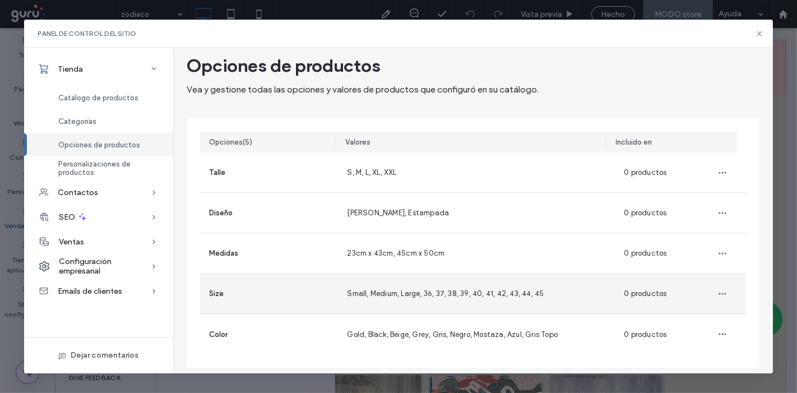
scroll to position [23, 0]
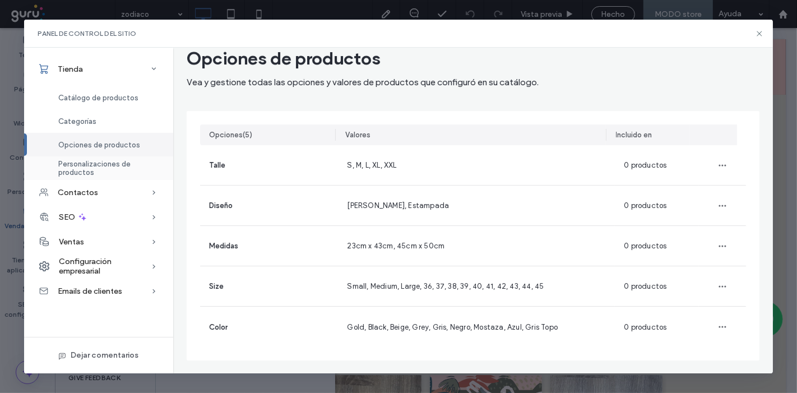
click at [75, 163] on span "Personalizaciones de productos" at bounding box center [108, 168] width 101 height 17
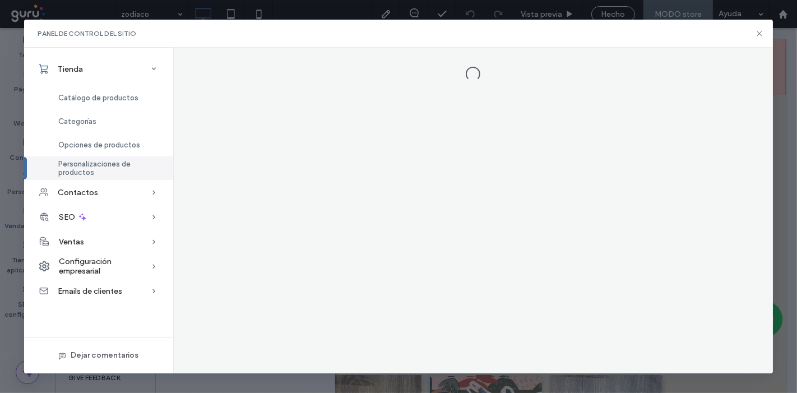
scroll to position [0, 0]
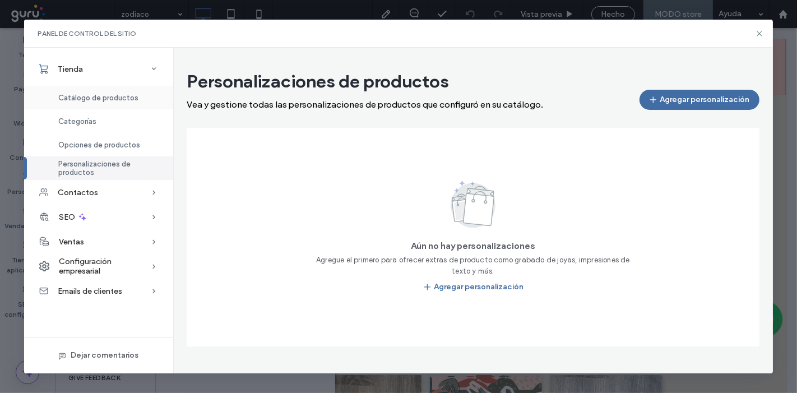
click at [71, 94] on span "Catálogo de productos" at bounding box center [98, 98] width 80 height 8
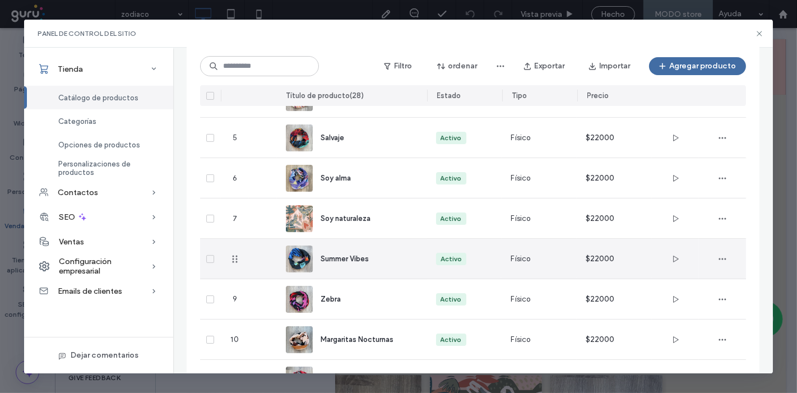
scroll to position [361, 0]
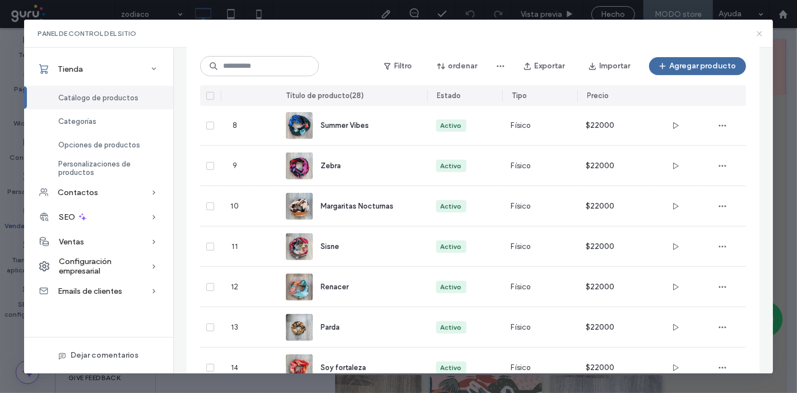
click at [758, 34] on icon at bounding box center [759, 33] width 9 height 9
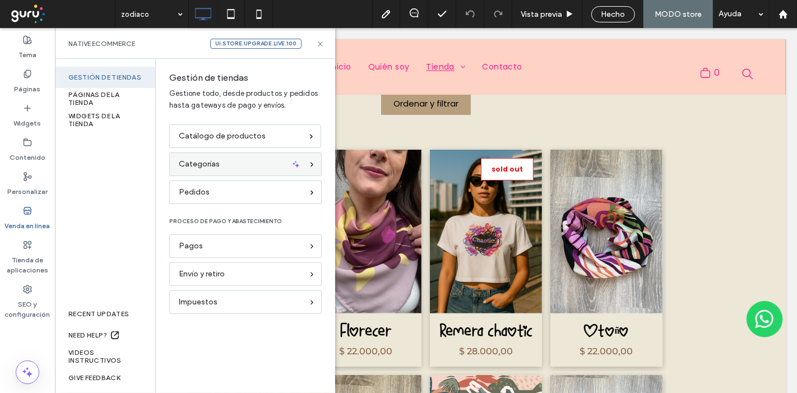
click at [205, 164] on span "Categorías" at bounding box center [199, 164] width 41 height 12
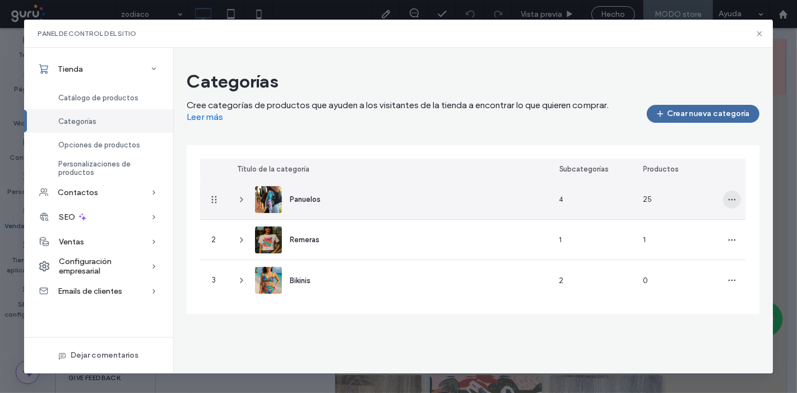
click at [736, 202] on icon "button" at bounding box center [732, 199] width 9 height 9
click at [713, 229] on span "Editar categoría" at bounding box center [692, 228] width 57 height 11
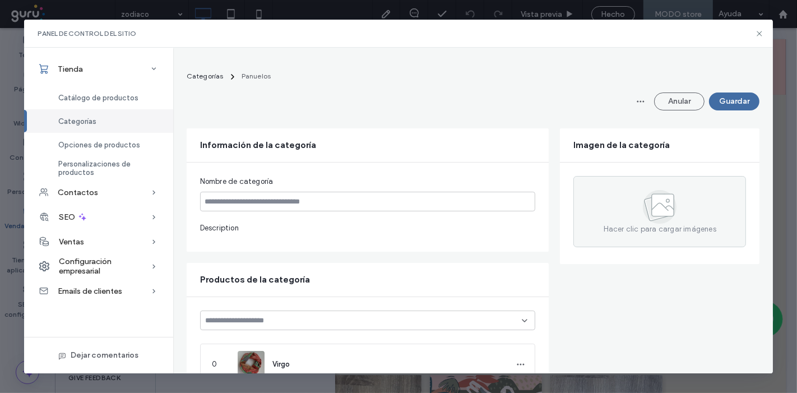
type input "********"
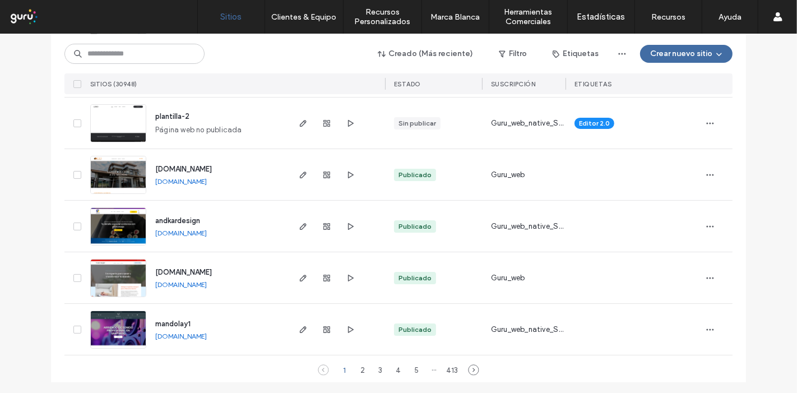
scroll to position [3735, 0]
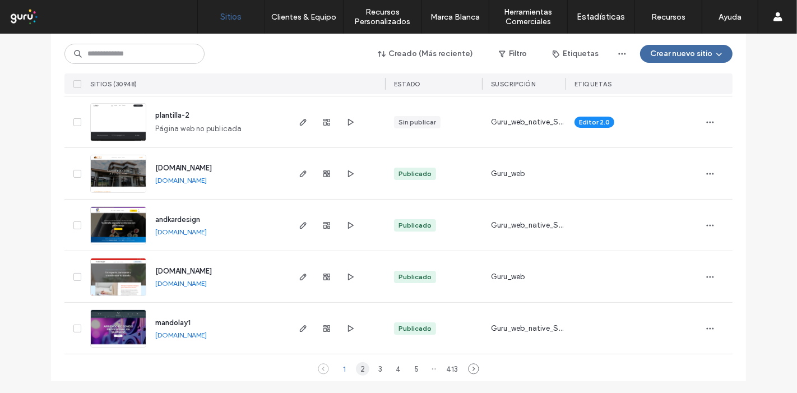
click at [357, 367] on div "2" at bounding box center [362, 368] width 13 height 13
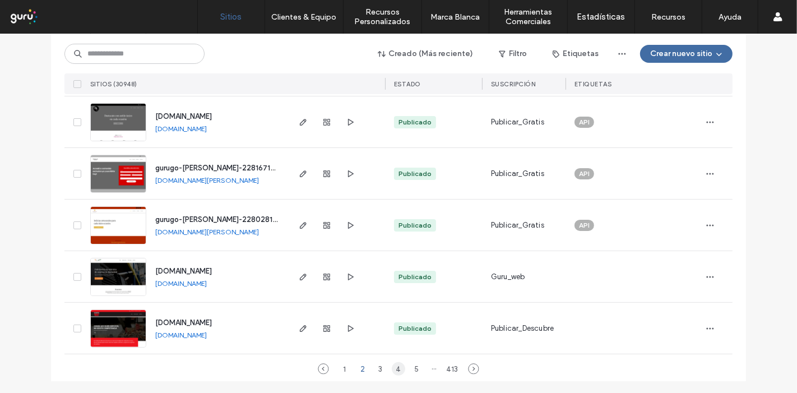
click at [394, 371] on div "4" at bounding box center [398, 368] width 13 height 13
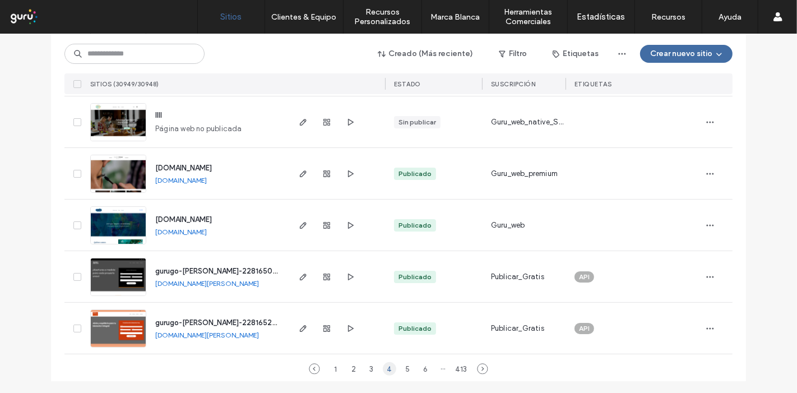
click at [384, 368] on div "4" at bounding box center [389, 368] width 13 height 13
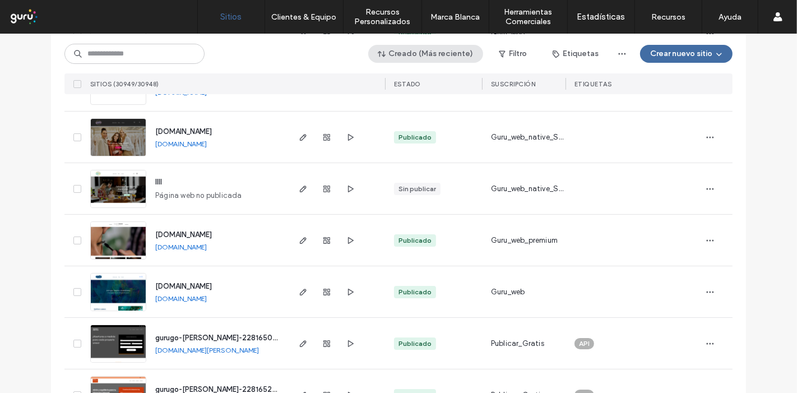
scroll to position [3548, 0]
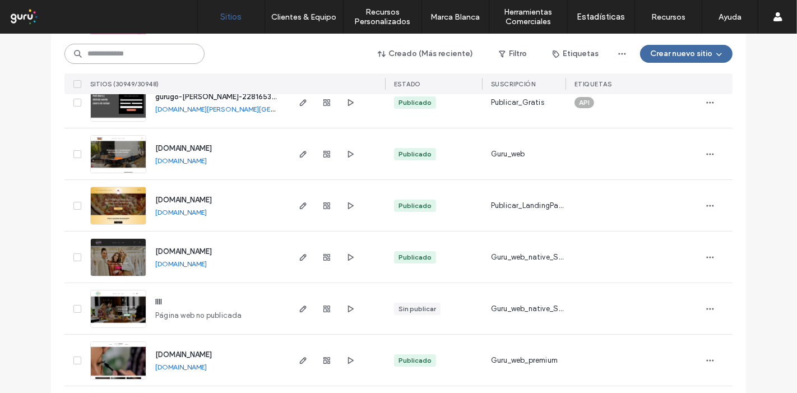
click at [128, 45] on input at bounding box center [134, 54] width 140 height 20
paste input "**********"
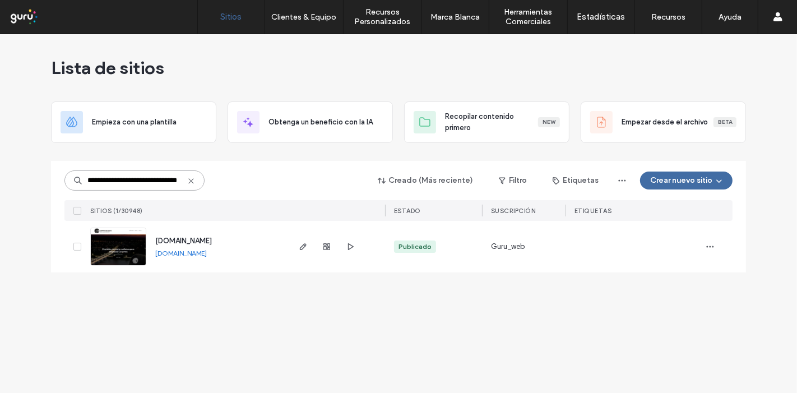
scroll to position [0, 0]
type input "**********"
click at [305, 242] on icon "button" at bounding box center [303, 246] width 9 height 9
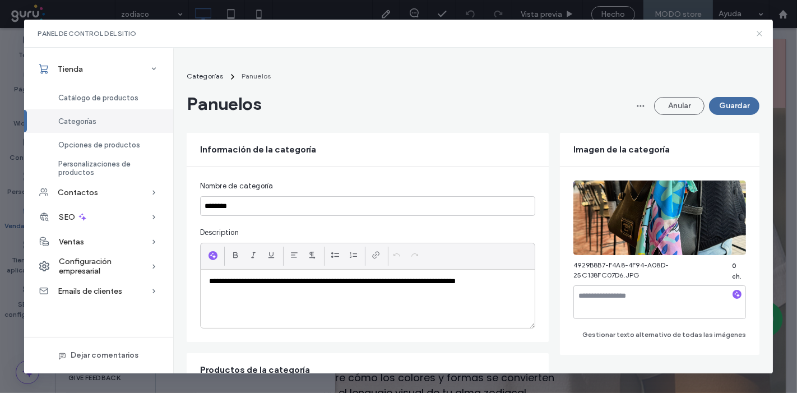
click at [758, 33] on icon at bounding box center [759, 33] width 9 height 9
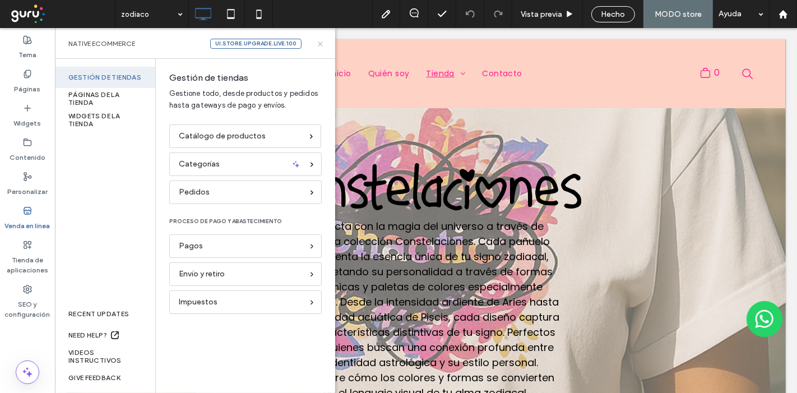
click at [324, 40] on icon at bounding box center [320, 44] width 8 height 8
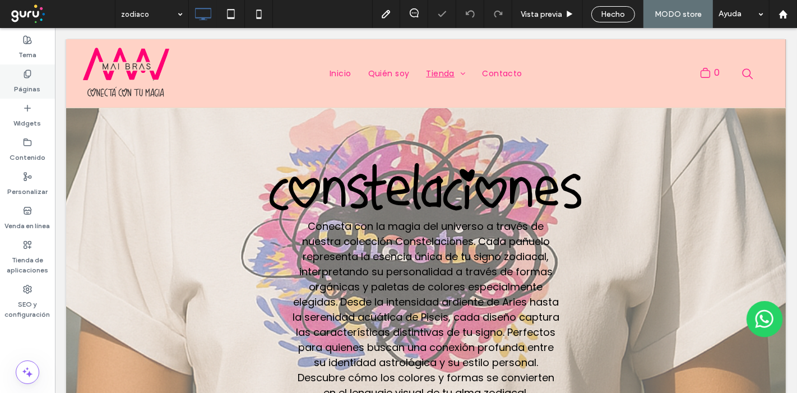
click at [13, 87] on div "Páginas" at bounding box center [27, 81] width 55 height 34
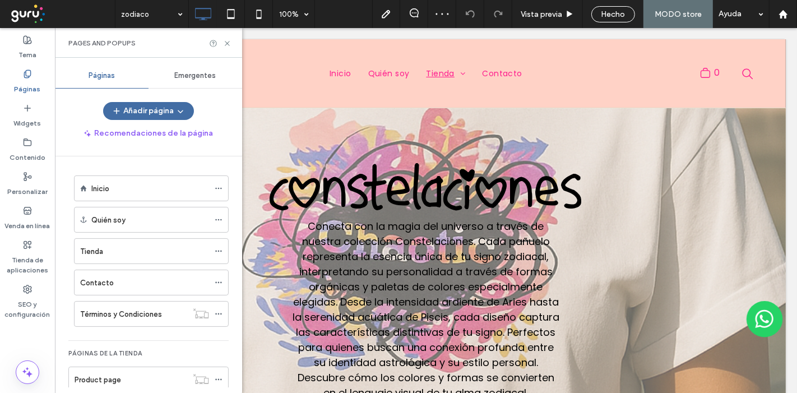
click at [30, 87] on label "Páginas" at bounding box center [28, 86] width 26 height 16
click at [163, 105] on button "Añadir página" at bounding box center [148, 111] width 91 height 18
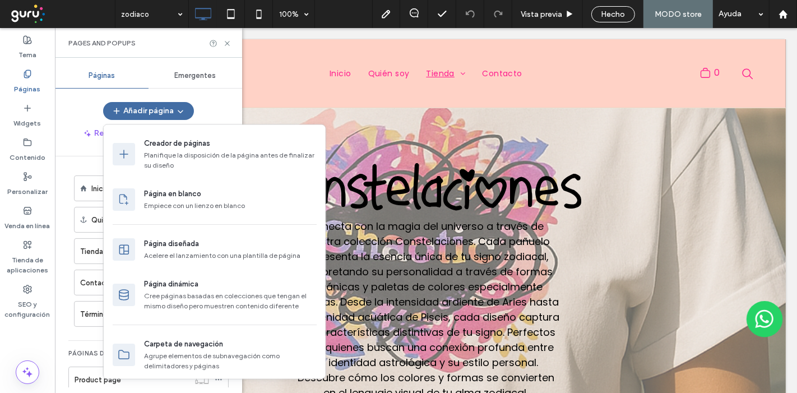
click at [212, 109] on div "Añadir página" at bounding box center [148, 111] width 187 height 18
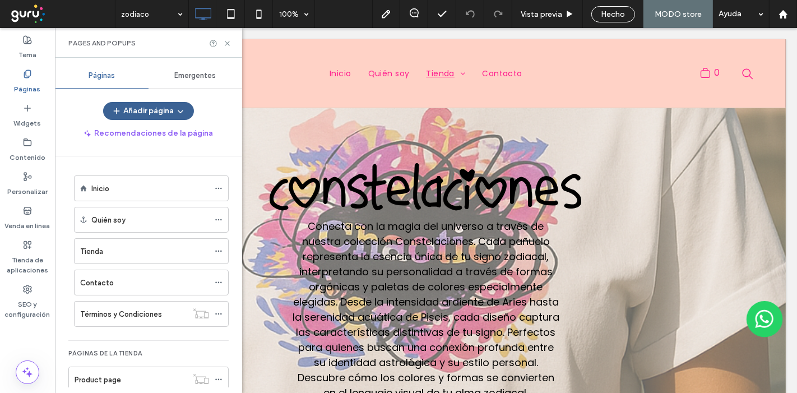
click at [169, 113] on button "Añadir página" at bounding box center [148, 111] width 91 height 18
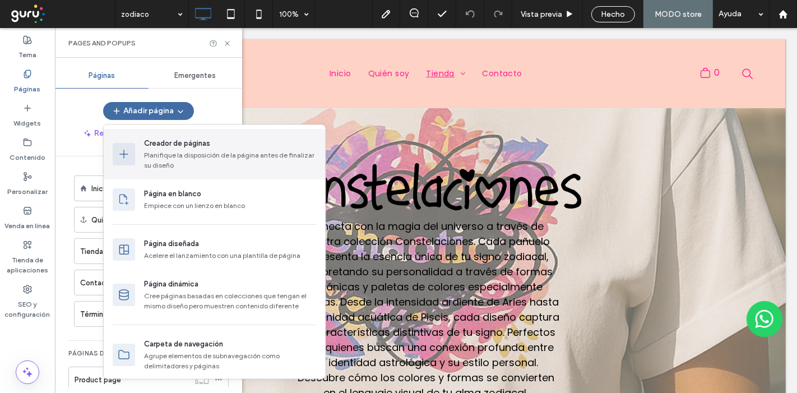
click at [181, 163] on div "Planifique la disposición de la página antes de finalizar su diseño" at bounding box center [230, 160] width 173 height 20
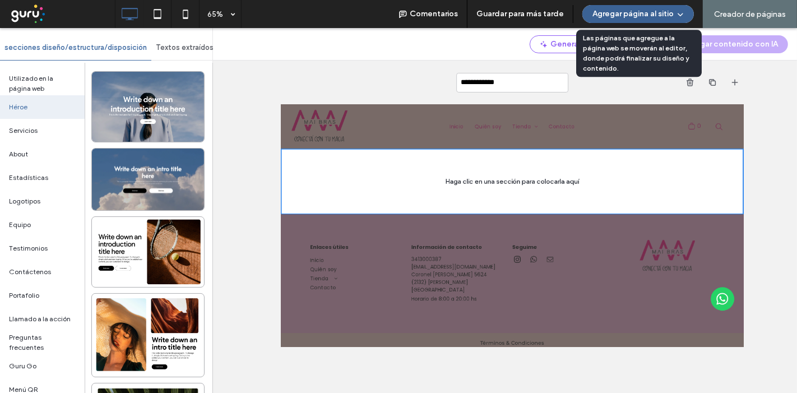
click at [684, 12] on icon "button" at bounding box center [680, 14] width 9 height 9
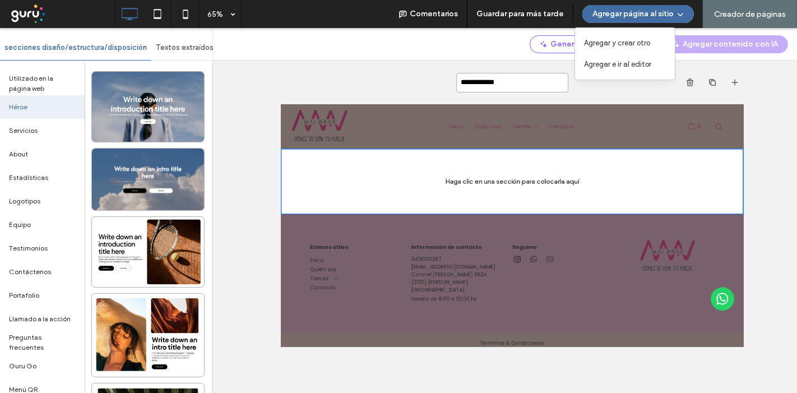
click at [527, 89] on input "**********" at bounding box center [512, 83] width 112 height 20
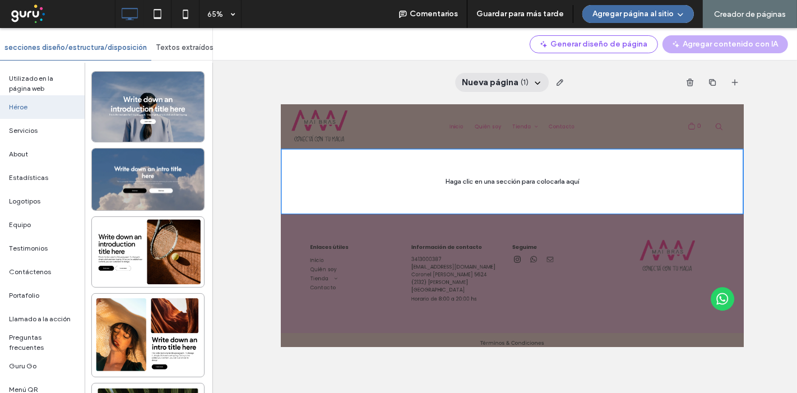
click at [494, 80] on span "Nueva página" at bounding box center [490, 82] width 57 height 12
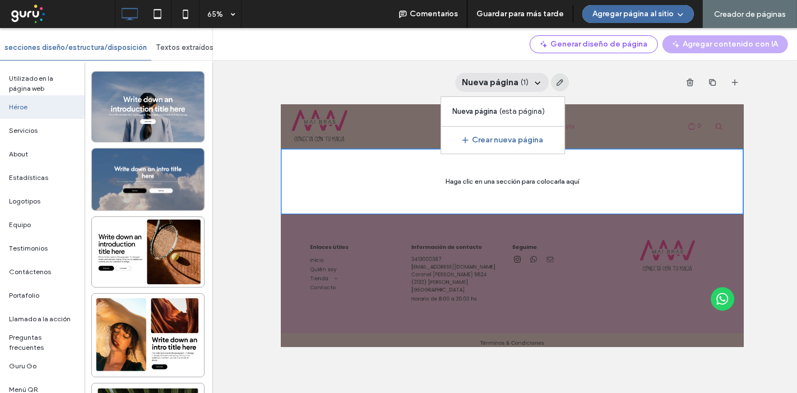
click at [557, 85] on use "button" at bounding box center [560, 82] width 7 height 7
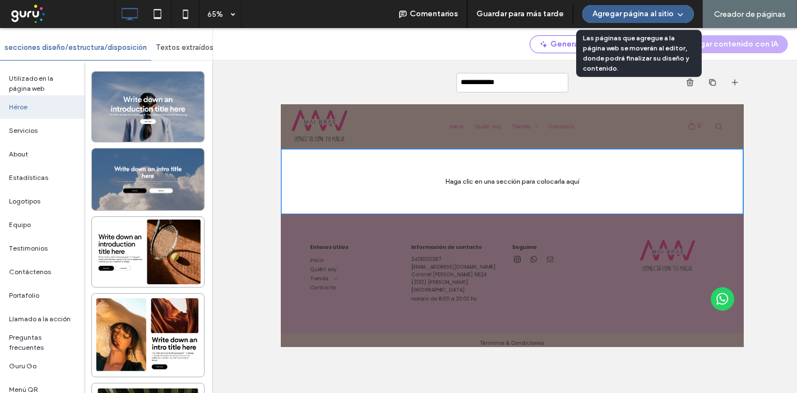
click at [651, 15] on button "Agregar página al sitio" at bounding box center [638, 14] width 112 height 18
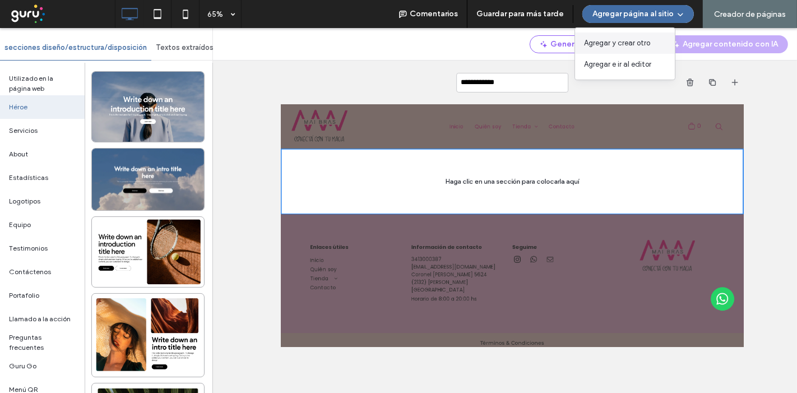
click at [642, 43] on span "Agregar y crear otro" at bounding box center [617, 43] width 66 height 11
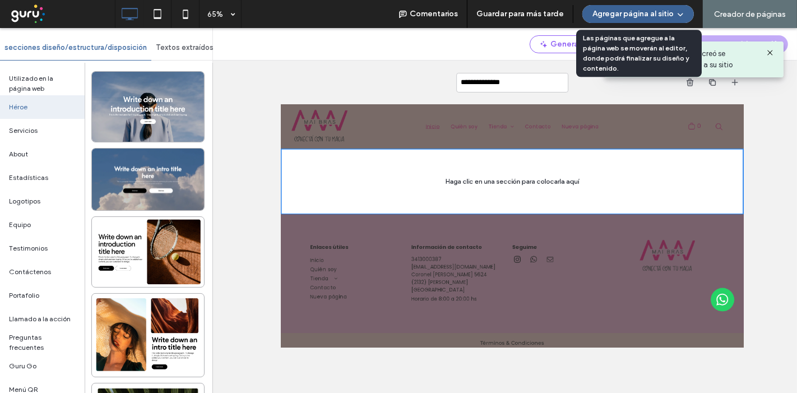
click at [641, 17] on button "Agregar página al sitio" at bounding box center [638, 14] width 112 height 18
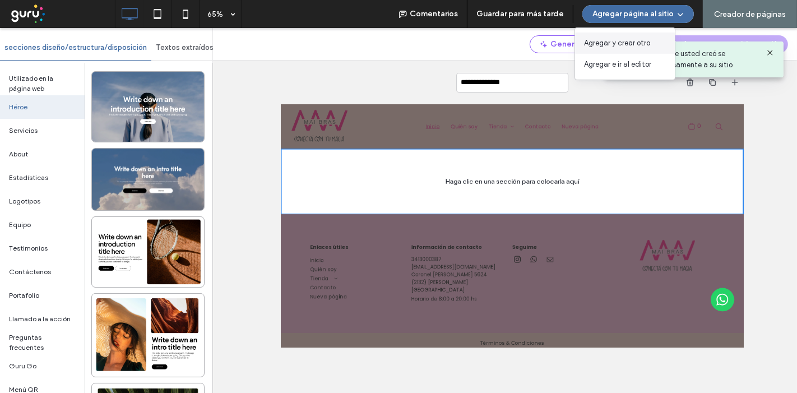
click at [635, 45] on span "Agregar y crear otro" at bounding box center [617, 43] width 66 height 11
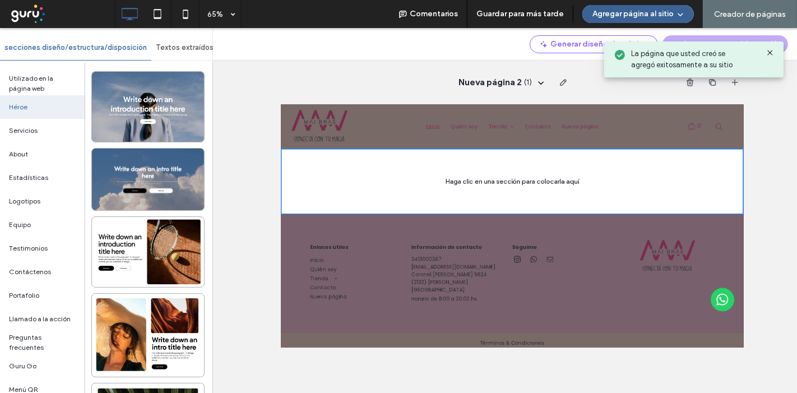
click at [632, 12] on button "Agregar página al sitio" at bounding box center [638, 14] width 112 height 18
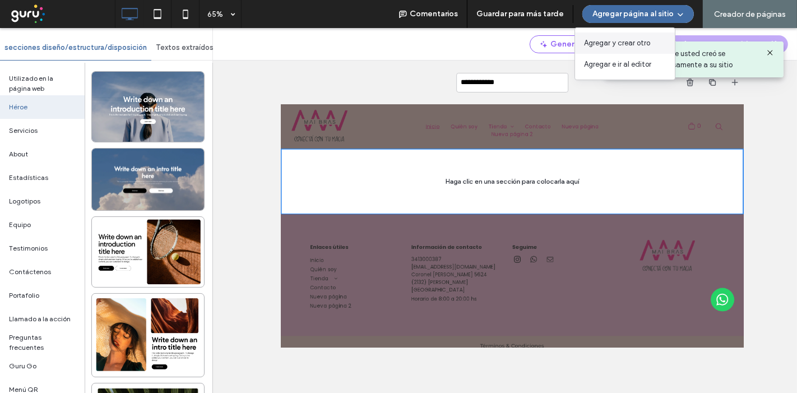
click at [623, 40] on span "Agregar y crear otro" at bounding box center [617, 43] width 66 height 11
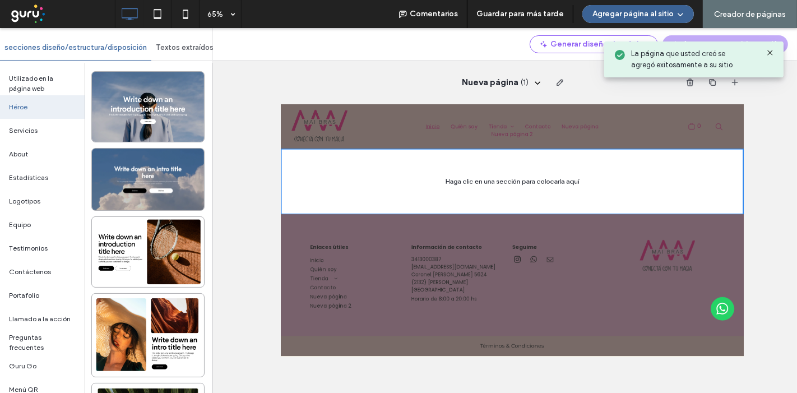
click at [629, 15] on button "Agregar página al sitio" at bounding box center [638, 14] width 112 height 18
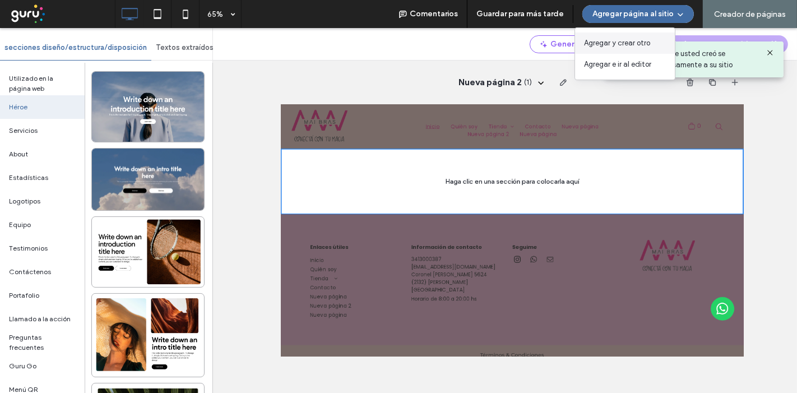
click at [623, 39] on span "Agregar y crear otro" at bounding box center [617, 43] width 66 height 11
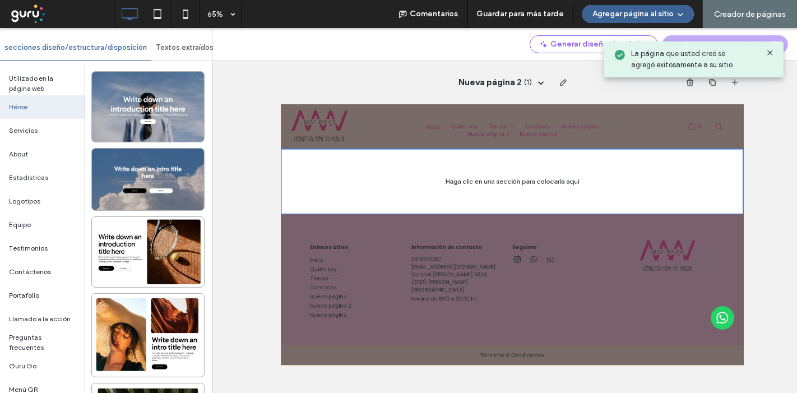
click at [625, 12] on button "Agregar página al sitio" at bounding box center [638, 14] width 112 height 18
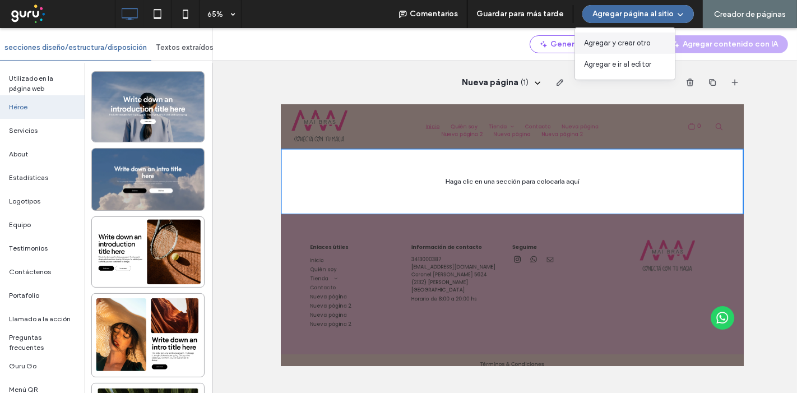
click at [610, 49] on div "Agregar y crear otro" at bounding box center [625, 43] width 100 height 21
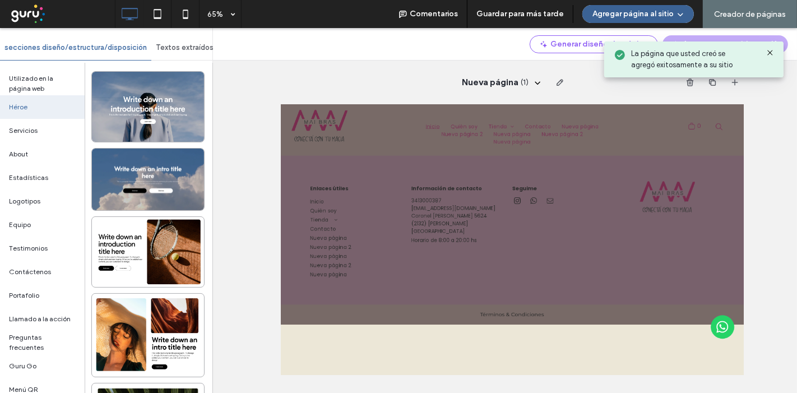
click at [621, 13] on button "Agregar página al sitio" at bounding box center [638, 14] width 112 height 18
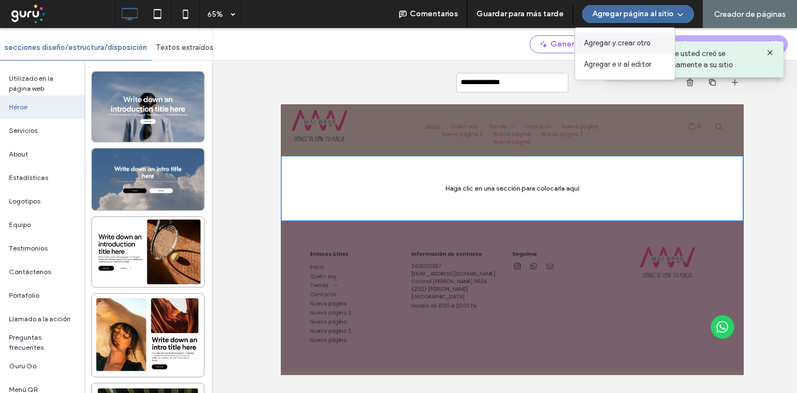
click at [619, 44] on span "Agregar y crear otro" at bounding box center [617, 43] width 66 height 11
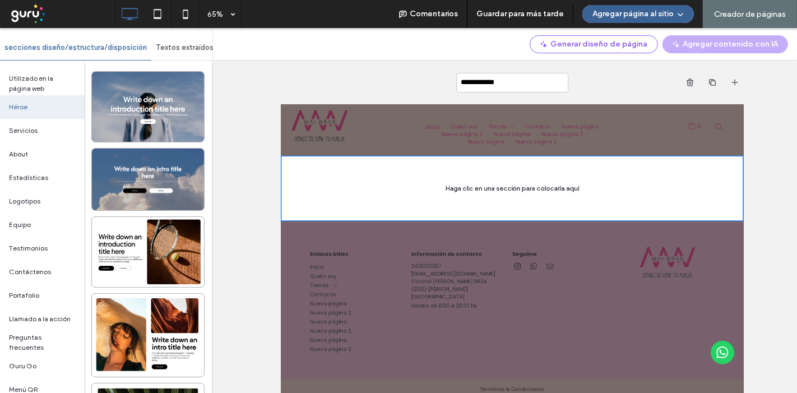
click at [656, 11] on button "Agregar página al sitio" at bounding box center [638, 14] width 112 height 18
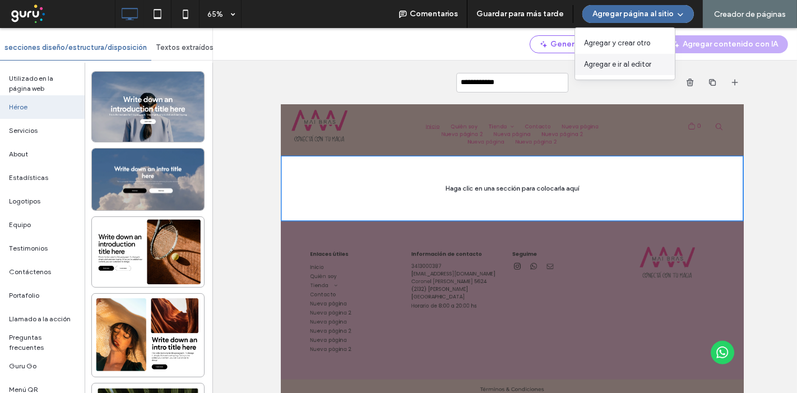
click at [650, 63] on div "Agregar e ir al editor" at bounding box center [625, 64] width 100 height 21
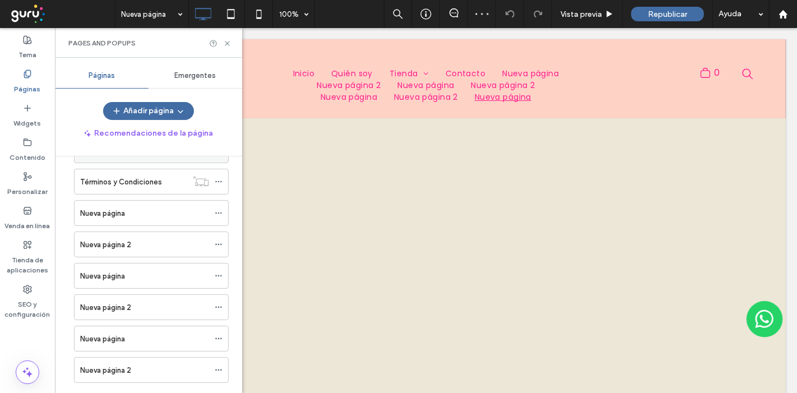
scroll to position [62, 0]
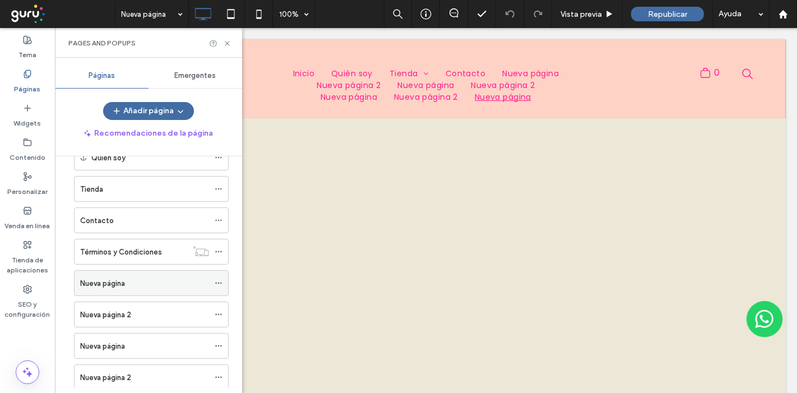
click at [218, 281] on icon at bounding box center [219, 283] width 8 height 8
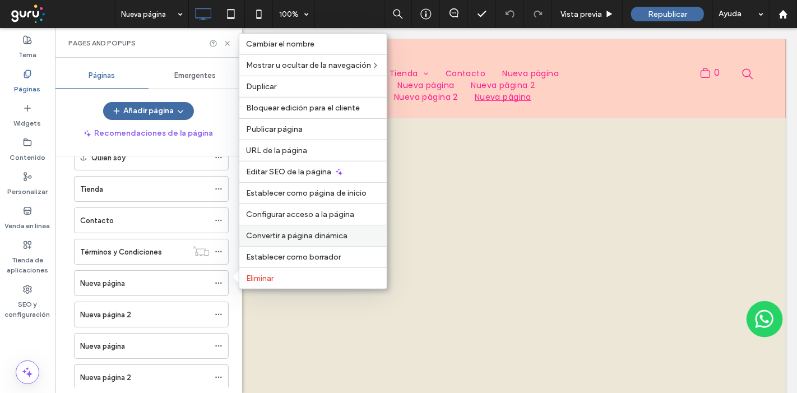
click at [313, 240] on span "Convertir a página dinámica" at bounding box center [296, 236] width 101 height 10
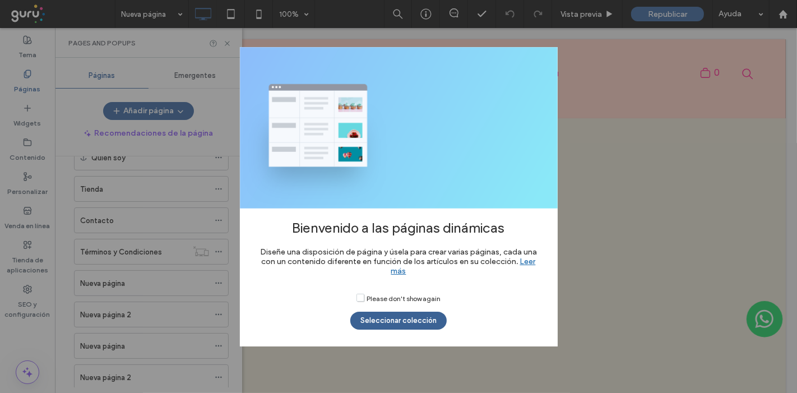
click at [418, 320] on button "Seleccionar colección" at bounding box center [398, 321] width 96 height 18
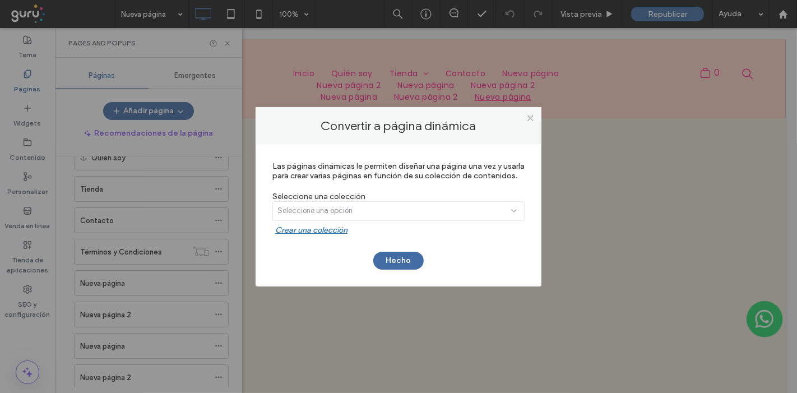
click at [403, 212] on div "Seleccione una opción" at bounding box center [398, 213] width 252 height 24
click at [477, 220] on div "Seleccione una opción" at bounding box center [398, 213] width 252 height 24
click at [374, 212] on div "Seleccione una opción" at bounding box center [398, 213] width 252 height 24
click at [530, 116] on icon at bounding box center [530, 118] width 8 height 8
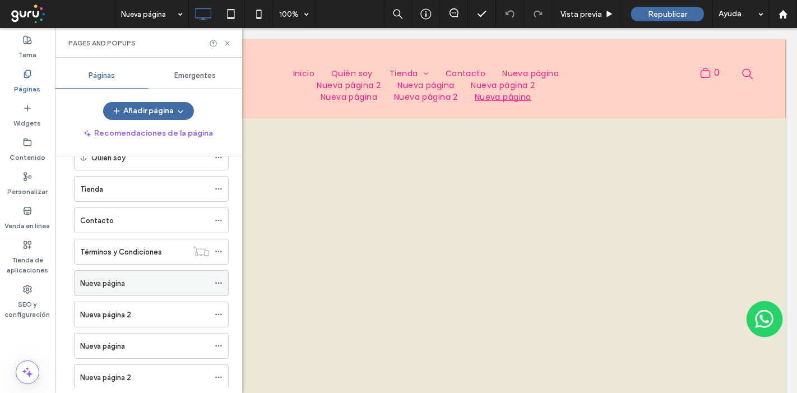
click at [219, 279] on icon at bounding box center [219, 283] width 8 height 8
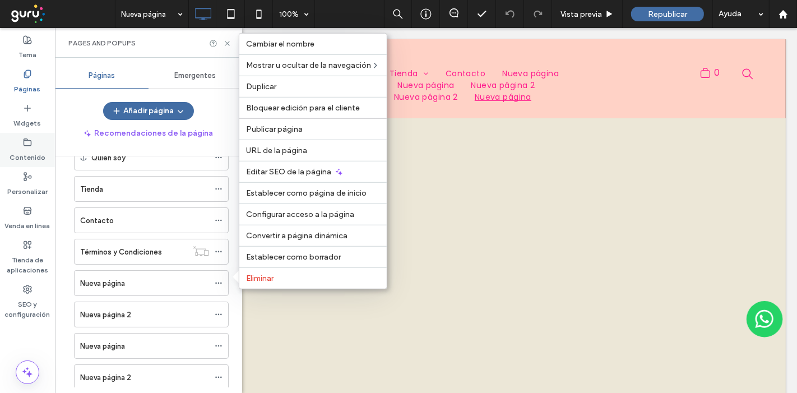
click at [30, 150] on label "Contenido" at bounding box center [28, 155] width 36 height 16
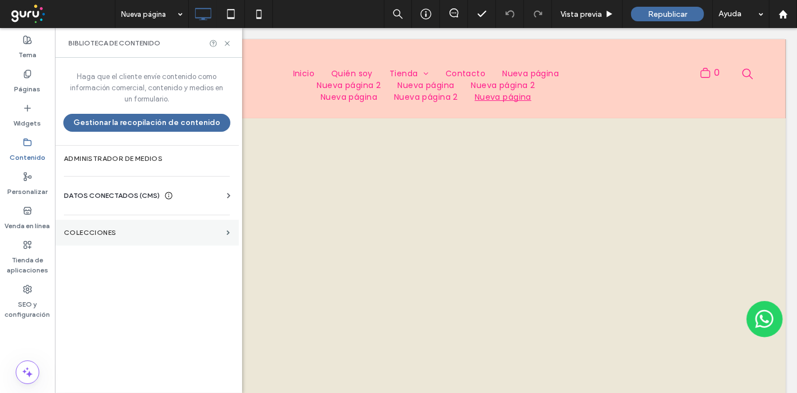
click at [91, 234] on label "COLECCIONES" at bounding box center [143, 233] width 158 height 8
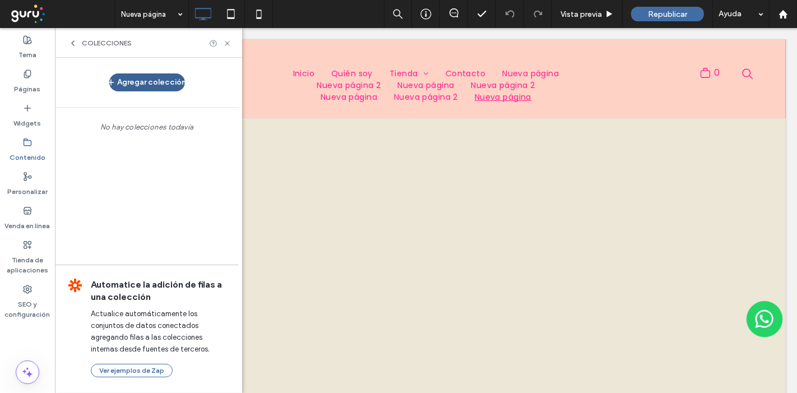
click at [155, 84] on button "Agregar colección" at bounding box center [147, 82] width 76 height 18
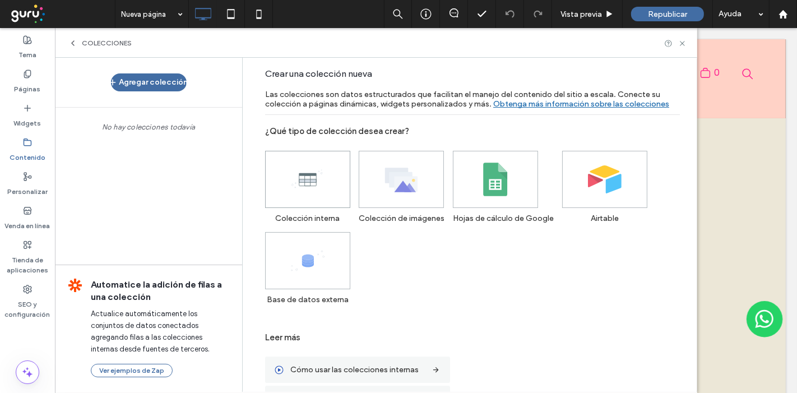
click at [293, 174] on icon at bounding box center [308, 180] width 34 height 34
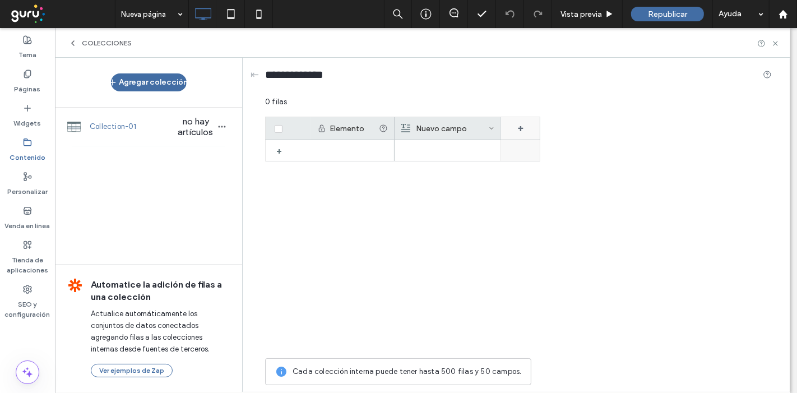
click at [521, 127] on div "+" at bounding box center [520, 128] width 39 height 22
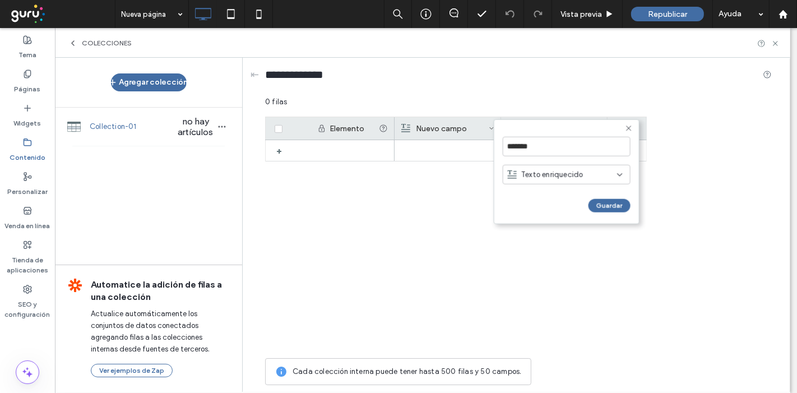
click at [574, 175] on span "Texto enriquecido" at bounding box center [552, 174] width 62 height 11
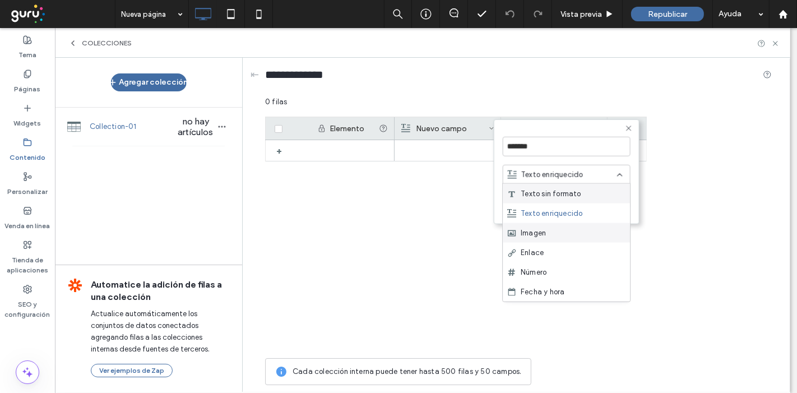
click at [563, 230] on div "Imagen" at bounding box center [566, 233] width 127 height 20
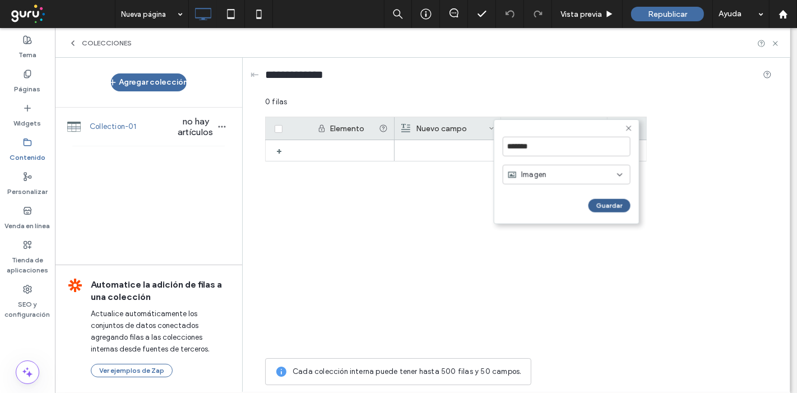
click at [603, 200] on button "Guardar" at bounding box center [610, 205] width 42 height 13
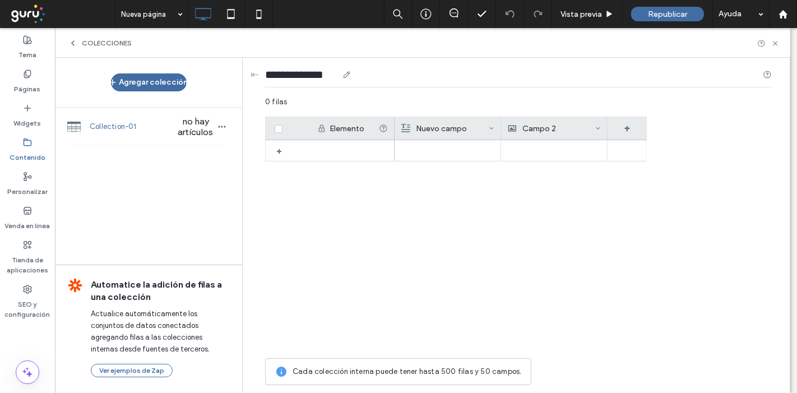
click at [313, 74] on input "**********" at bounding box center [301, 75] width 73 height 16
drag, startPoint x: 339, startPoint y: 73, endPoint x: 240, endPoint y: 56, distance: 99.5
click at [240, 56] on div "**********" at bounding box center [423, 210] width 736 height 365
type input "*"
type input "**********"
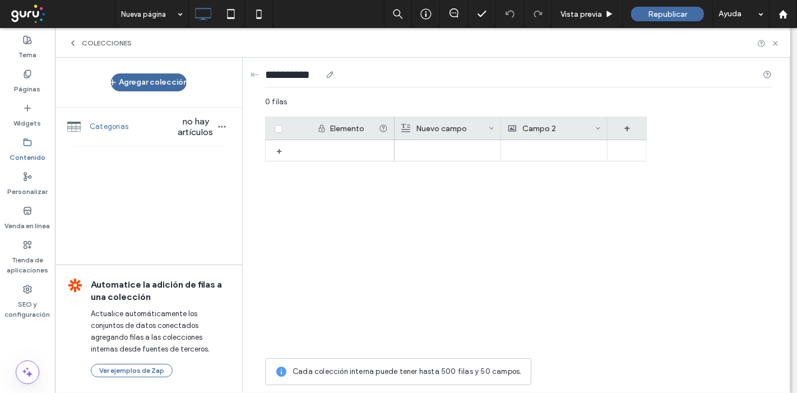
drag, startPoint x: 275, startPoint y: 66, endPoint x: 270, endPoint y: 76, distance: 11.8
click at [270, 76] on input "**********" at bounding box center [293, 75] width 56 height 16
drag, startPoint x: 272, startPoint y: 74, endPoint x: 613, endPoint y: 222, distance: 371.1
click at [612, 230] on div at bounding box center [521, 246] width 252 height 212
click at [71, 44] on icon at bounding box center [72, 43] width 9 height 9
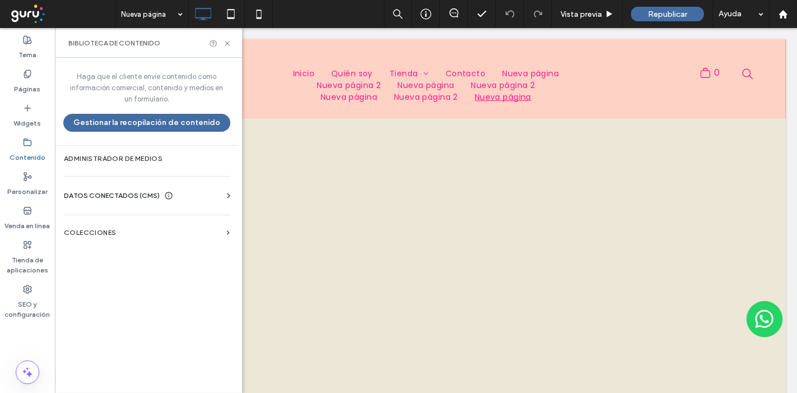
drag, startPoint x: 24, startPoint y: 82, endPoint x: 10, endPoint y: 148, distance: 67.0
click at [23, 82] on label "Páginas" at bounding box center [28, 86] width 26 height 16
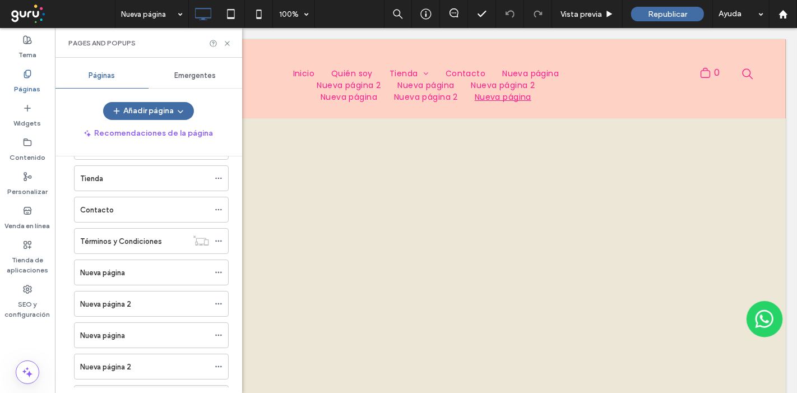
scroll to position [124, 0]
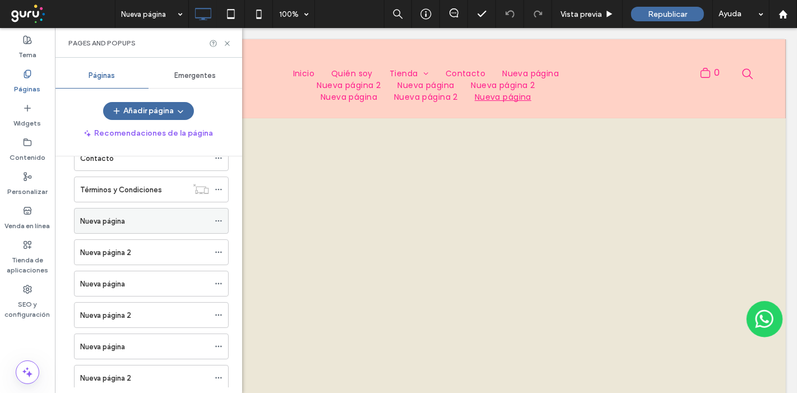
click at [216, 220] on icon at bounding box center [219, 221] width 8 height 8
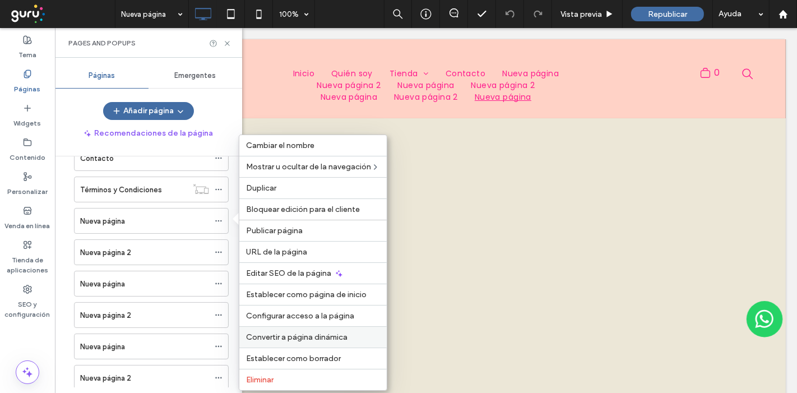
click at [304, 338] on span "Convertir a página dinámica" at bounding box center [296, 337] width 101 height 10
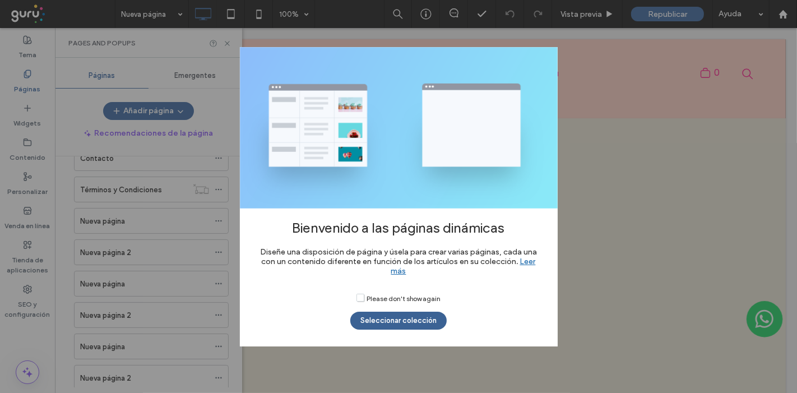
click at [429, 318] on button "Seleccionar colección" at bounding box center [398, 321] width 96 height 18
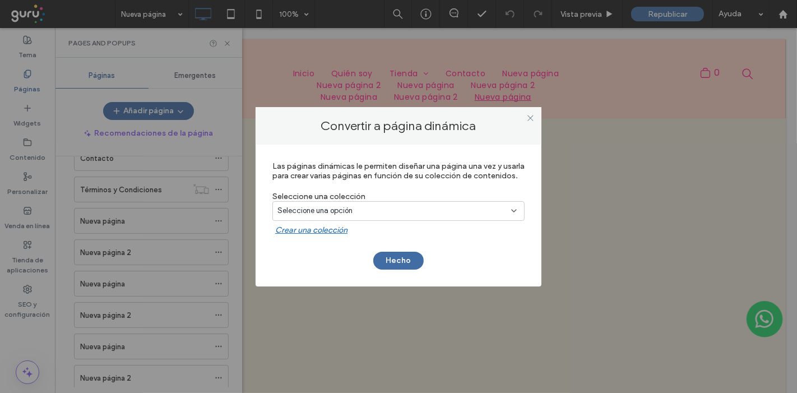
click at [404, 209] on div "Seleccione una opción" at bounding box center [391, 210] width 229 height 11
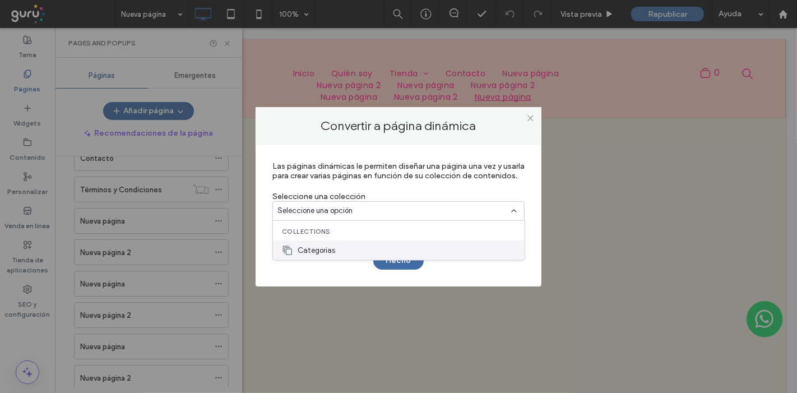
click at [337, 251] on div "Categorias" at bounding box center [399, 250] width 252 height 20
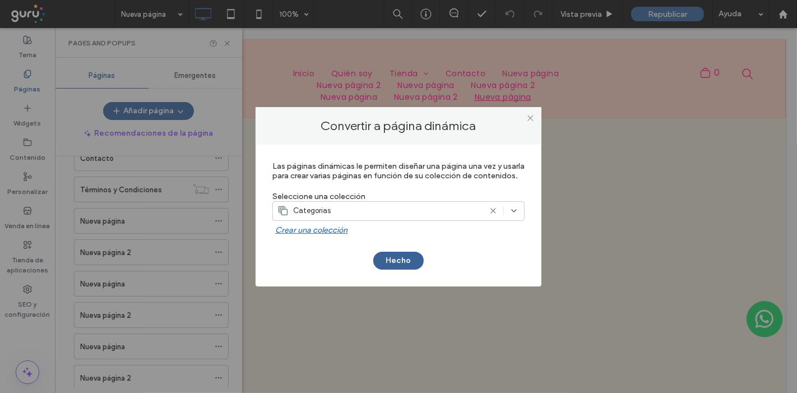
click at [392, 262] on button "Hecho" at bounding box center [398, 261] width 50 height 18
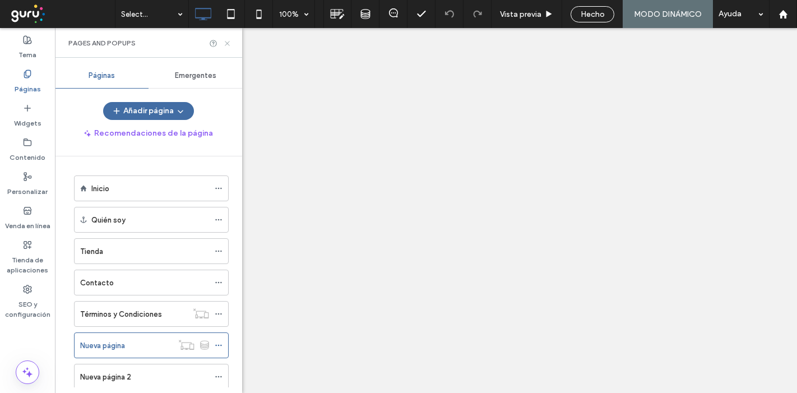
click at [227, 44] on icon at bounding box center [227, 43] width 8 height 8
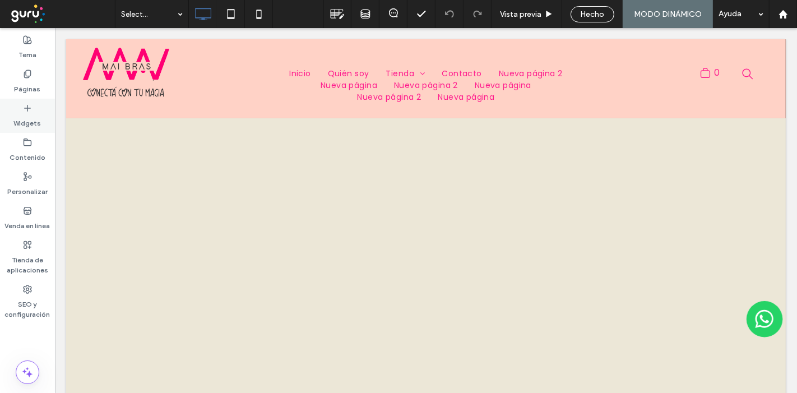
click at [24, 118] on label "Widgets" at bounding box center [27, 121] width 27 height 16
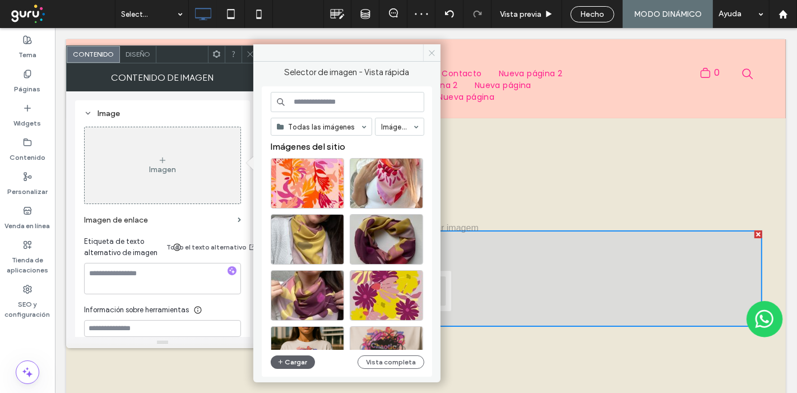
drag, startPoint x: 434, startPoint y: 52, endPoint x: 316, endPoint y: 26, distance: 120.6
click at [433, 52] on icon at bounding box center [432, 53] width 8 height 8
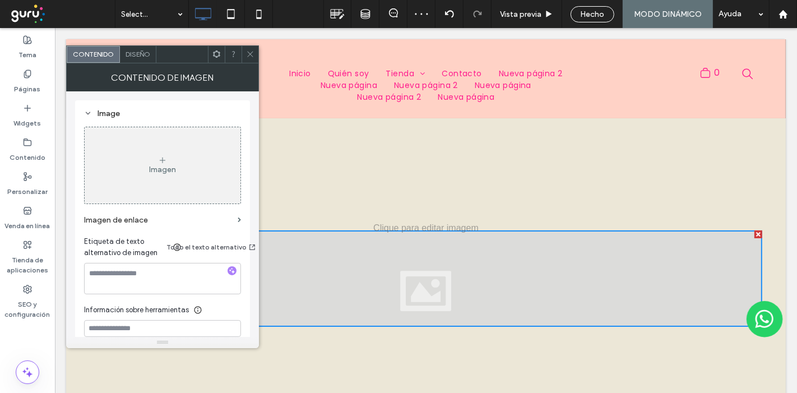
click at [253, 62] on span at bounding box center [250, 54] width 8 height 17
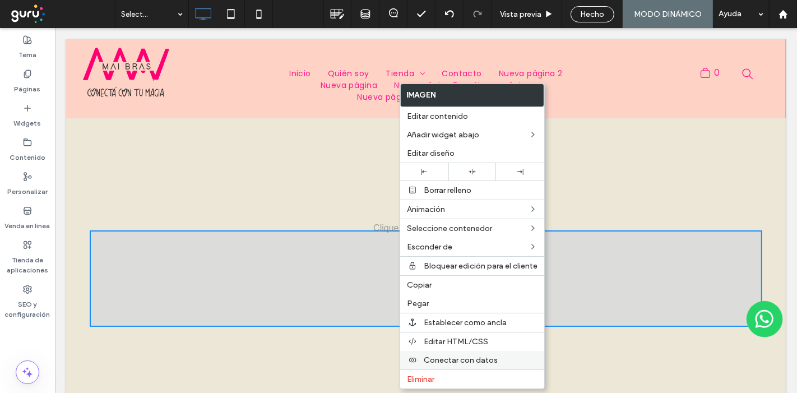
click at [450, 357] on span "Conectar con datos" at bounding box center [461, 360] width 74 height 10
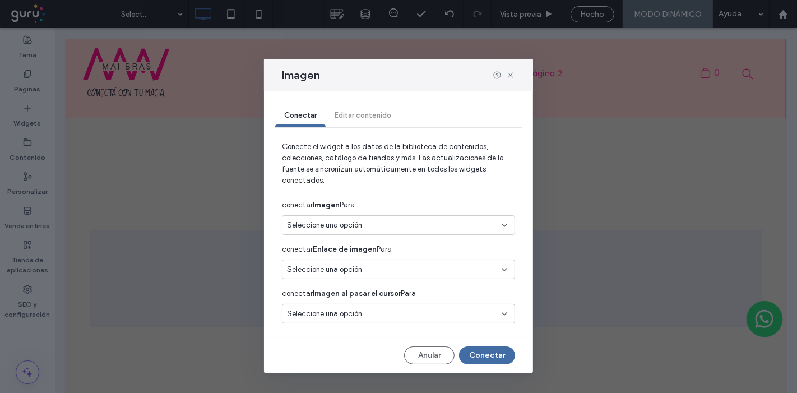
click at [370, 227] on div "Seleccione una opción" at bounding box center [392, 225] width 210 height 11
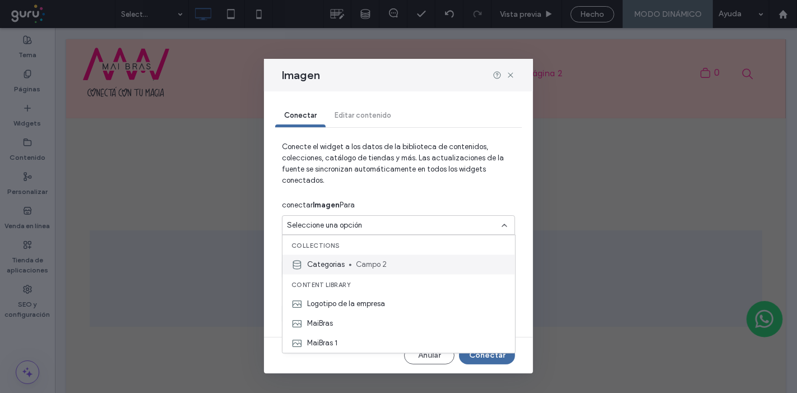
click at [371, 266] on span "Campo 2" at bounding box center [431, 264] width 150 height 11
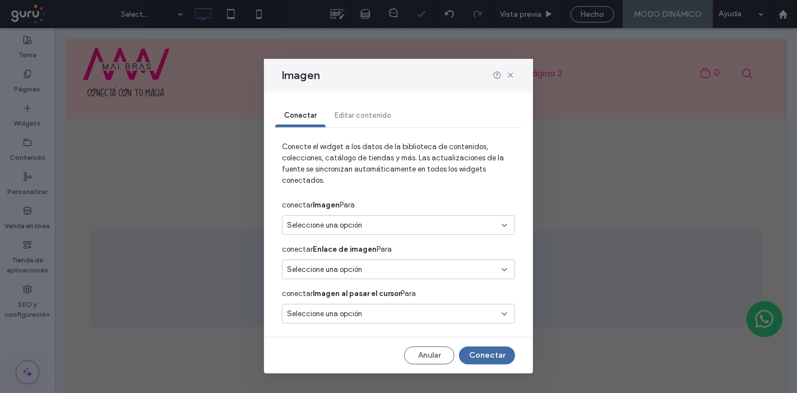
click at [377, 271] on div "Seleccione una opción" at bounding box center [392, 269] width 210 height 11
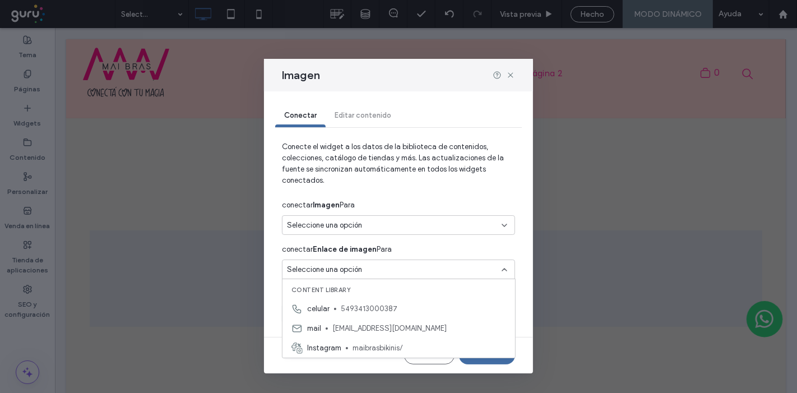
click at [399, 251] on div "conectar Enlace de imagen Para" at bounding box center [398, 249] width 233 height 20
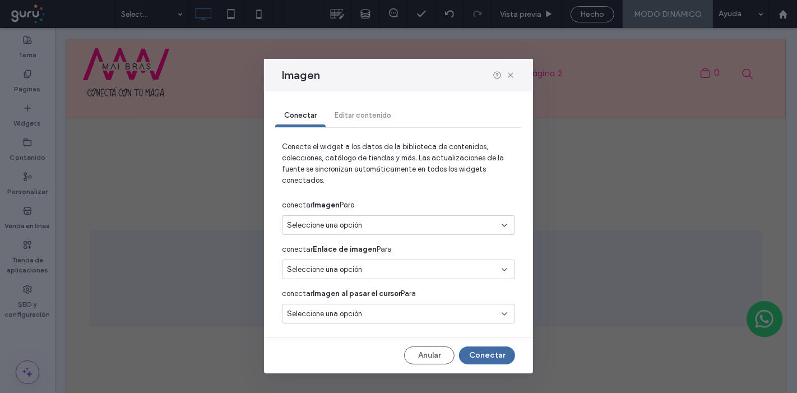
click at [406, 266] on div "Seleccione una opción" at bounding box center [392, 269] width 210 height 11
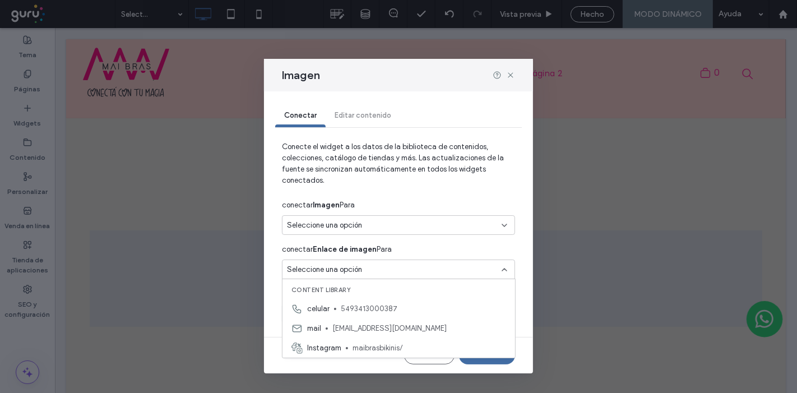
click at [407, 227] on div "Seleccione una opción" at bounding box center [392, 225] width 210 height 11
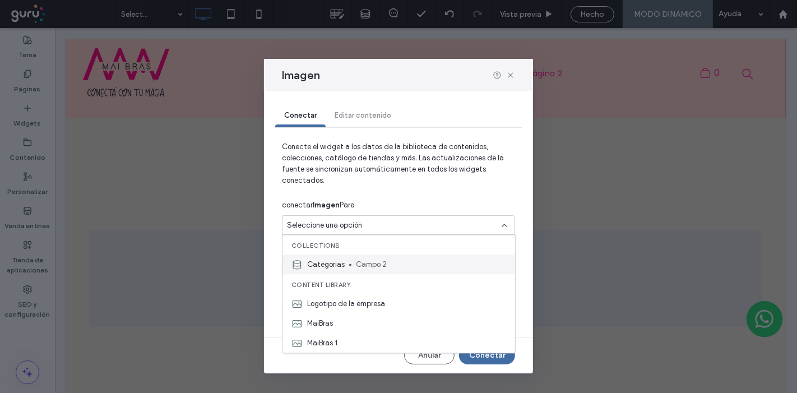
click at [332, 265] on span "Categorias" at bounding box center [326, 264] width 38 height 11
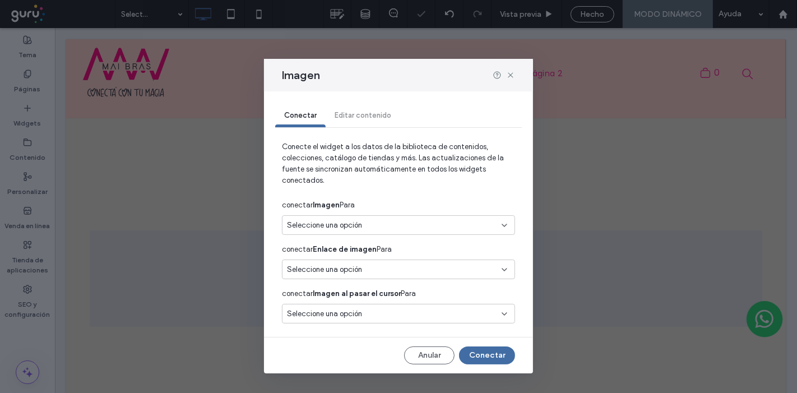
click at [380, 230] on div "Seleccione una opción" at bounding box center [392, 225] width 210 height 11
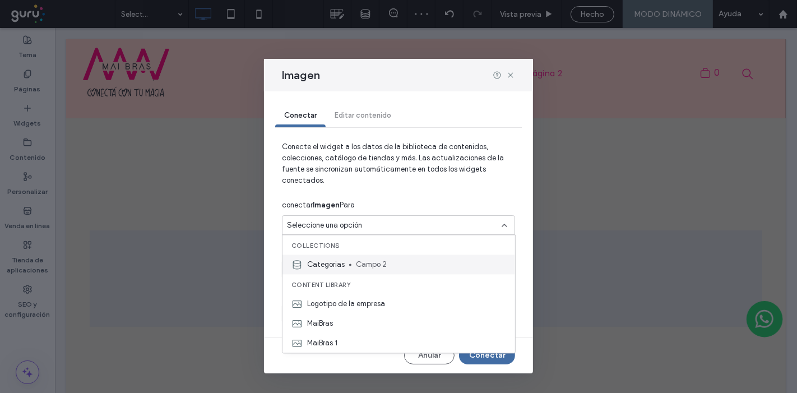
click at [429, 265] on span "Campo 2" at bounding box center [431, 264] width 150 height 11
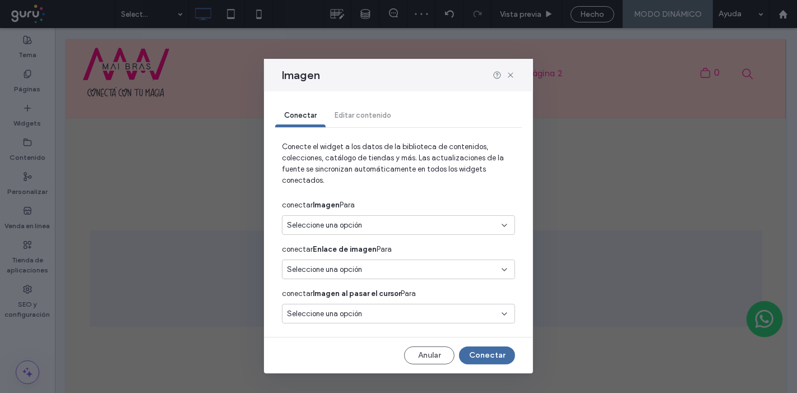
click at [503, 225] on icon at bounding box center [504, 225] width 9 height 9
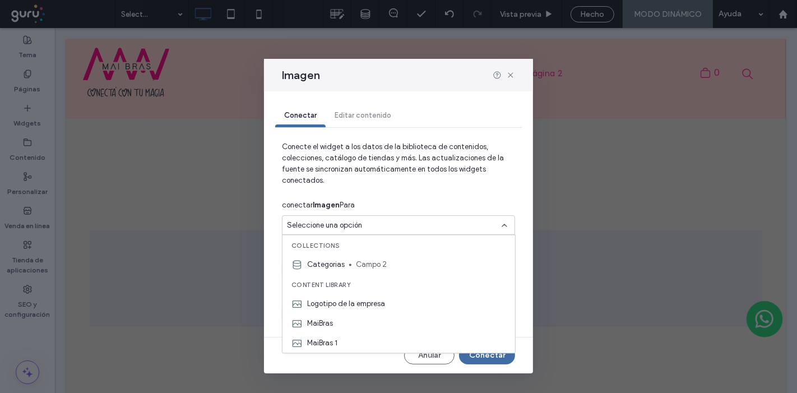
click at [414, 266] on span "Campo 2" at bounding box center [431, 264] width 150 height 11
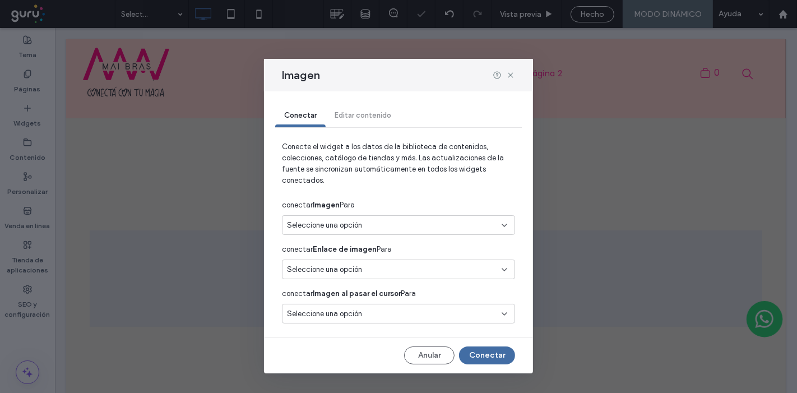
click at [495, 227] on div "Seleccione una opción" at bounding box center [392, 225] width 210 height 11
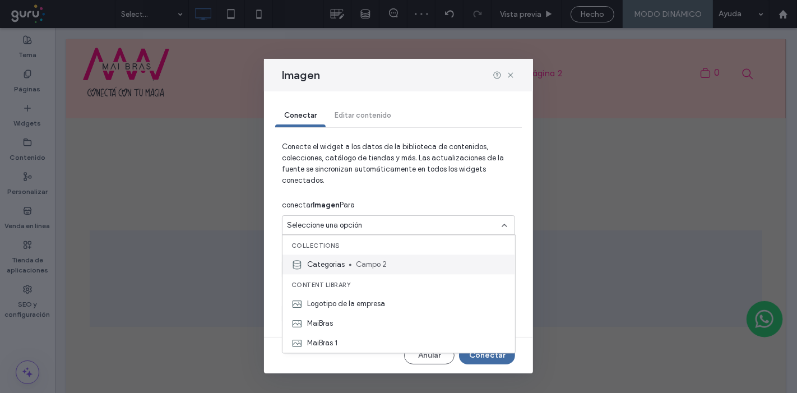
click at [364, 266] on span "Campo 2" at bounding box center [431, 264] width 150 height 11
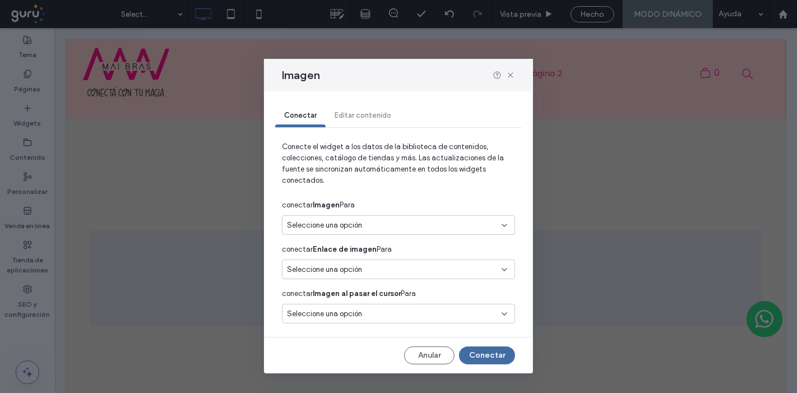
click at [374, 271] on div "Seleccione una opción" at bounding box center [392, 269] width 210 height 11
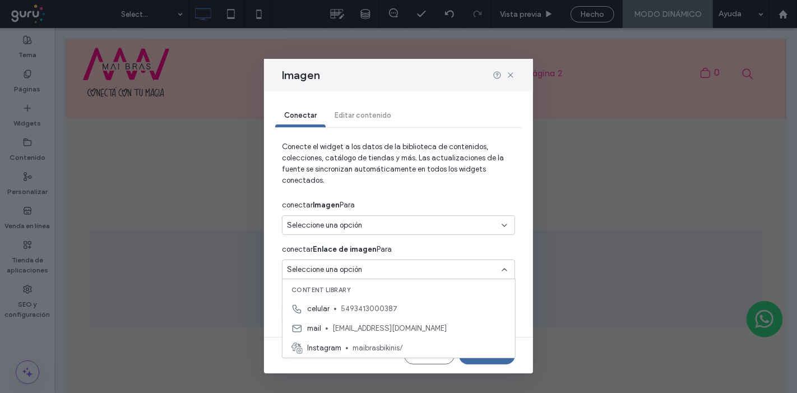
click at [411, 246] on div "conectar Enlace de imagen Para" at bounding box center [398, 249] width 233 height 20
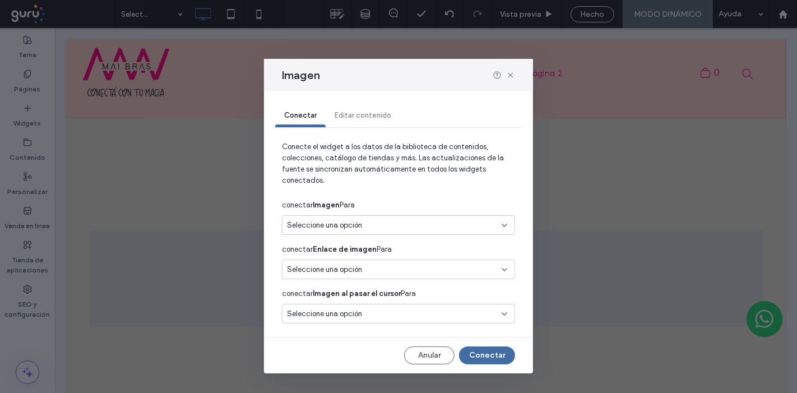
click at [401, 314] on div "Seleccione una opción" at bounding box center [392, 313] width 210 height 11
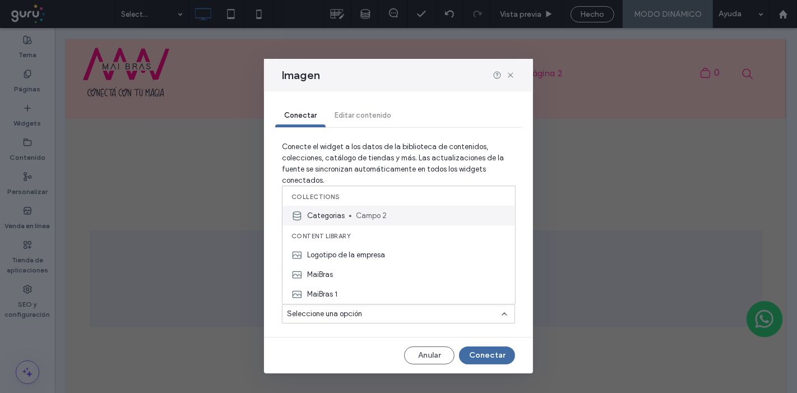
click at [376, 216] on span "Campo 2" at bounding box center [431, 215] width 150 height 11
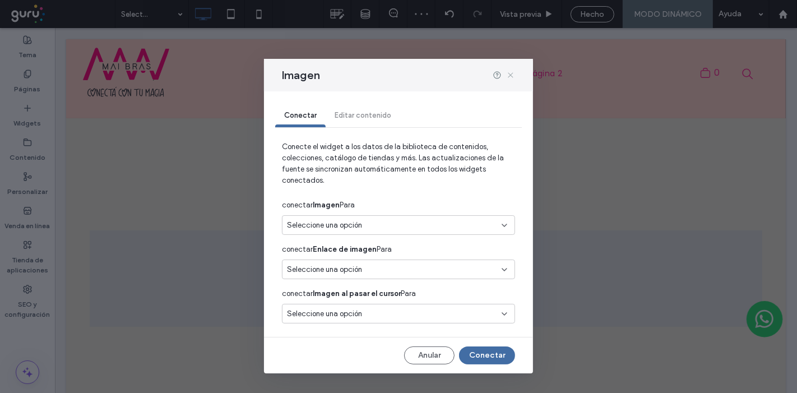
drag, startPoint x: 512, startPoint y: 73, endPoint x: 422, endPoint y: 36, distance: 97.0
click at [512, 73] on use at bounding box center [510, 75] width 5 height 5
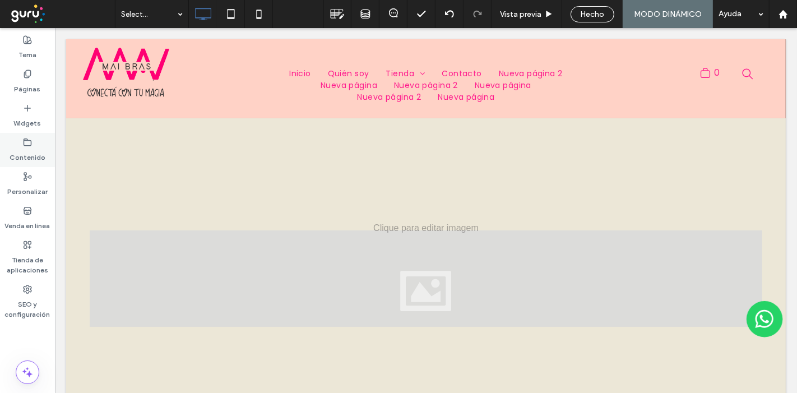
click at [22, 148] on label "Contenido" at bounding box center [28, 155] width 36 height 16
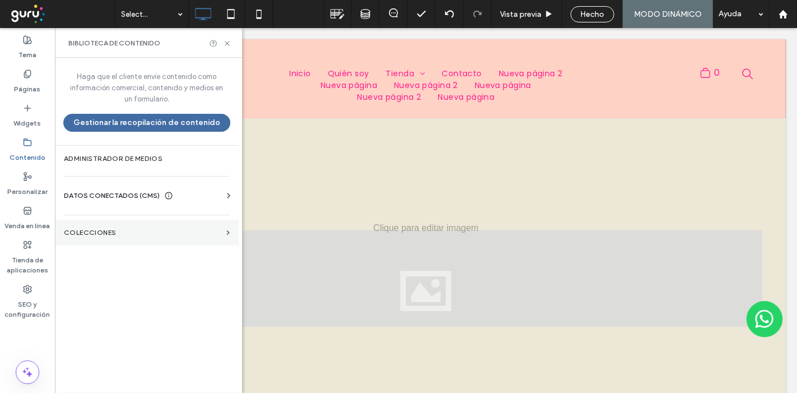
click at [166, 237] on section "COLECCIONES" at bounding box center [147, 233] width 184 height 26
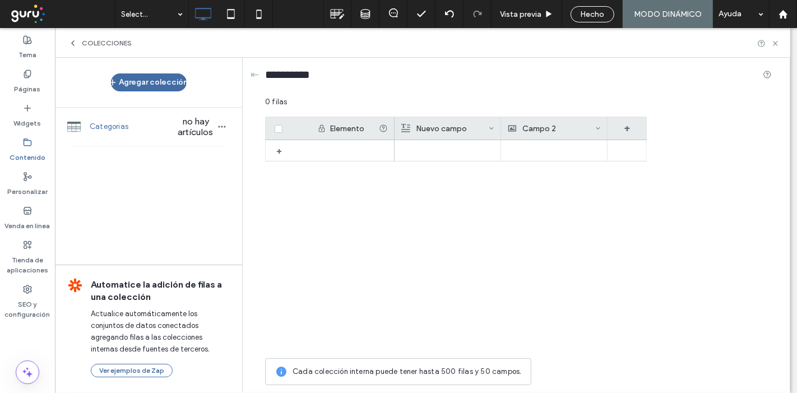
click at [489, 126] on icon at bounding box center [492, 129] width 6 height 6
click at [460, 211] on div at bounding box center [521, 246] width 252 height 212
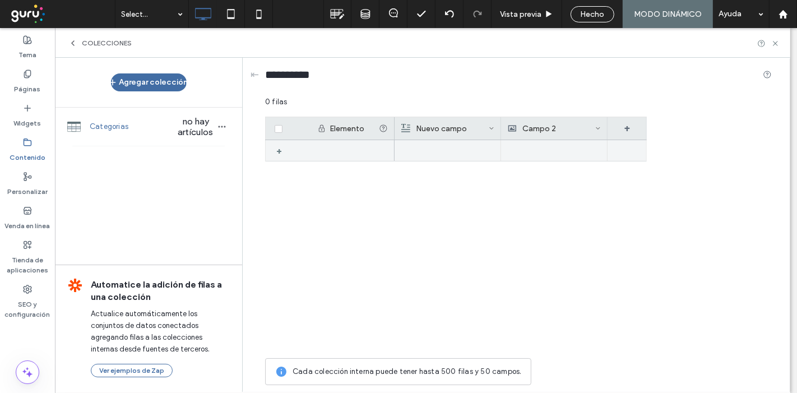
click at [278, 148] on div "+" at bounding box center [283, 151] width 14 height 20
click at [293, 150] on use at bounding box center [292, 151] width 6 height 6
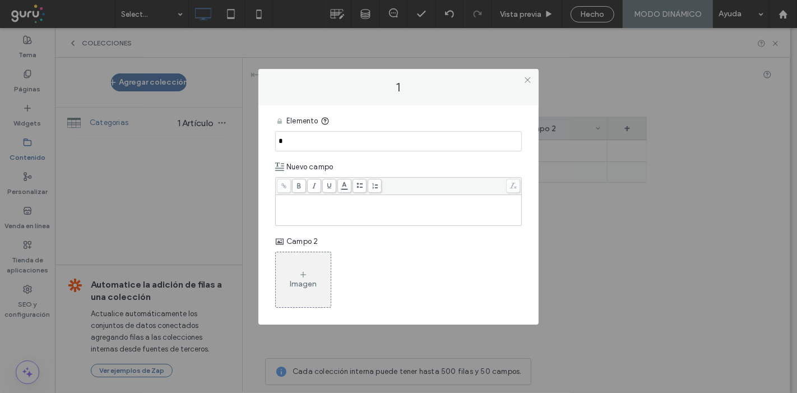
click at [312, 198] on div "Rich Text Editor" at bounding box center [398, 200] width 243 height 8
click at [300, 272] on icon at bounding box center [303, 274] width 9 height 9
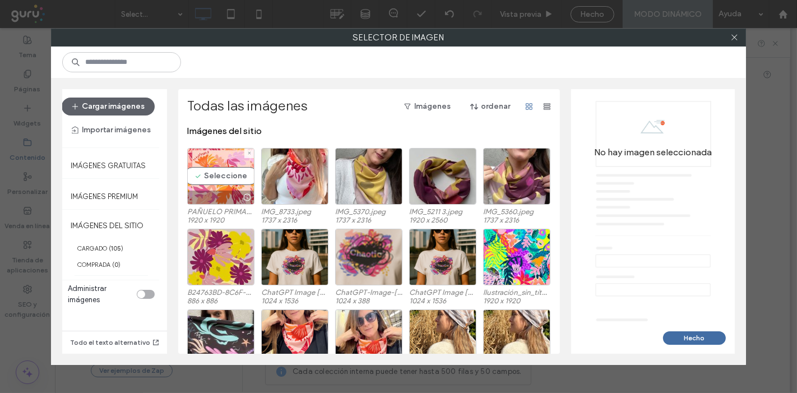
click at [220, 166] on div "Seleccione" at bounding box center [220, 176] width 67 height 57
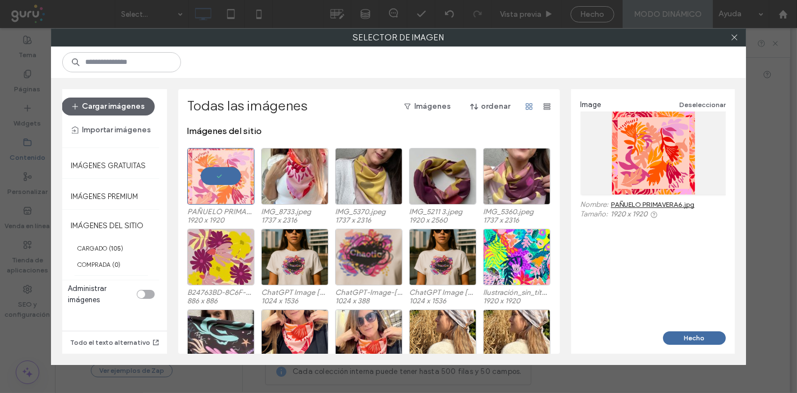
click at [701, 345] on div "Hecho" at bounding box center [653, 342] width 164 height 22
click at [700, 342] on button "Hecho" at bounding box center [694, 337] width 63 height 13
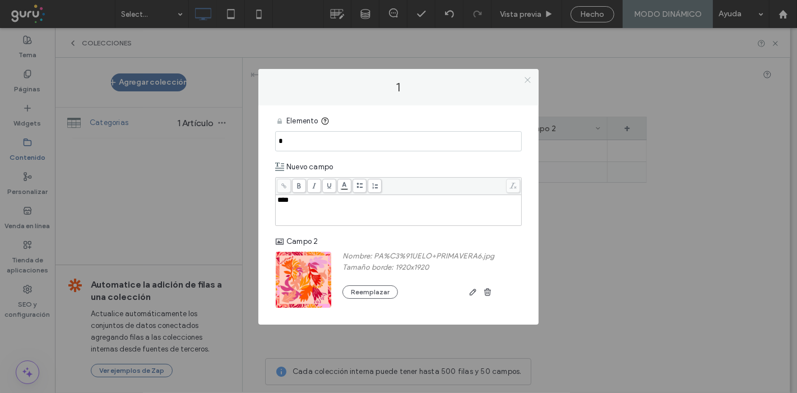
click at [529, 81] on use at bounding box center [528, 80] width 6 height 6
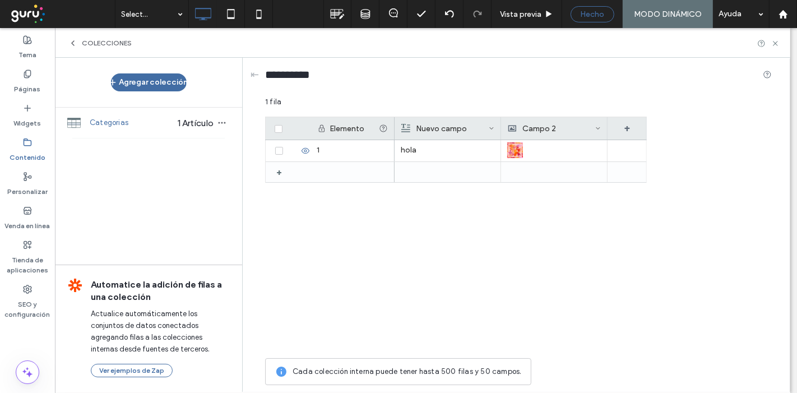
click at [605, 14] on div "Hecho" at bounding box center [592, 15] width 43 height 10
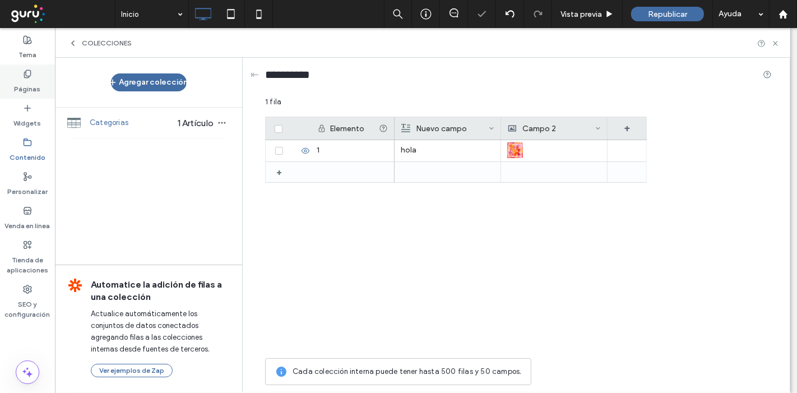
click at [22, 82] on label "Páginas" at bounding box center [28, 86] width 26 height 16
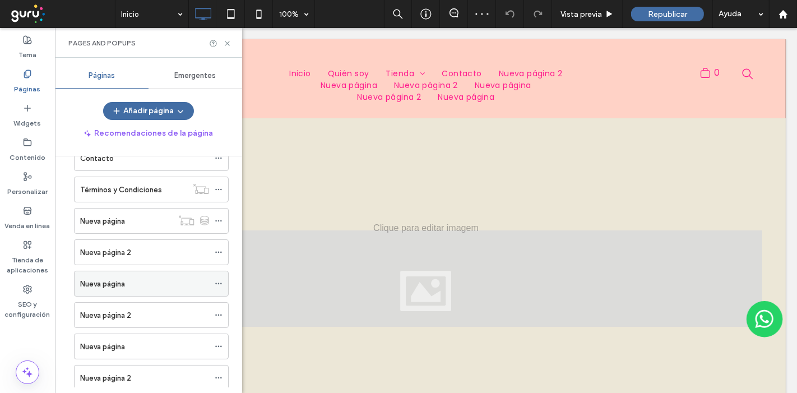
scroll to position [187, 0]
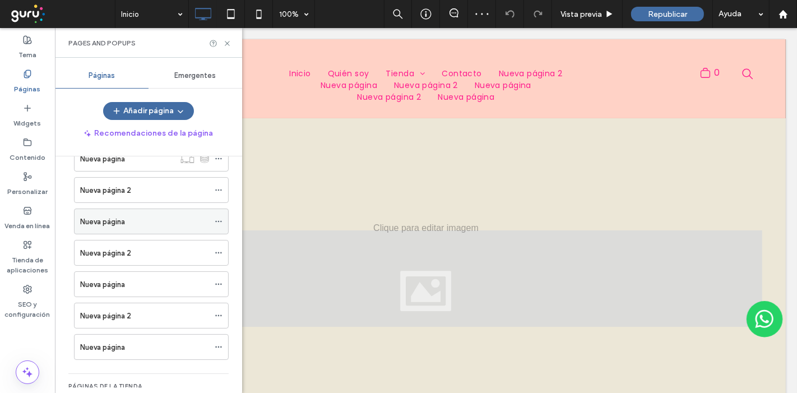
click at [159, 227] on div "Nueva página" at bounding box center [144, 221] width 129 height 25
click at [157, 255] on div "Nueva página 2" at bounding box center [144, 253] width 129 height 12
click at [141, 189] on div "Nueva página 2" at bounding box center [144, 190] width 129 height 12
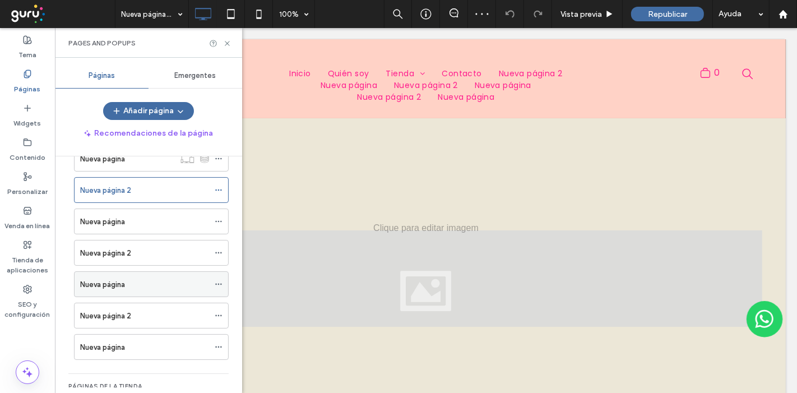
click at [112, 281] on label "Nueva página" at bounding box center [102, 285] width 45 height 20
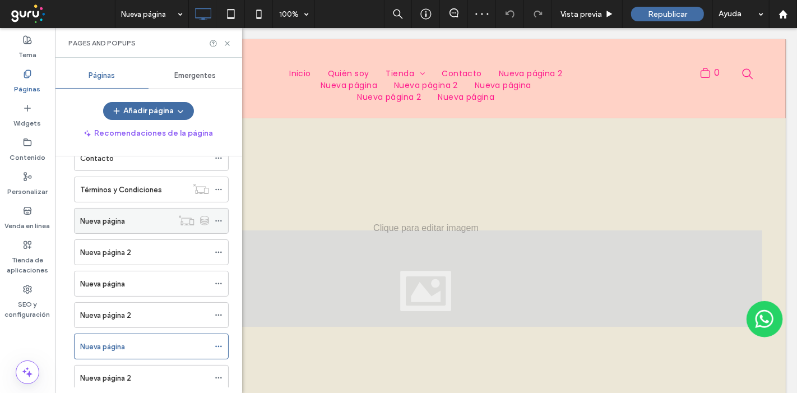
click at [128, 220] on div "Nueva página" at bounding box center [126, 221] width 92 height 12
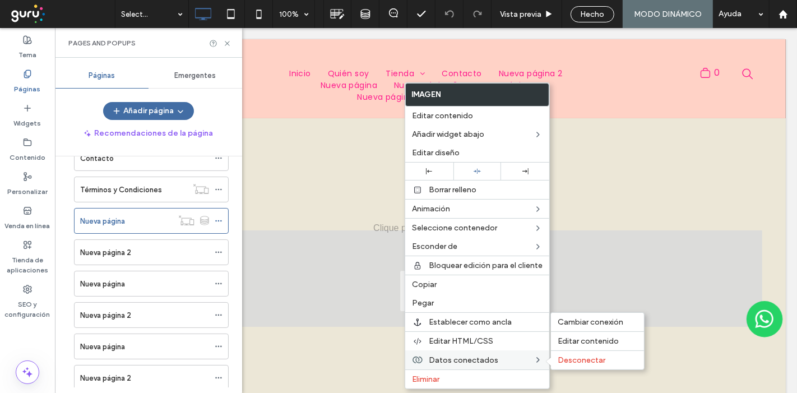
click at [465, 358] on span "Datos conectados" at bounding box center [464, 360] width 70 height 10
click at [568, 339] on span "Editar contenido" at bounding box center [588, 341] width 61 height 10
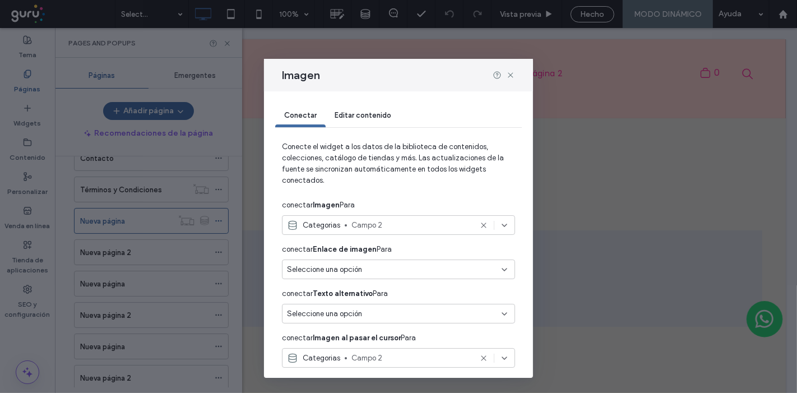
click at [388, 225] on span "Campo 2" at bounding box center [411, 225] width 120 height 11
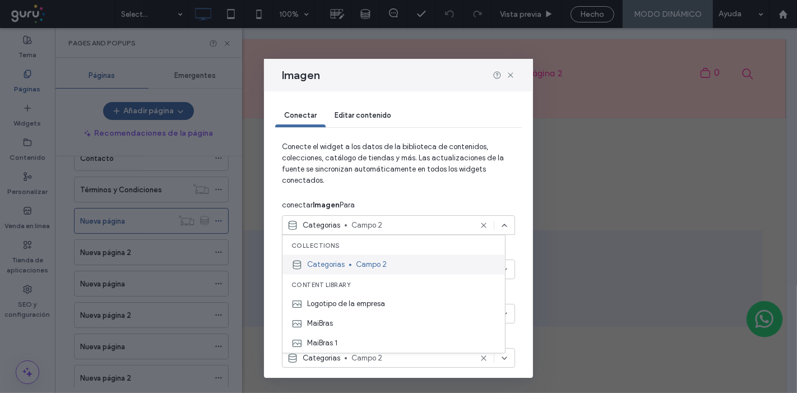
click at [403, 265] on span "Campo 2" at bounding box center [426, 264] width 140 height 11
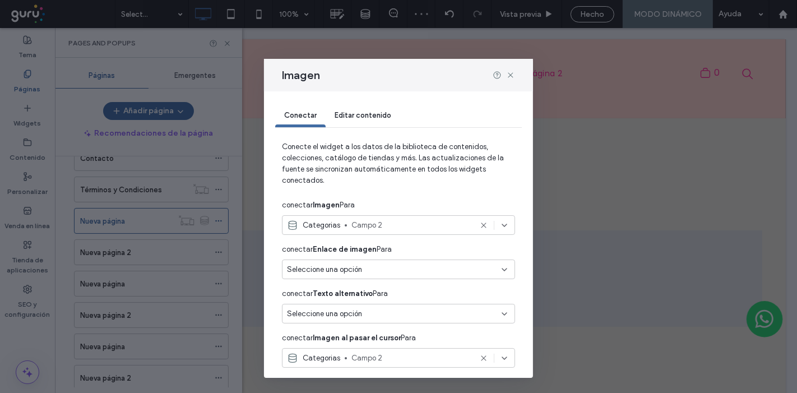
click at [405, 270] on div "Seleccione una opción" at bounding box center [392, 269] width 210 height 11
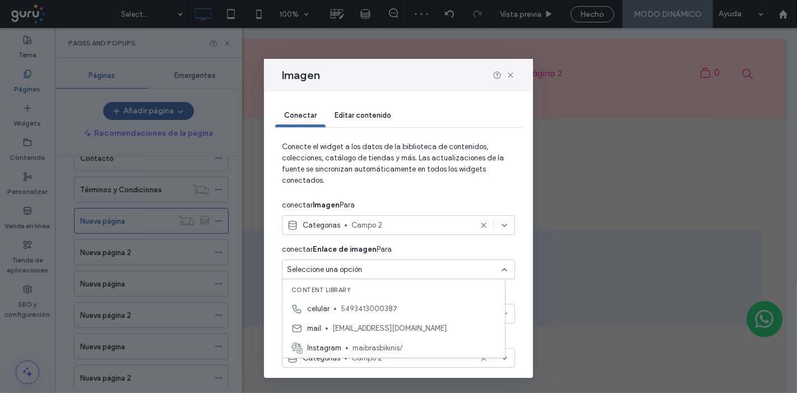
click at [427, 249] on div "conectar Enlace de imagen Para" at bounding box center [398, 249] width 233 height 20
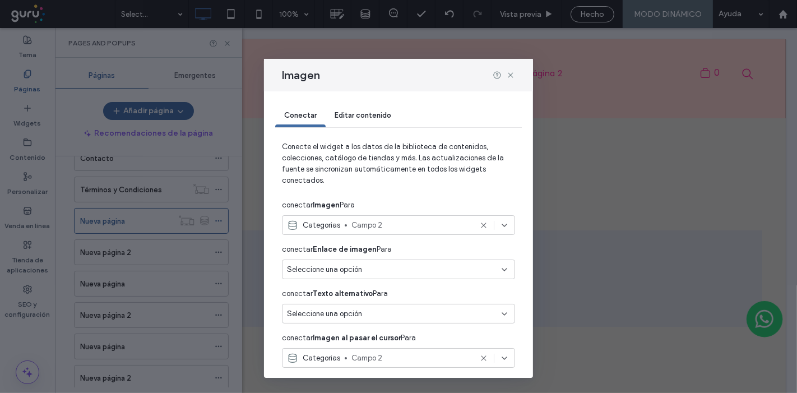
scroll to position [39, 0]
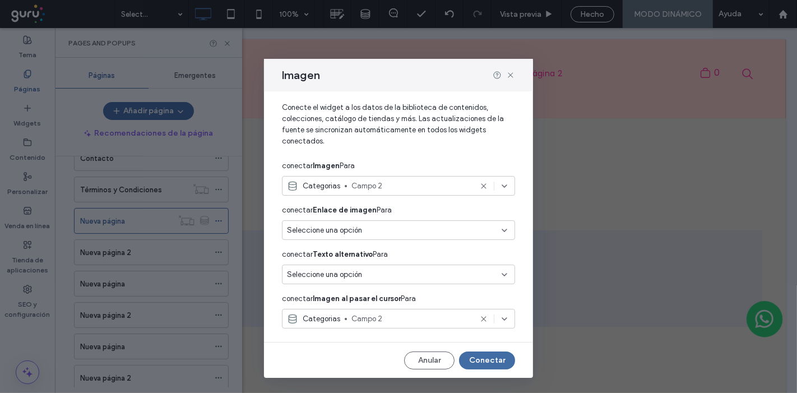
click at [431, 270] on div "Seleccione una opción" at bounding box center [392, 274] width 210 height 11
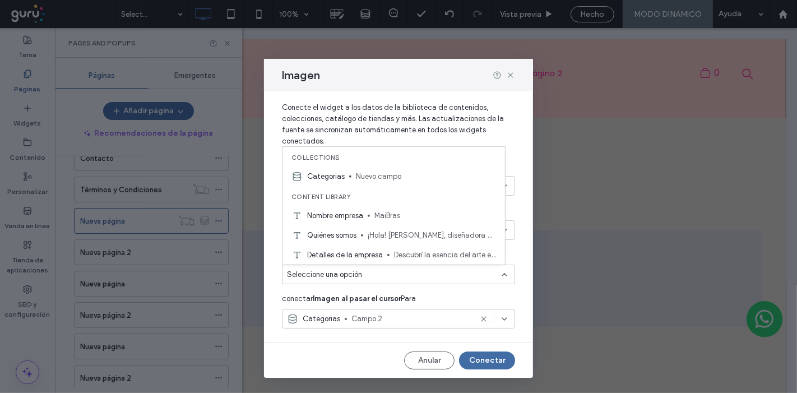
click at [419, 287] on div "Seleccione una opción" at bounding box center [398, 277] width 233 height 24
click at [390, 179] on span "Nuevo campo" at bounding box center [426, 175] width 140 height 11
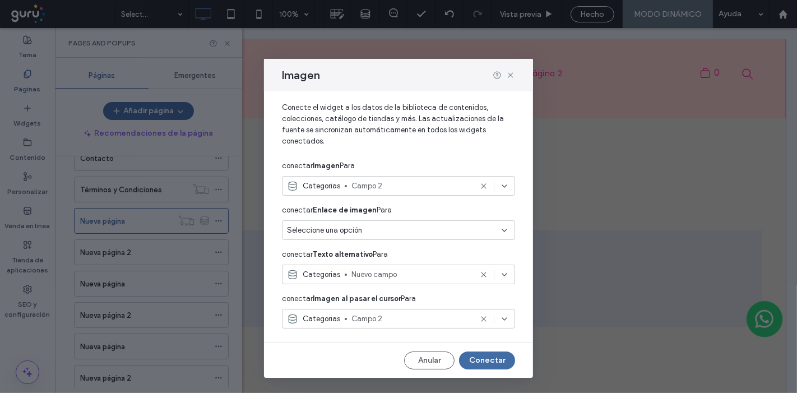
click at [500, 317] on icon at bounding box center [504, 318] width 9 height 9
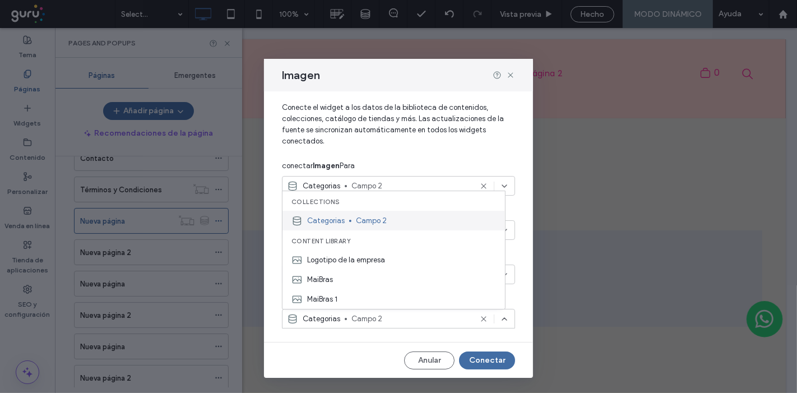
click at [380, 224] on span "Campo 2" at bounding box center [426, 220] width 140 height 11
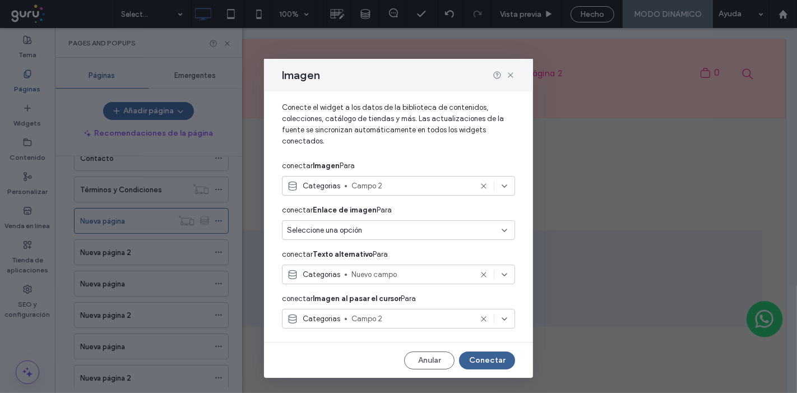
click at [477, 358] on button "Conectar" at bounding box center [487, 360] width 56 height 18
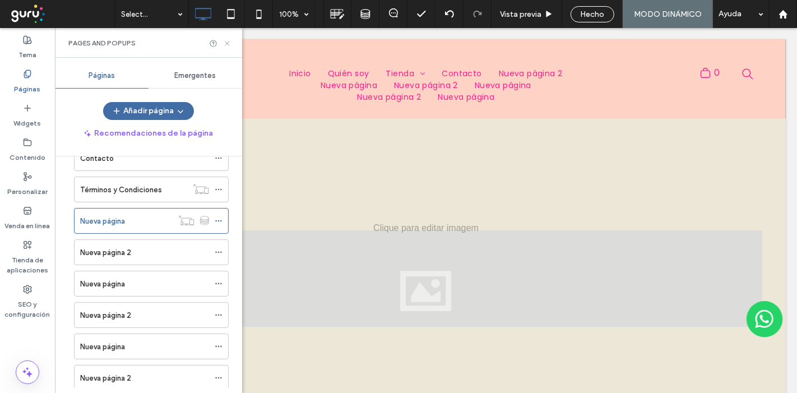
click at [228, 45] on icon at bounding box center [227, 43] width 8 height 8
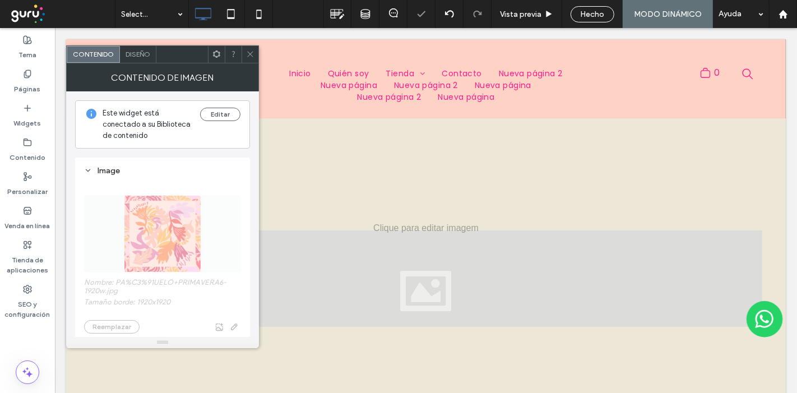
click at [250, 57] on icon at bounding box center [250, 54] width 8 height 8
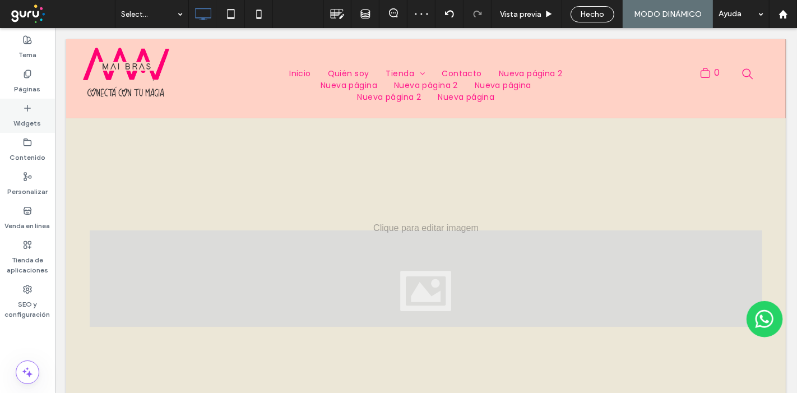
click at [30, 113] on label "Widgets" at bounding box center [27, 121] width 27 height 16
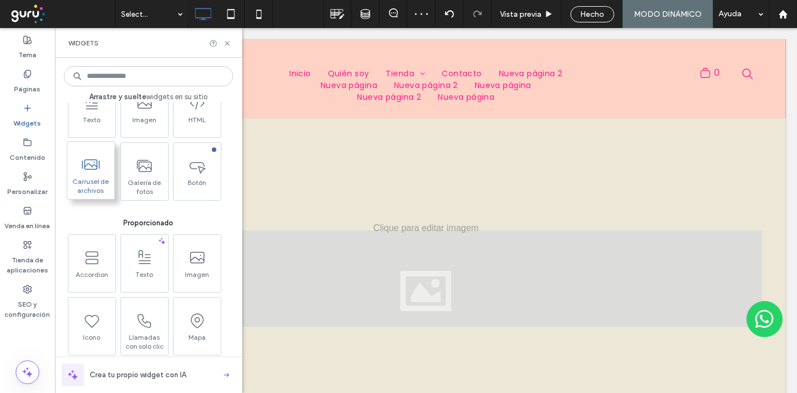
scroll to position [62, 0]
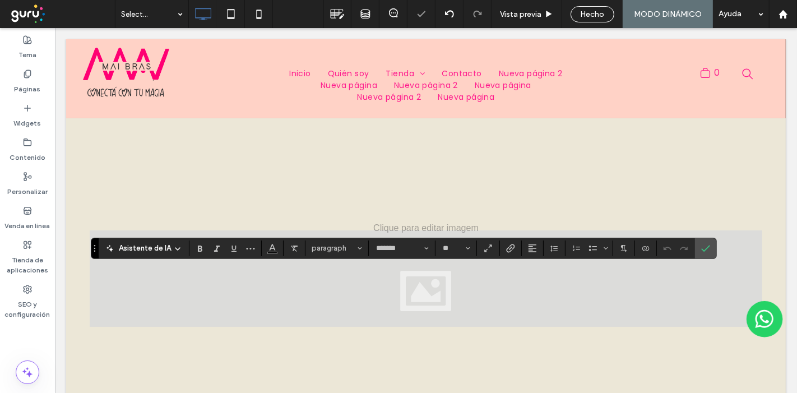
type input "*******"
type input "**"
click at [701, 254] on span "Confirmar" at bounding box center [703, 248] width 5 height 20
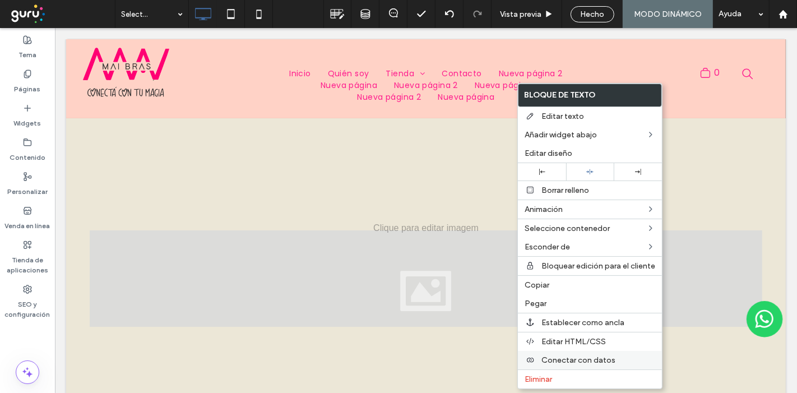
click at [589, 353] on div "Conectar con datos" at bounding box center [590, 360] width 144 height 18
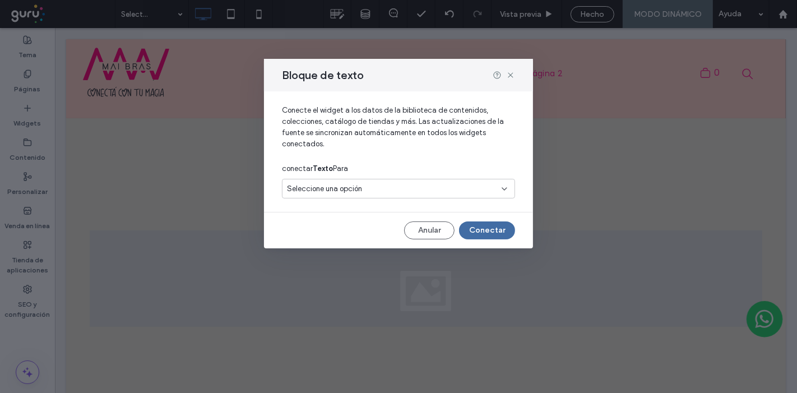
click at [376, 187] on div "Seleccione una opción" at bounding box center [392, 188] width 210 height 11
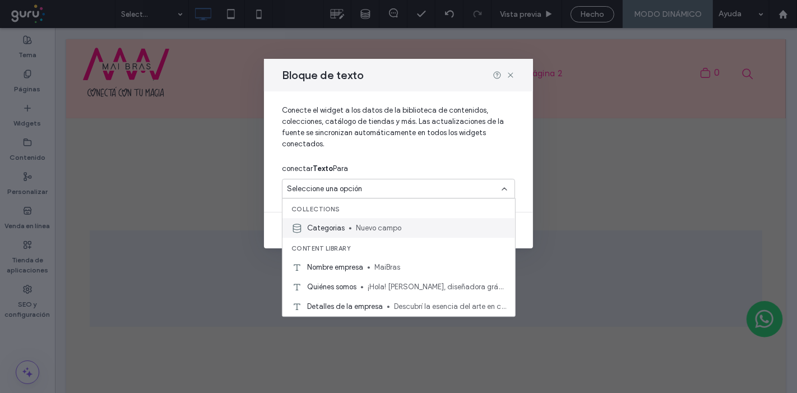
click at [375, 233] on span "Nuevo campo" at bounding box center [431, 228] width 150 height 11
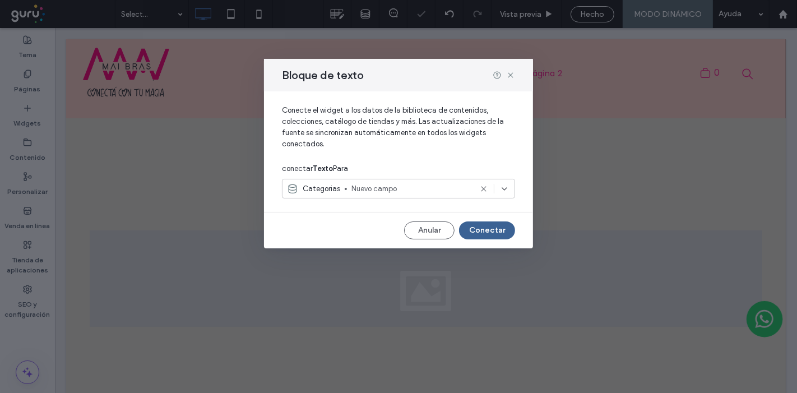
click at [490, 228] on button "Conectar" at bounding box center [487, 230] width 56 height 18
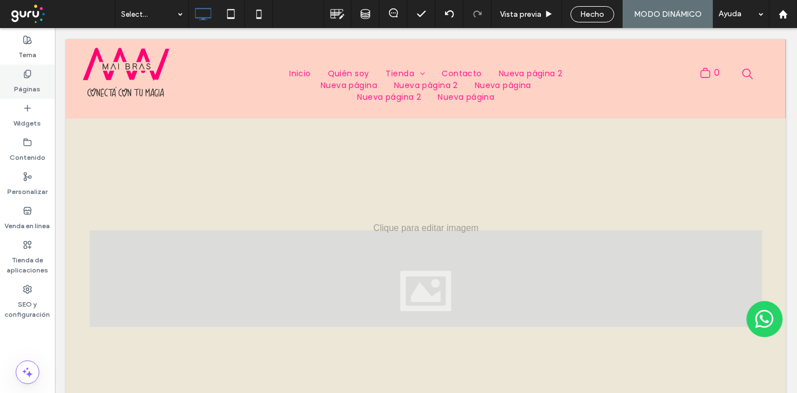
click at [17, 87] on label "Páginas" at bounding box center [28, 86] width 26 height 16
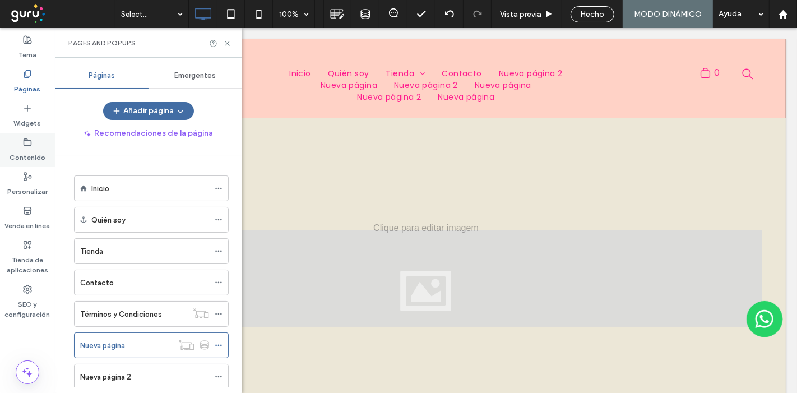
click at [25, 150] on label "Contenido" at bounding box center [28, 155] width 36 height 16
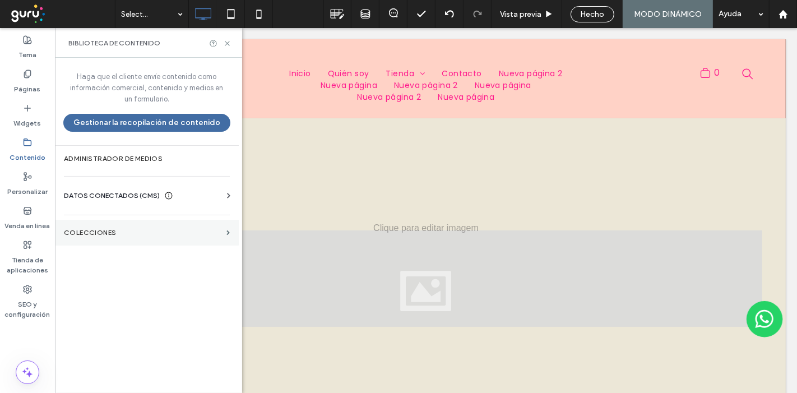
click at [115, 229] on label "COLECCIONES" at bounding box center [143, 233] width 158 height 8
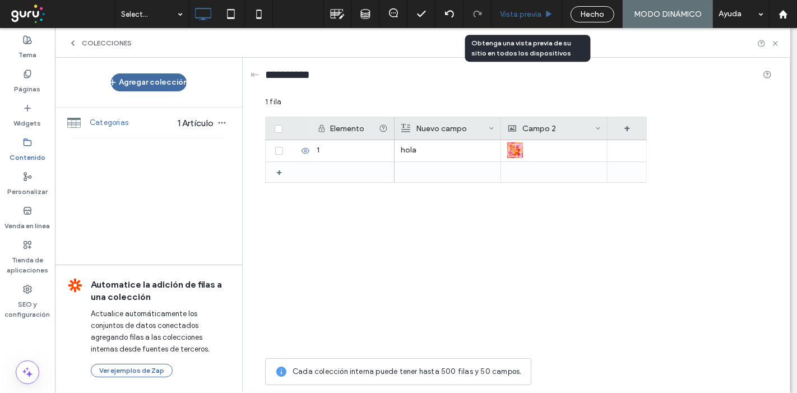
click at [528, 13] on span "Vista previa" at bounding box center [520, 15] width 41 height 10
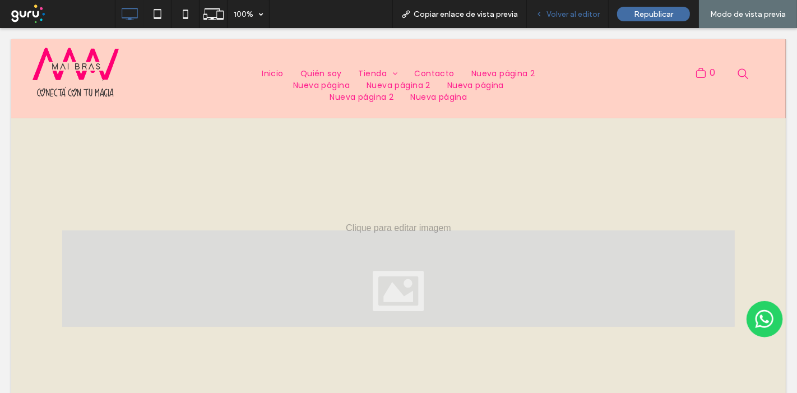
click at [552, 17] on span "Volver al editor" at bounding box center [573, 15] width 53 height 10
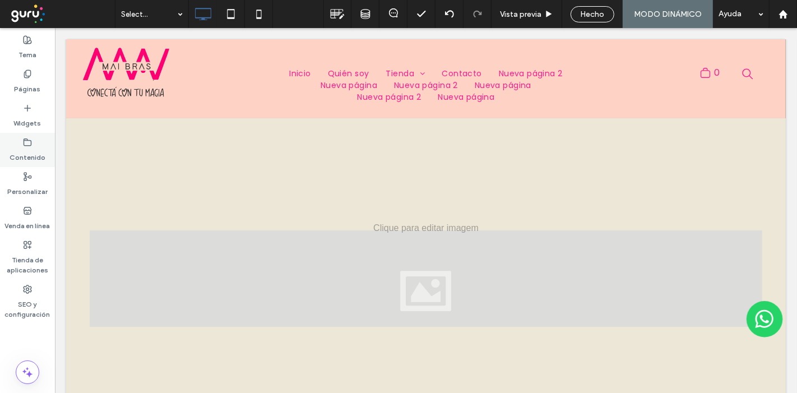
click at [17, 140] on div "Contenido" at bounding box center [27, 150] width 55 height 34
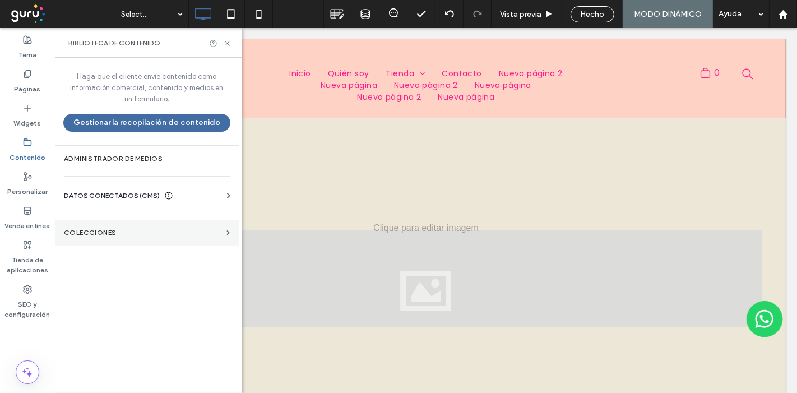
click at [124, 223] on section "COLECCIONES" at bounding box center [147, 233] width 184 height 26
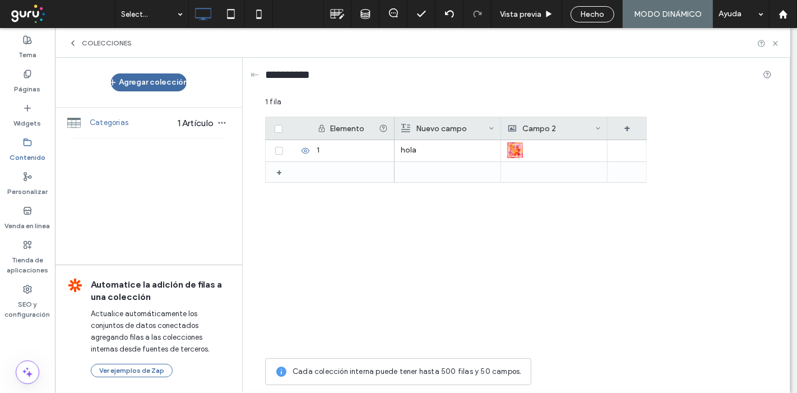
click at [75, 44] on icon at bounding box center [72, 43] width 9 height 9
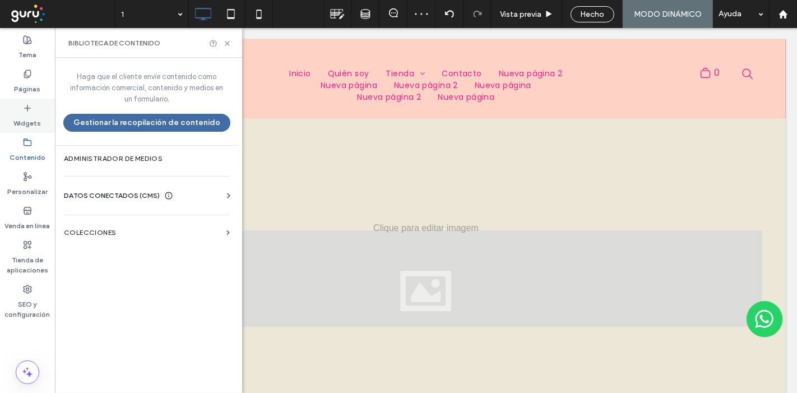
click at [22, 123] on label "Widgets" at bounding box center [27, 121] width 27 height 16
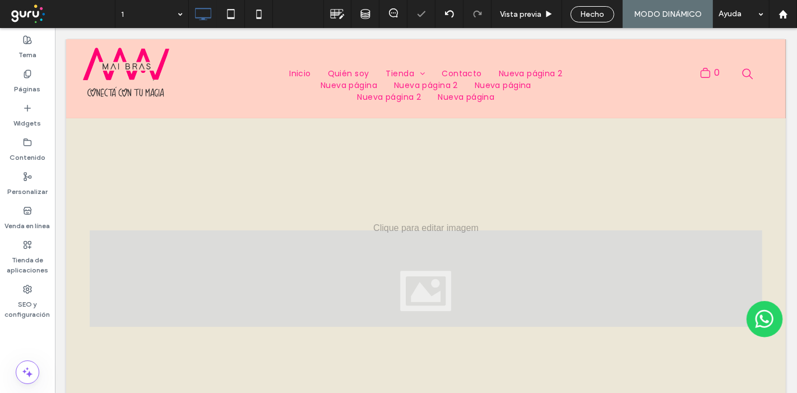
type input "*******"
type input "**"
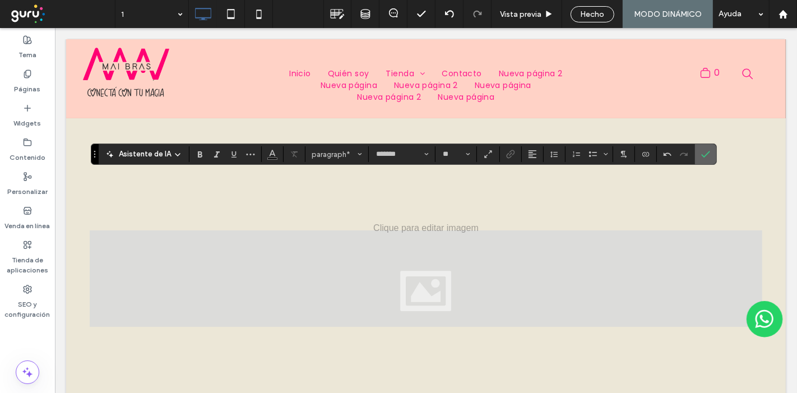
click at [702, 155] on use "Confirmar" at bounding box center [706, 154] width 9 height 7
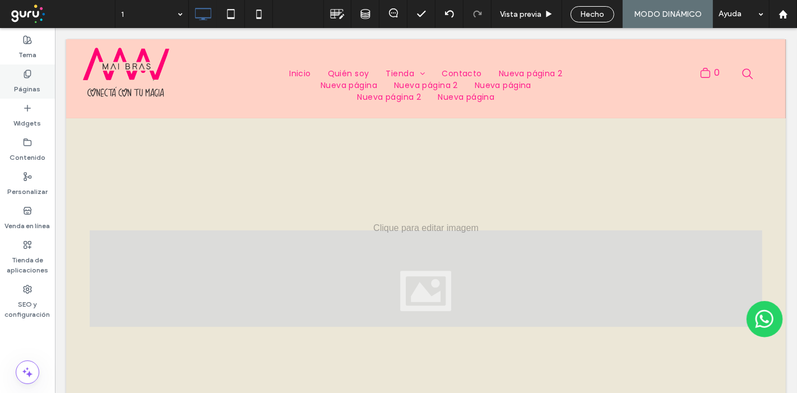
click at [31, 91] on label "Páginas" at bounding box center [28, 86] width 26 height 16
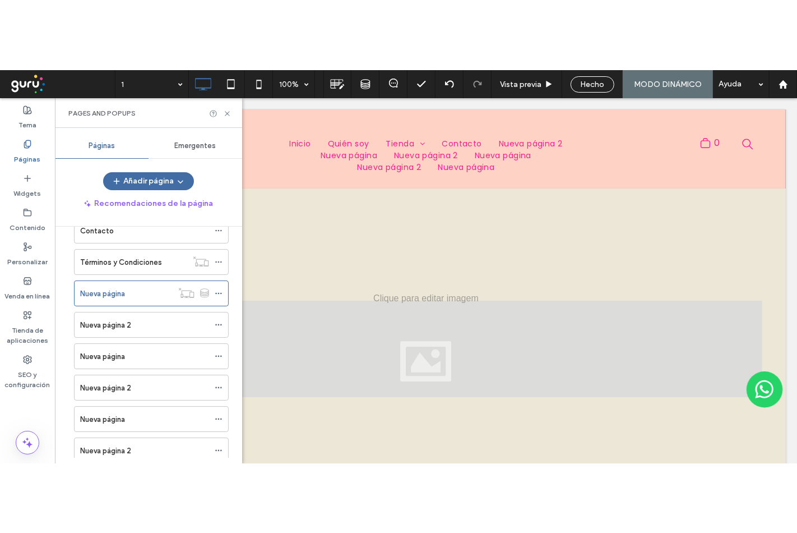
scroll to position [124, 0]
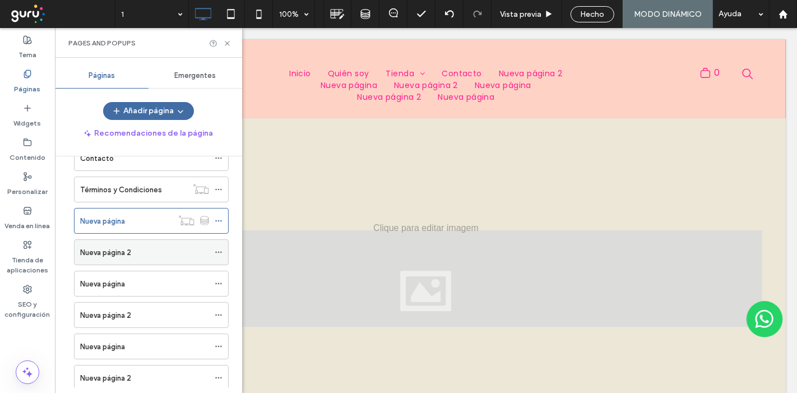
click at [223, 249] on icon at bounding box center [219, 252] width 8 height 8
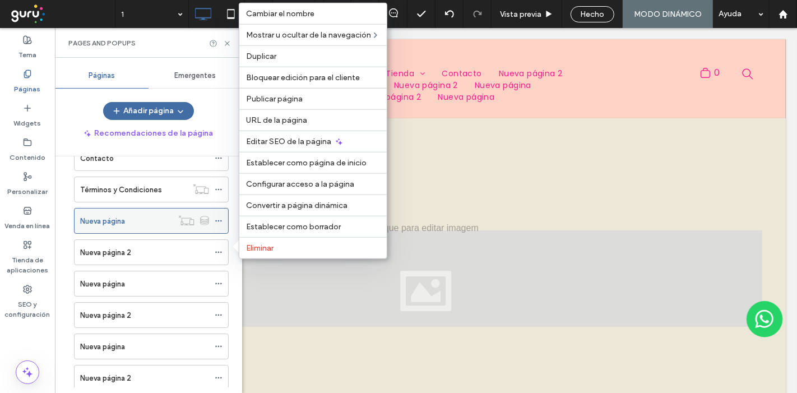
click at [219, 217] on icon at bounding box center [219, 221] width 8 height 8
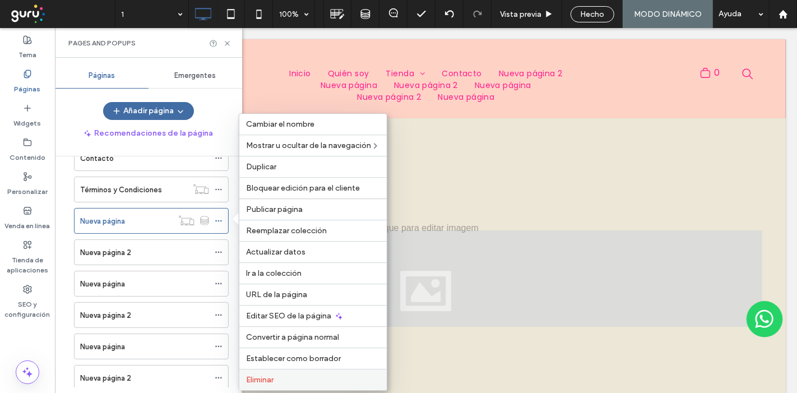
click at [272, 379] on span "Eliminar" at bounding box center [259, 380] width 27 height 10
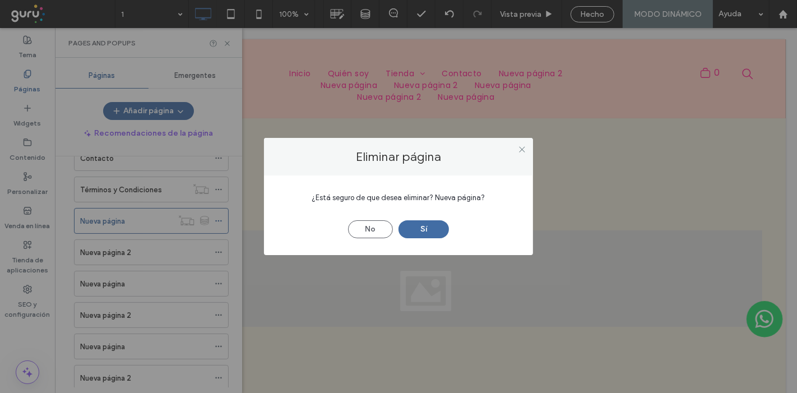
drag, startPoint x: 435, startPoint y: 232, endPoint x: 342, endPoint y: 221, distance: 93.7
click at [434, 232] on button "Sí" at bounding box center [424, 229] width 50 height 18
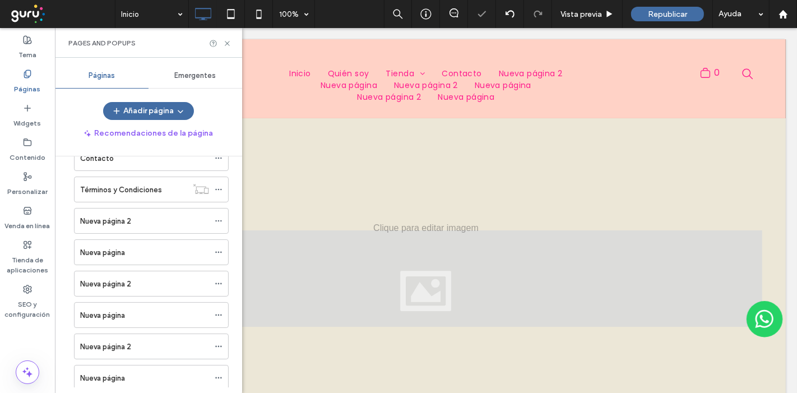
click at [216, 214] on div at bounding box center [398, 196] width 797 height 393
click at [217, 217] on icon at bounding box center [219, 221] width 8 height 8
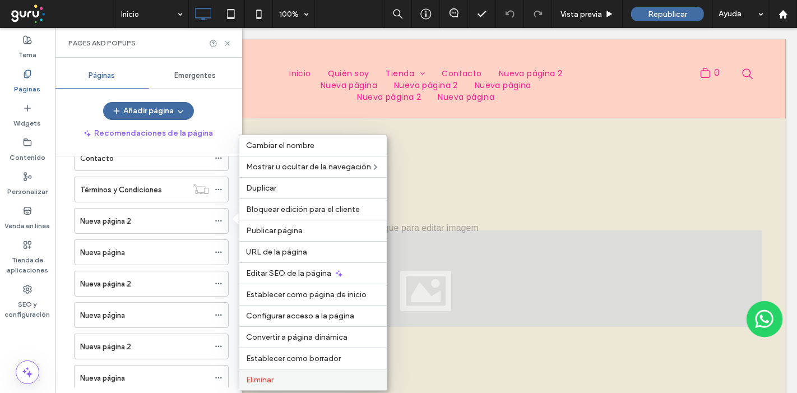
click at [298, 378] on label "Eliminar" at bounding box center [313, 380] width 134 height 10
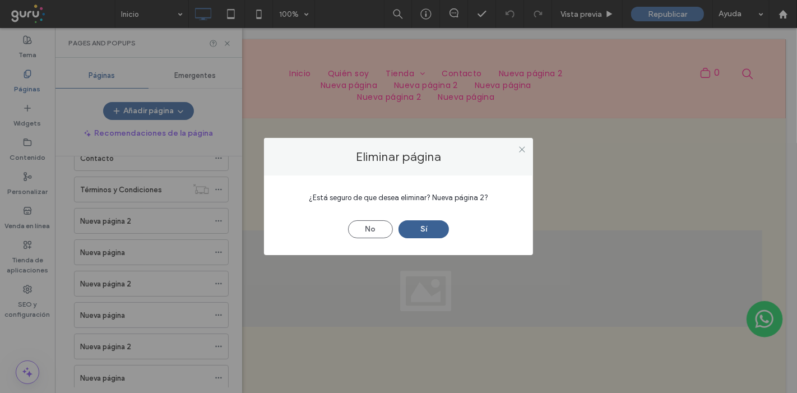
click at [431, 231] on button "Sí" at bounding box center [424, 229] width 50 height 18
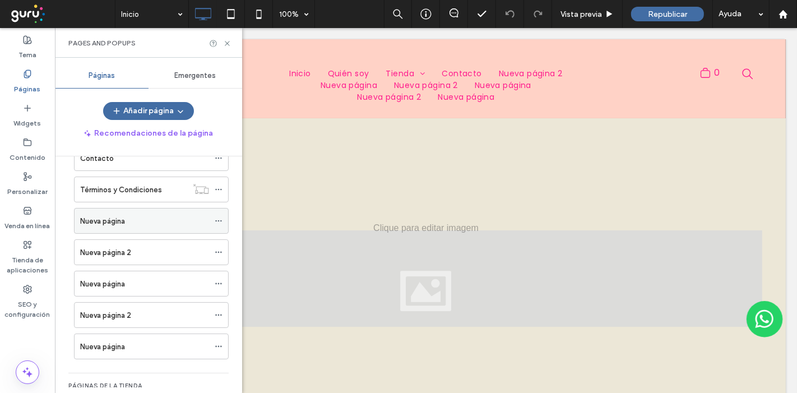
click at [216, 218] on icon at bounding box center [219, 221] width 8 height 8
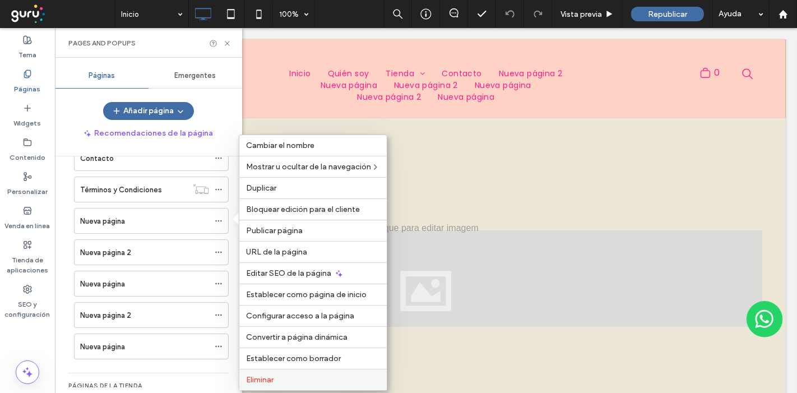
click at [339, 376] on label "Eliminar" at bounding box center [313, 380] width 134 height 10
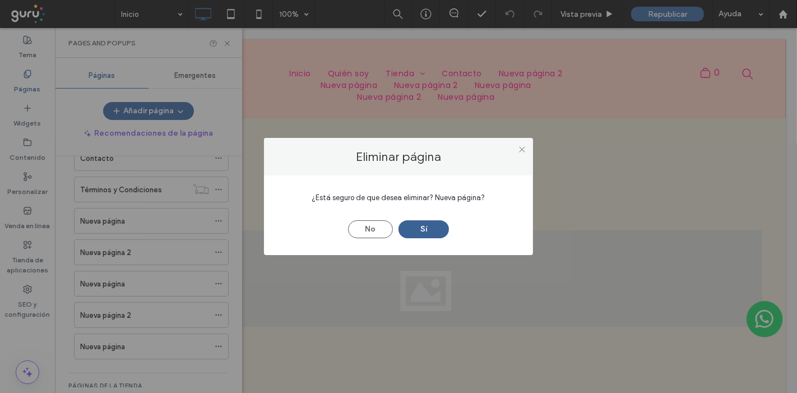
click at [417, 236] on button "Sí" at bounding box center [424, 229] width 50 height 18
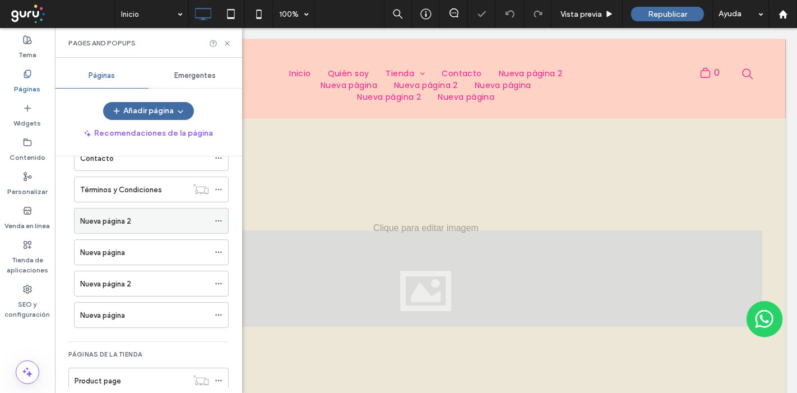
click at [217, 214] on span at bounding box center [219, 220] width 8 height 17
click at [221, 311] on icon at bounding box center [219, 315] width 8 height 8
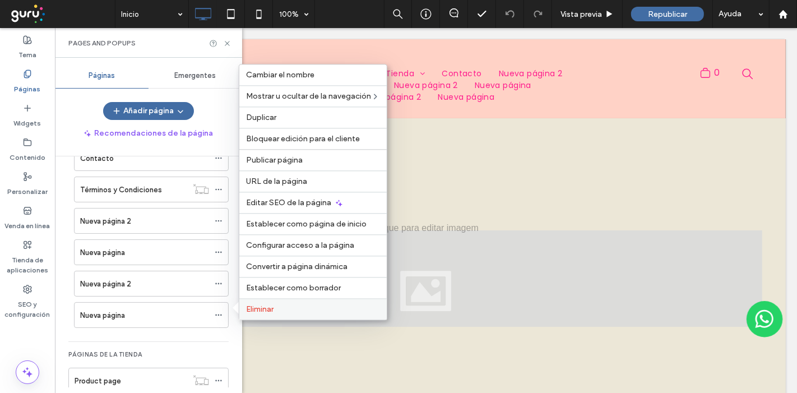
click at [256, 308] on span "Eliminar" at bounding box center [259, 309] width 27 height 10
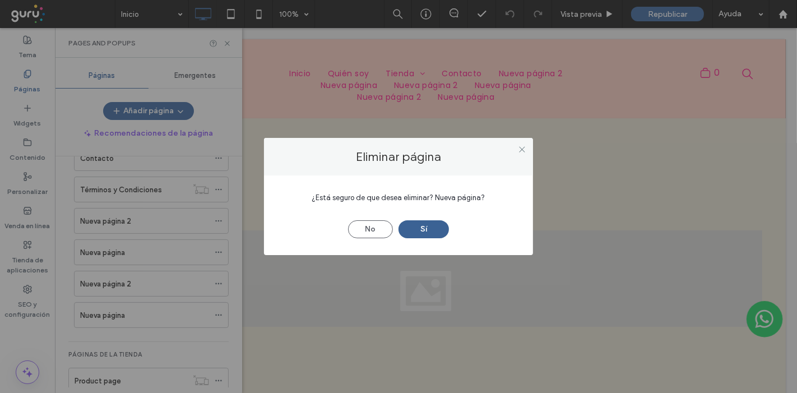
click at [434, 232] on button "Sí" at bounding box center [424, 229] width 50 height 18
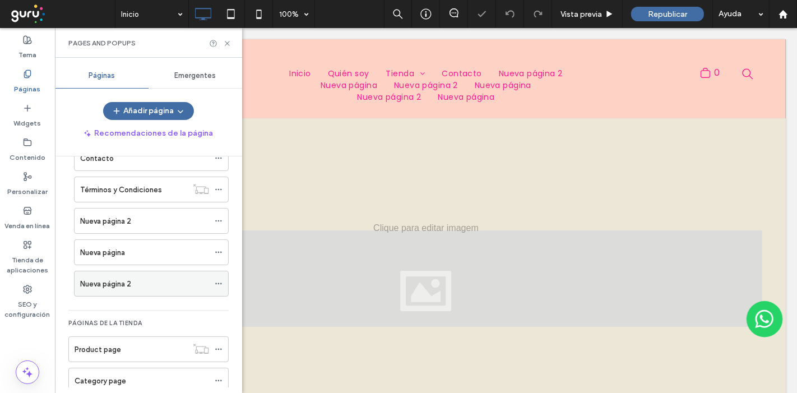
click at [218, 280] on icon at bounding box center [219, 284] width 8 height 8
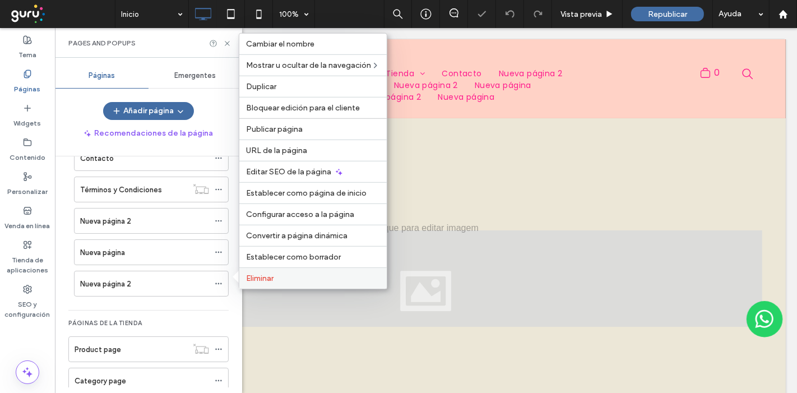
click at [281, 283] on label "Eliminar" at bounding box center [313, 279] width 134 height 10
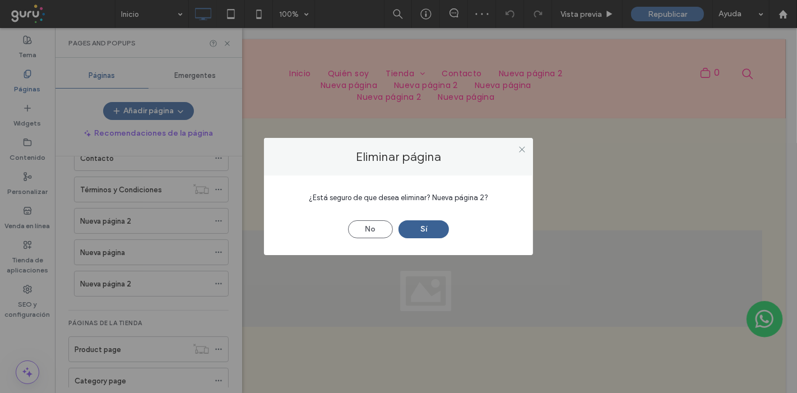
click at [415, 229] on button "Sí" at bounding box center [424, 229] width 50 height 18
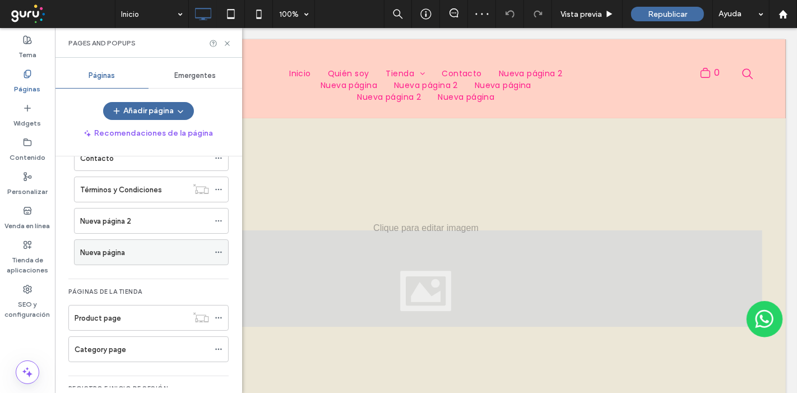
click at [221, 252] on use at bounding box center [218, 253] width 6 height 2
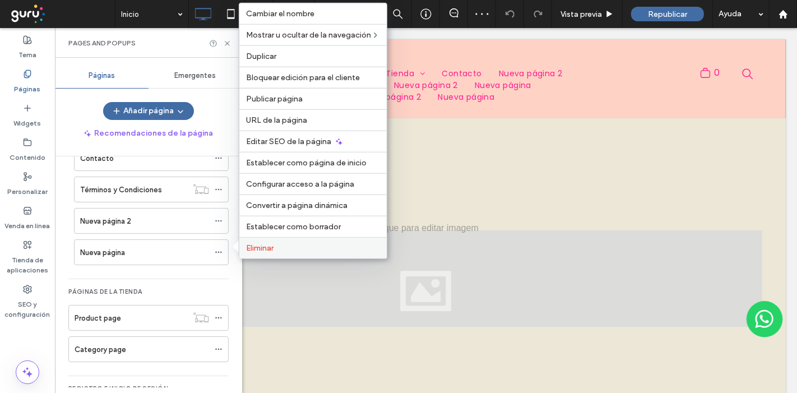
click at [289, 254] on div "Eliminar" at bounding box center [312, 247] width 147 height 21
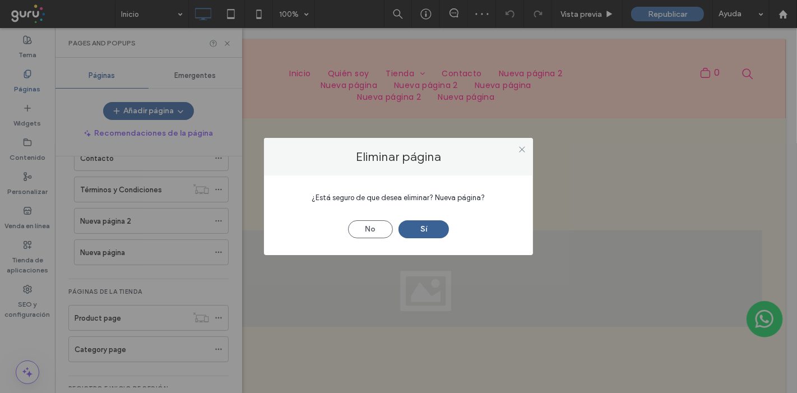
click at [420, 226] on button "Sí" at bounding box center [424, 229] width 50 height 18
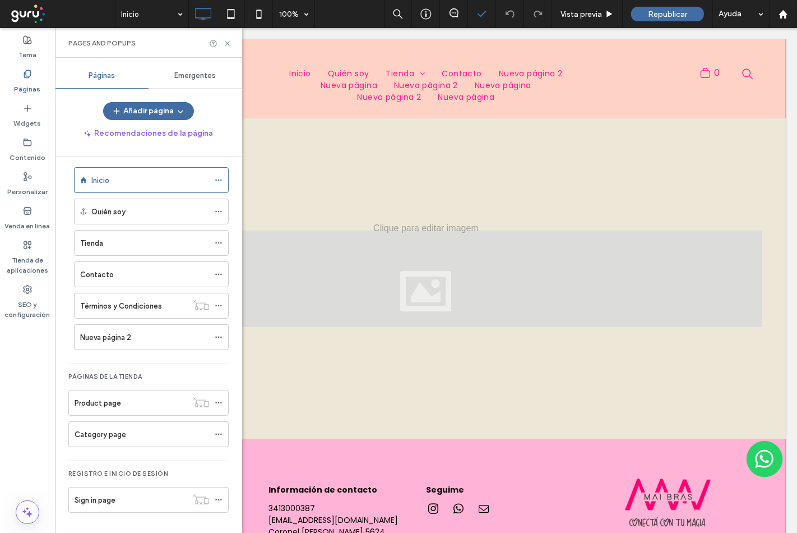
scroll to position [9, 0]
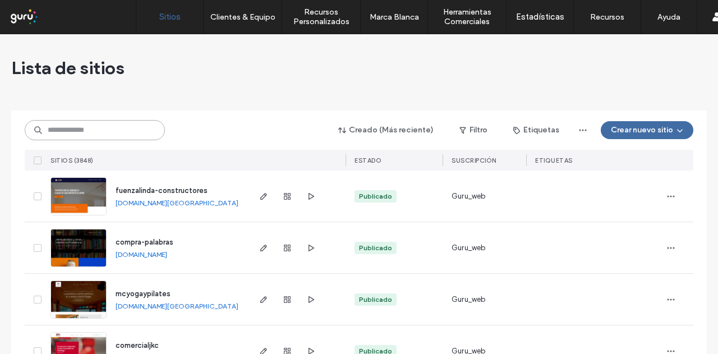
click at [134, 134] on input at bounding box center [95, 130] width 140 height 20
paste input "**********"
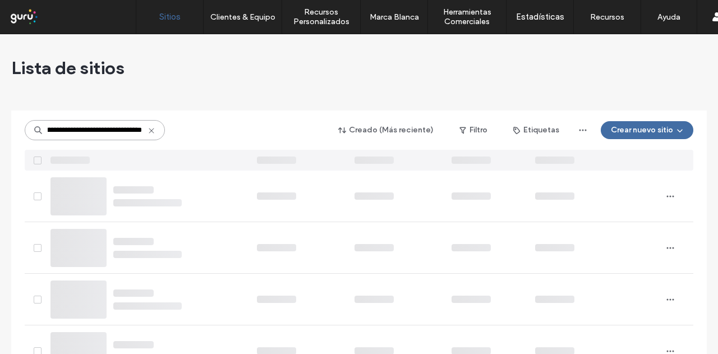
type input "**********"
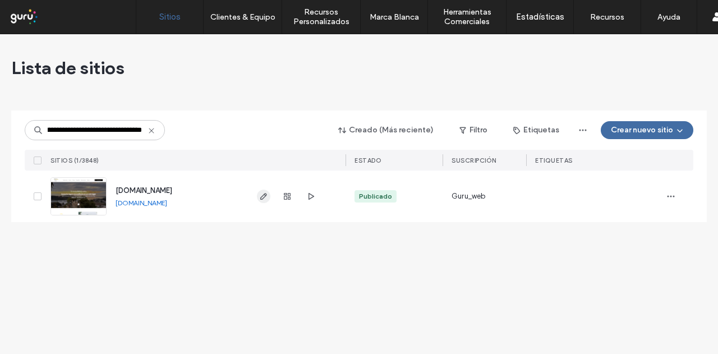
scroll to position [0, 0]
click at [266, 196] on icon "button" at bounding box center [263, 196] width 9 height 9
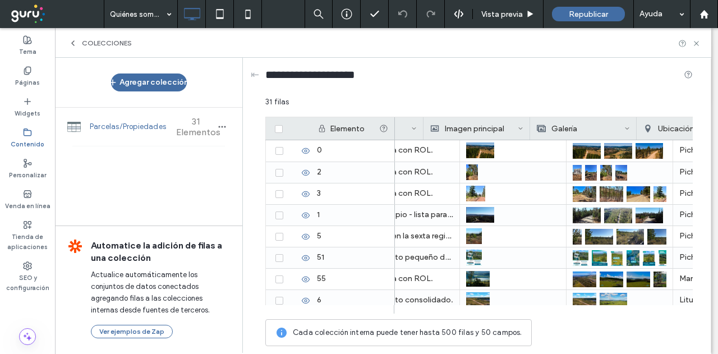
scroll to position [0, 635]
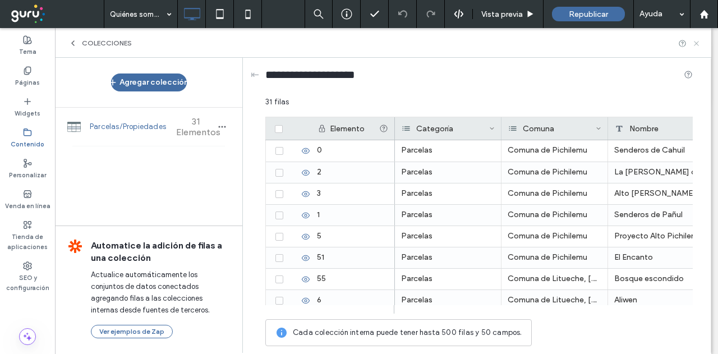
click at [694, 43] on icon at bounding box center [696, 43] width 8 height 8
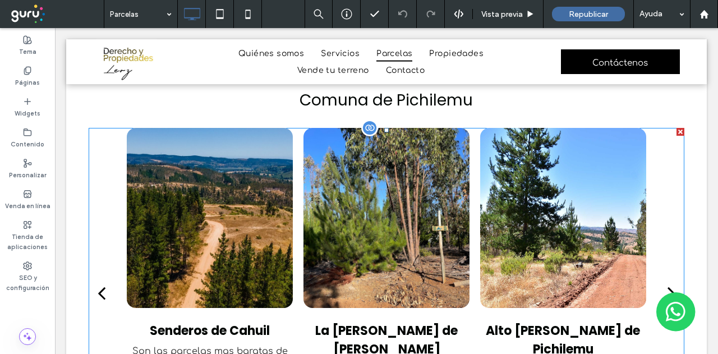
click at [364, 129] on div at bounding box center [369, 127] width 17 height 17
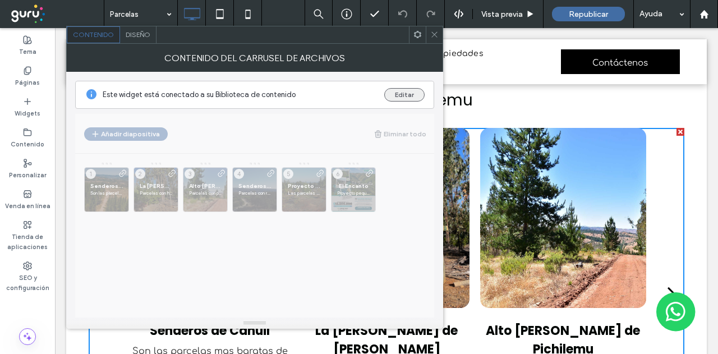
click at [401, 94] on button "Editar" at bounding box center [404, 94] width 40 height 13
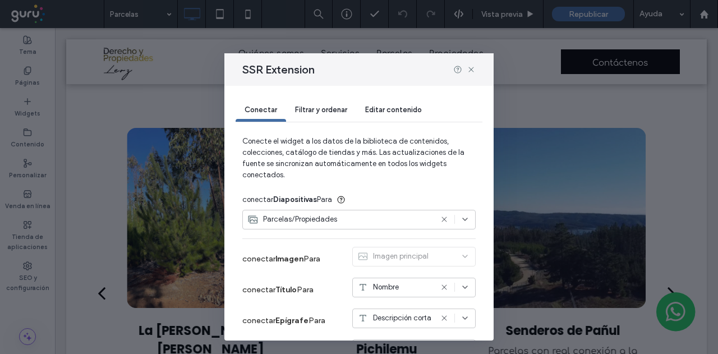
click at [319, 109] on span "Filtrar y ordenar" at bounding box center [321, 109] width 52 height 8
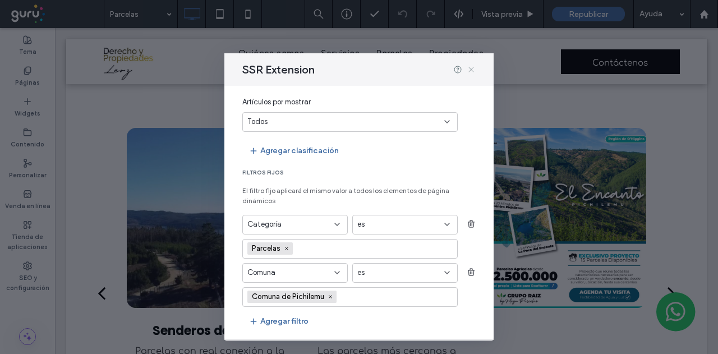
click at [471, 65] on icon at bounding box center [470, 69] width 9 height 9
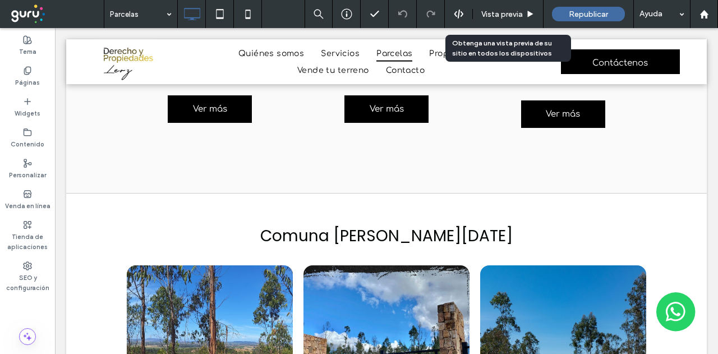
click at [521, 11] on span "Vista previa" at bounding box center [501, 15] width 41 height 10
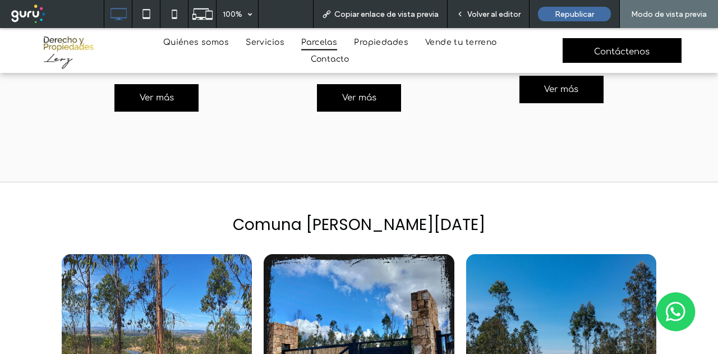
click at [372, 97] on span "Ver más" at bounding box center [359, 97] width 62 height 27
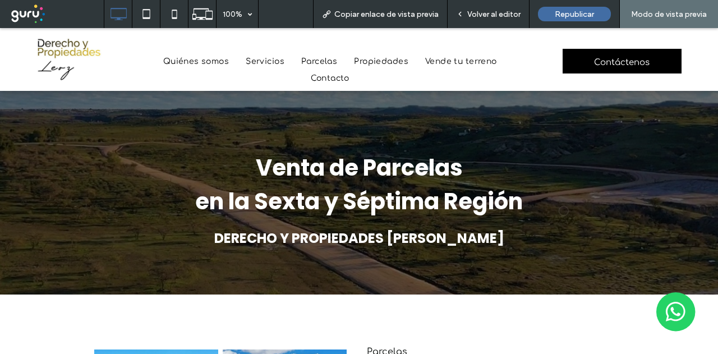
click at [490, 12] on span "Volver al editor" at bounding box center [493, 15] width 53 height 10
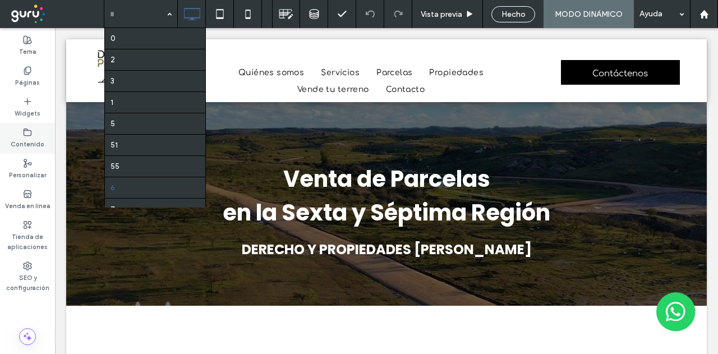
click at [40, 140] on label "Contenido" at bounding box center [28, 143] width 34 height 12
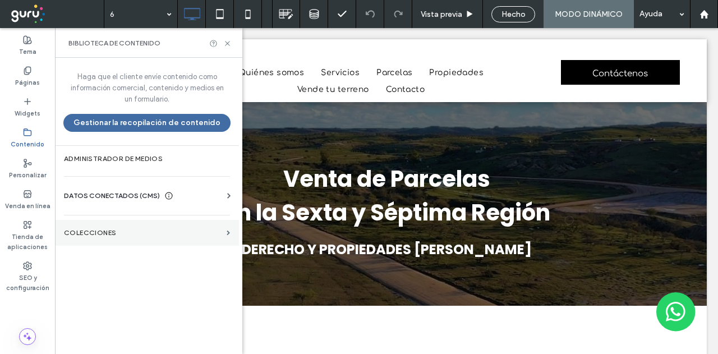
click at [115, 235] on label "COLECCIONES" at bounding box center [143, 233] width 158 height 8
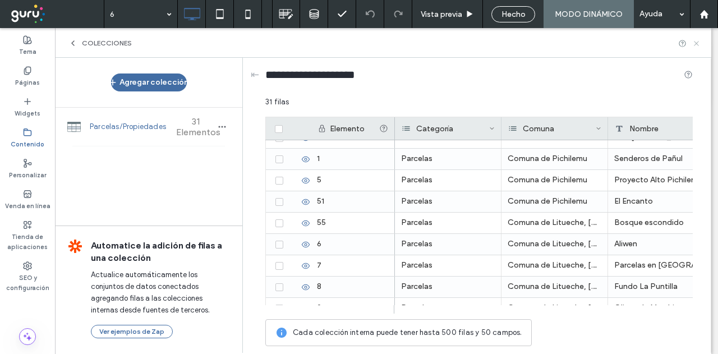
click at [695, 45] on icon at bounding box center [696, 43] width 8 height 8
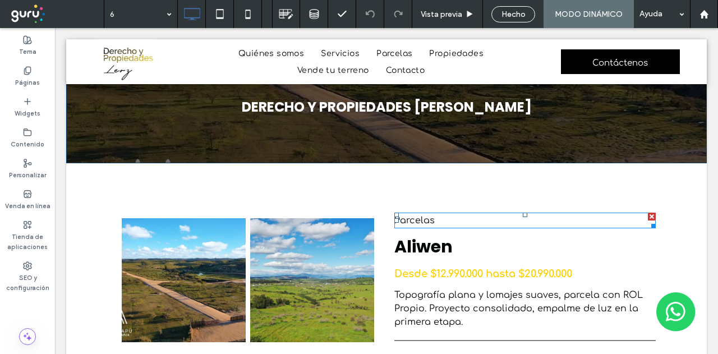
scroll to position [168, 0]
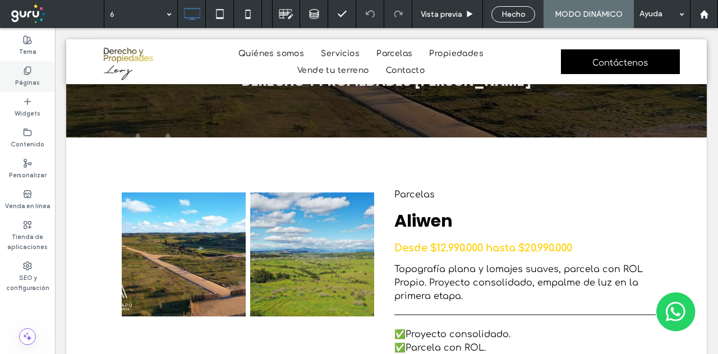
click at [20, 71] on div "Páginas" at bounding box center [27, 76] width 55 height 31
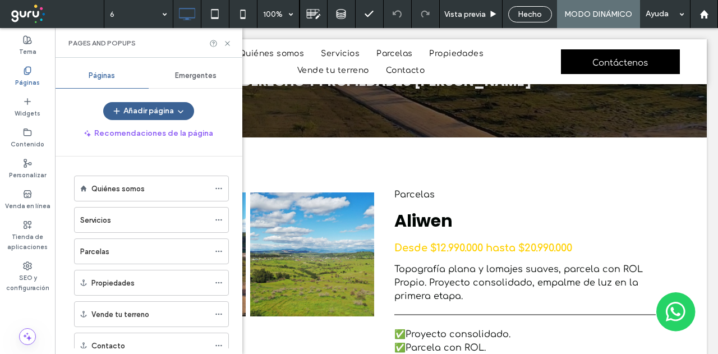
click at [145, 113] on button "Añadir página" at bounding box center [148, 111] width 91 height 18
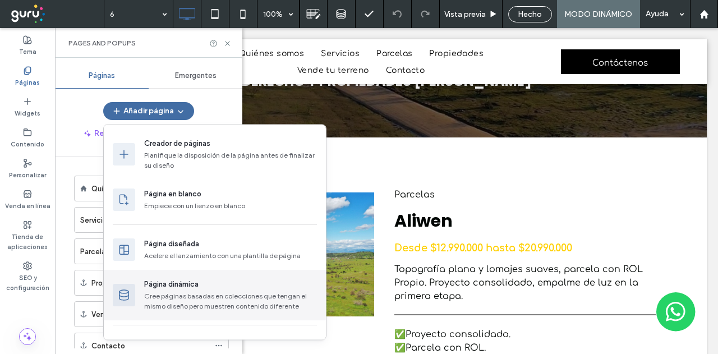
click at [210, 297] on div "Cree páginas basadas en colecciones que tengan el mismo diseño pero muestren co…" at bounding box center [230, 301] width 173 height 20
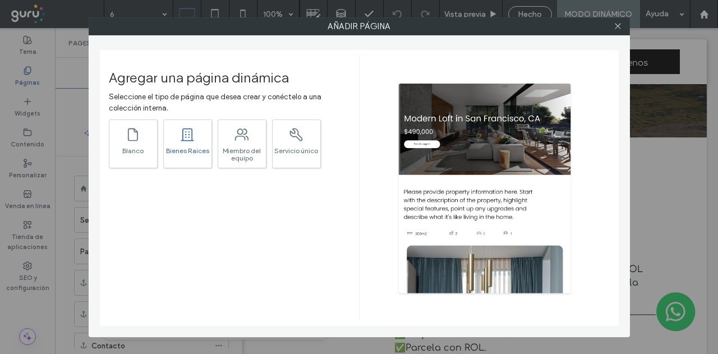
click at [183, 144] on div ".st0{fill:currentColor;}" at bounding box center [187, 134] width 16 height 24
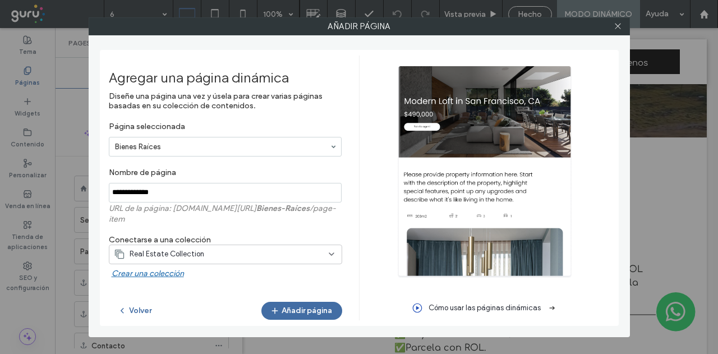
scroll to position [4, 0]
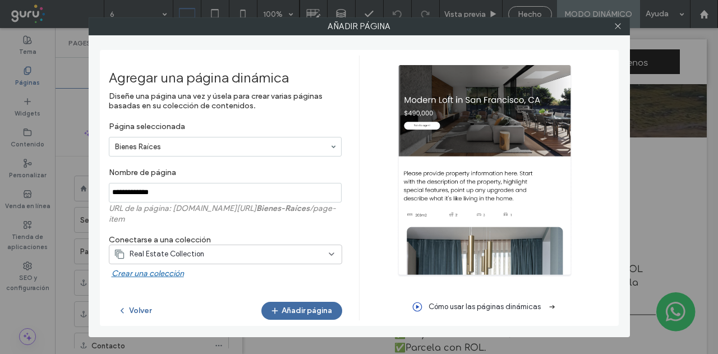
click at [319, 248] on div "Real Estate Collection" at bounding box center [219, 253] width 210 height 11
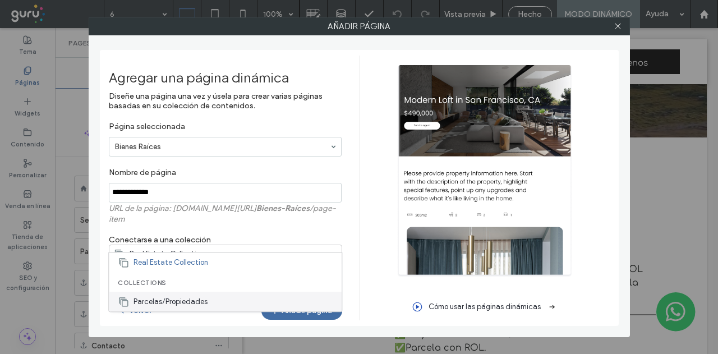
click at [236, 299] on div "Parcelas/Propiedades" at bounding box center [225, 302] width 233 height 20
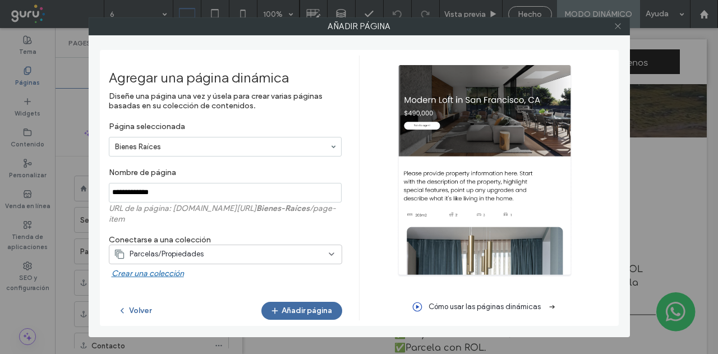
click at [619, 28] on icon at bounding box center [617, 26] width 8 height 8
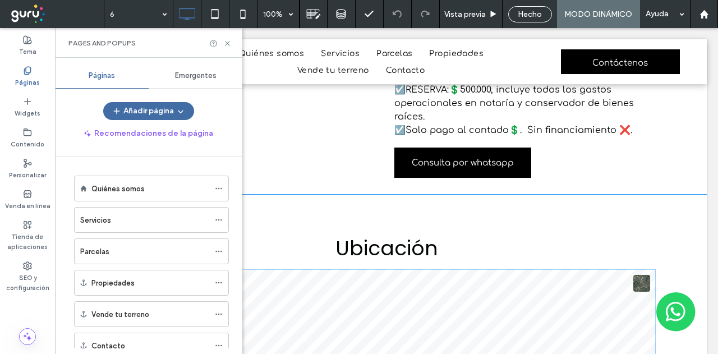
scroll to position [729, 0]
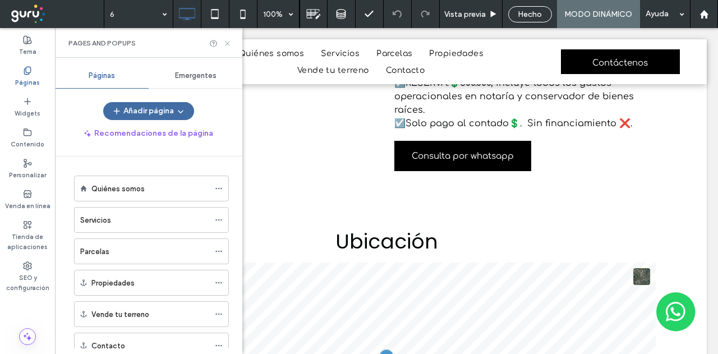
click at [225, 39] on icon at bounding box center [227, 43] width 8 height 8
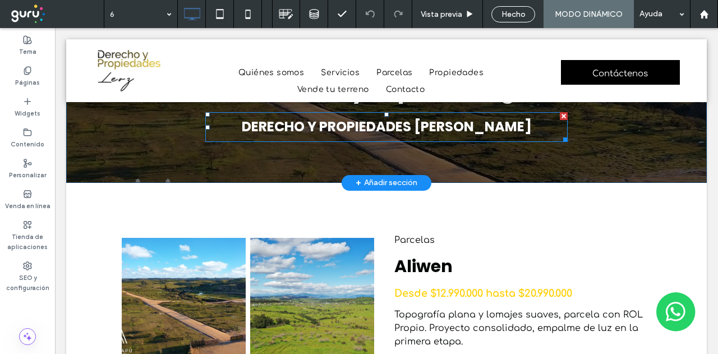
scroll to position [56, 0]
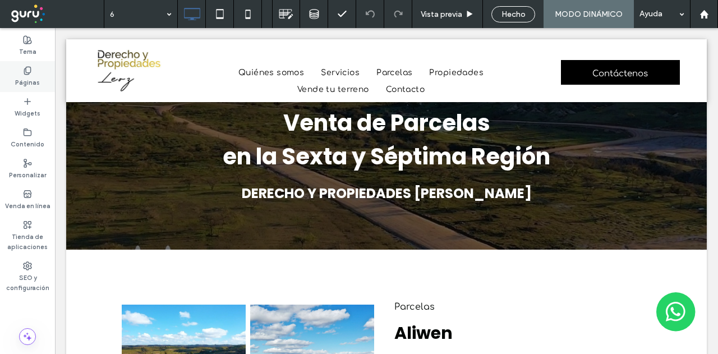
click at [27, 73] on icon at bounding box center [27, 70] width 9 height 9
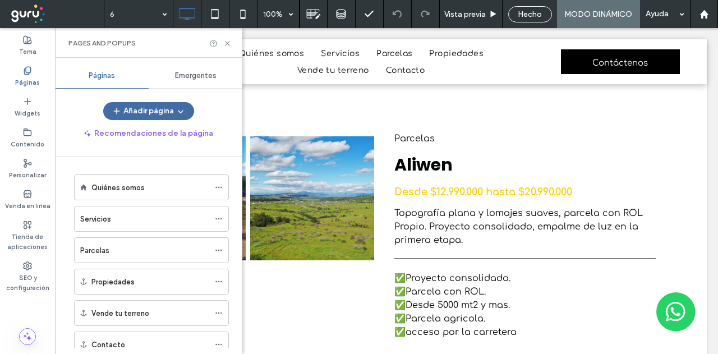
scroll to position [0, 0]
click at [225, 40] on icon at bounding box center [227, 43] width 8 height 8
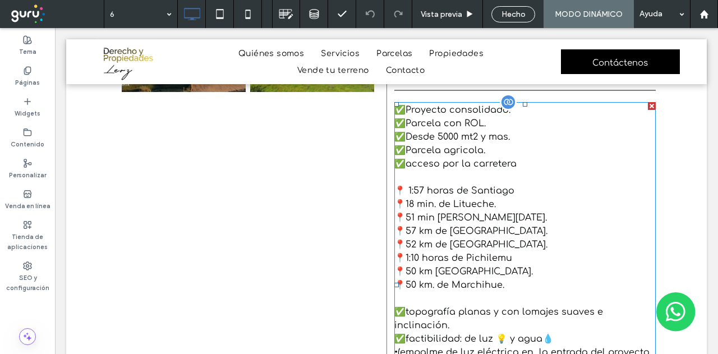
scroll to position [224, 0]
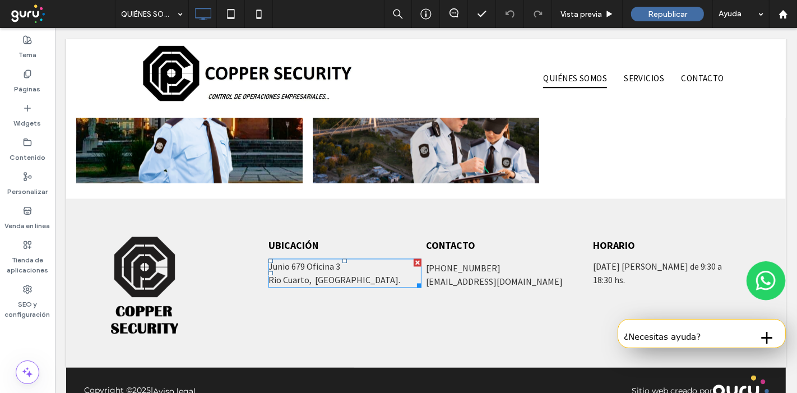
scroll to position [1769, 0]
